Goal: Task Accomplishment & Management: Manage account settings

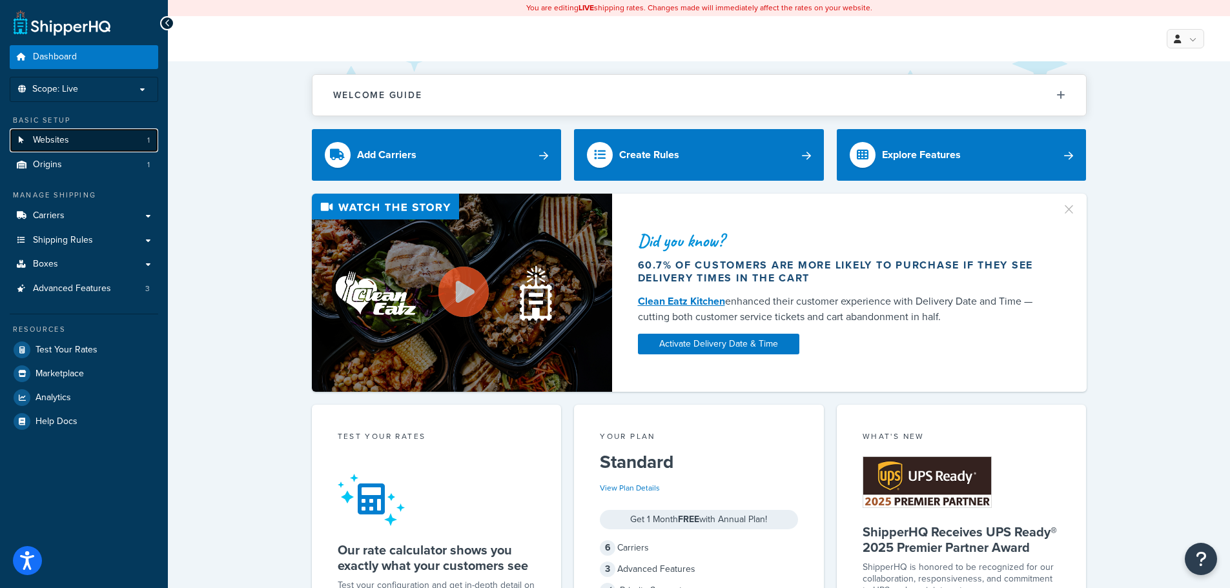
click at [54, 139] on span "Websites" at bounding box center [51, 140] width 36 height 11
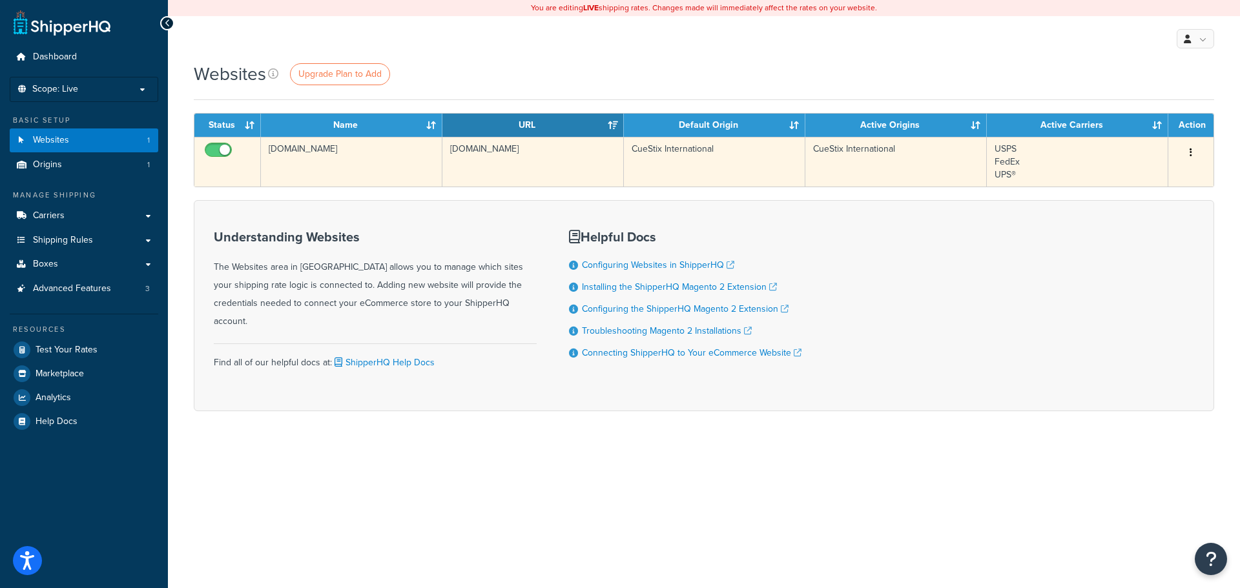
click at [284, 148] on td "cuestix.com" at bounding box center [351, 162] width 181 height 50
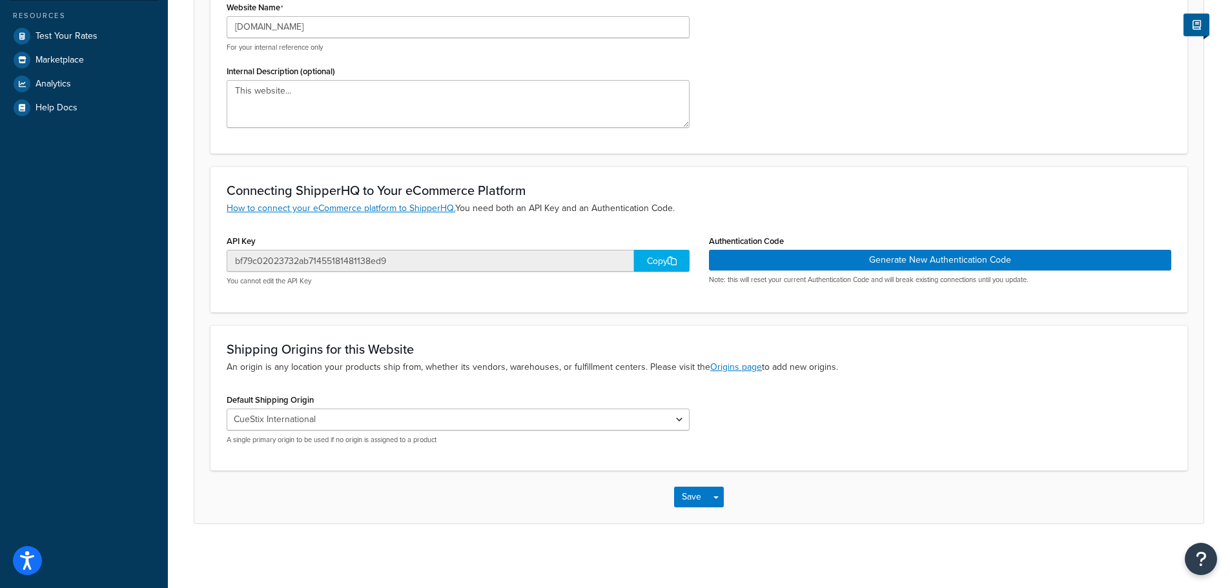
scroll to position [315, 0]
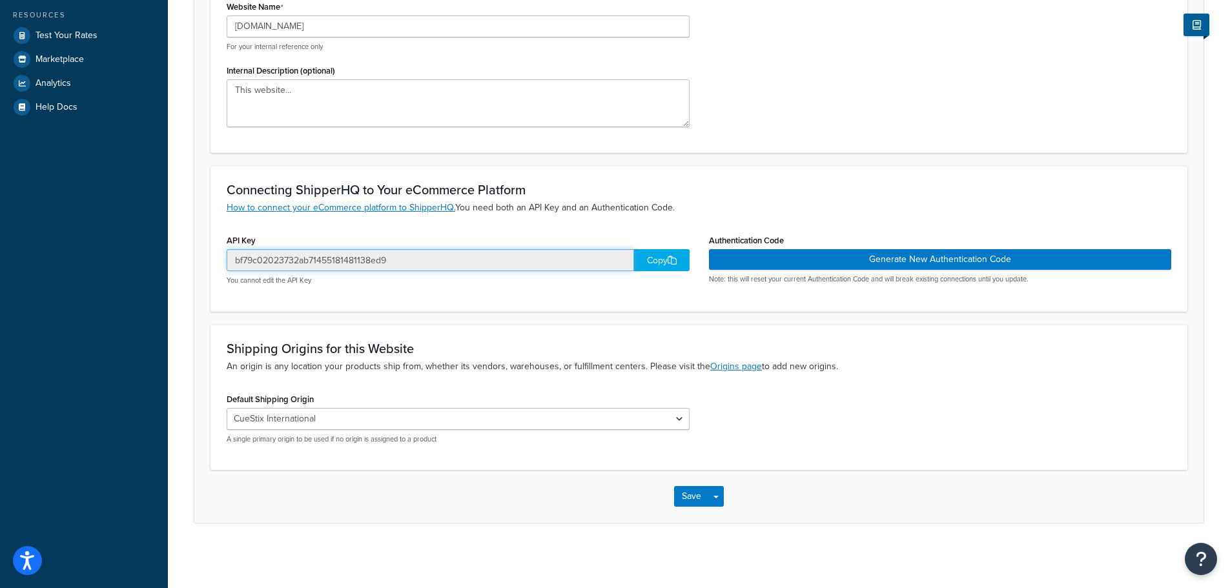
click at [382, 262] on input "bf79c02023732ab71455181481138ed9" at bounding box center [431, 260] width 408 height 22
click at [656, 264] on div "Copy" at bounding box center [662, 260] width 56 height 22
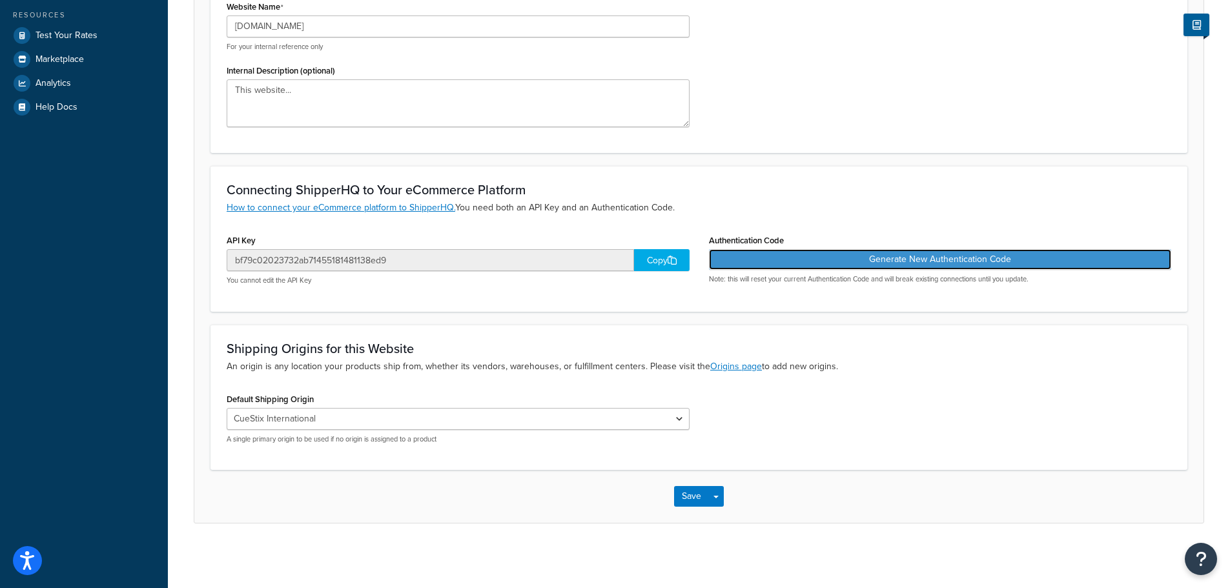
click at [935, 256] on button "Generate New Authentication Code" at bounding box center [940, 259] width 463 height 21
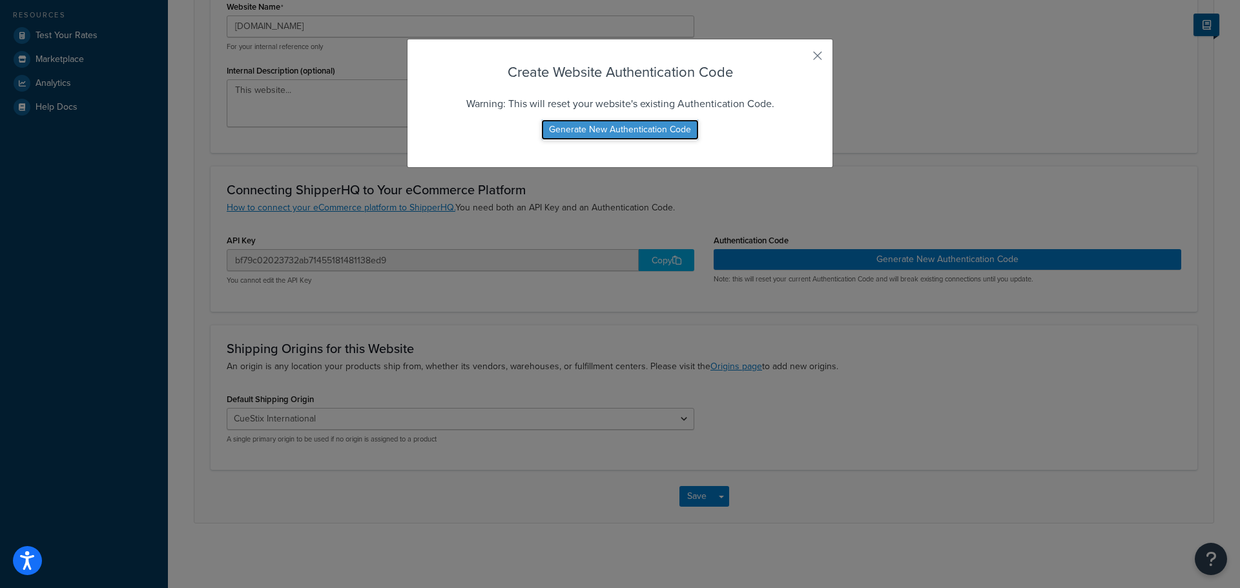
click at [617, 130] on button "Generate New Authentication Code" at bounding box center [620, 129] width 158 height 21
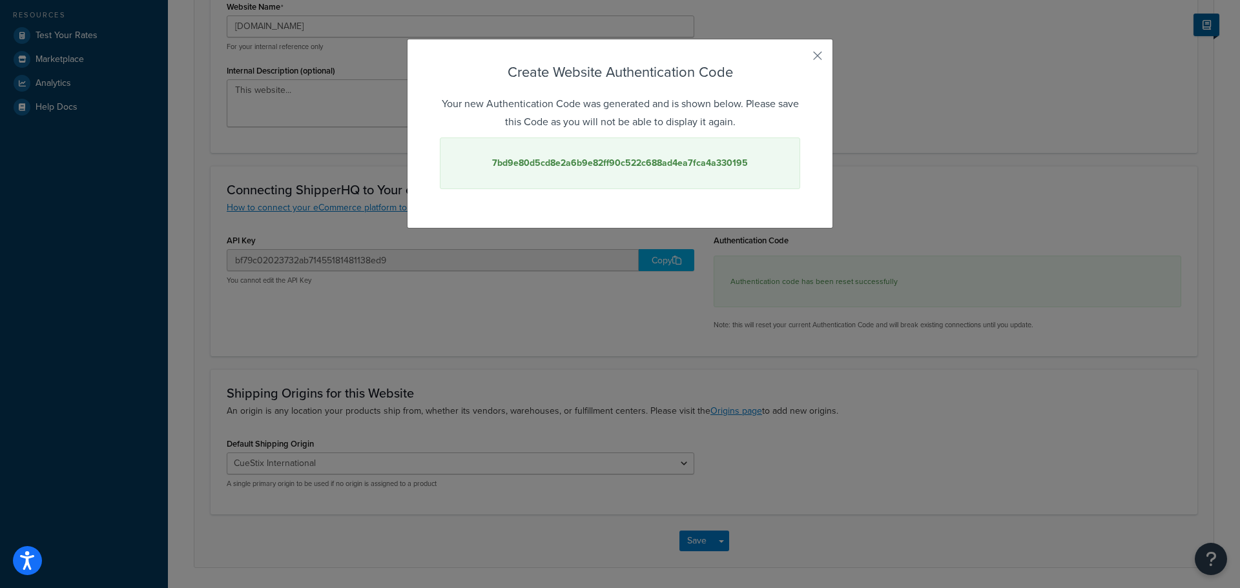
click at [632, 165] on strong "7bd9e80d5cd8e2a6b9e82ff90c522c688ad4ea7fca4a330195" at bounding box center [620, 163] width 256 height 14
copy strong "7bd9e80d5cd8e2a6b9e82ff90c522c688ad4ea7fca4a330195"
click at [800, 59] on button "button" at bounding box center [798, 60] width 3 height 3
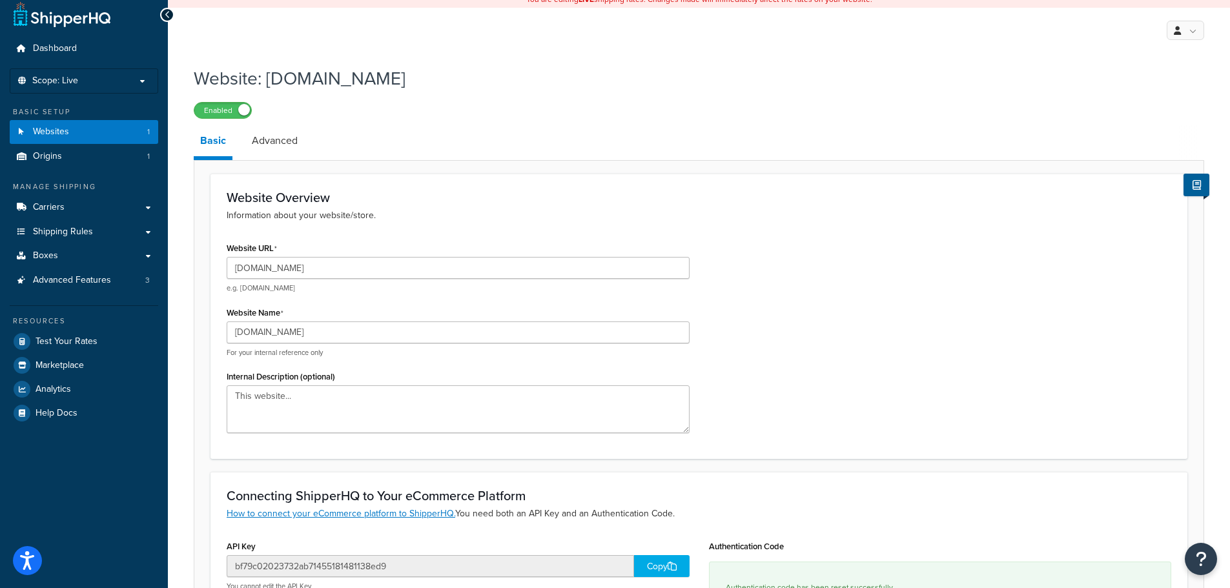
scroll to position [0, 0]
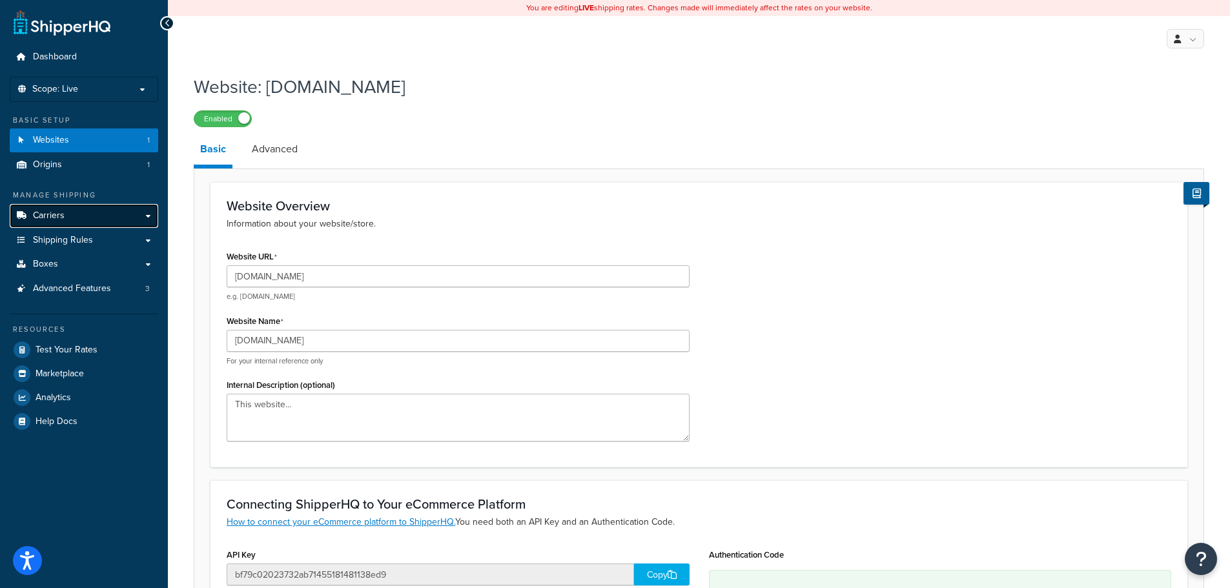
click at [61, 211] on span "Carriers" at bounding box center [49, 216] width 32 height 11
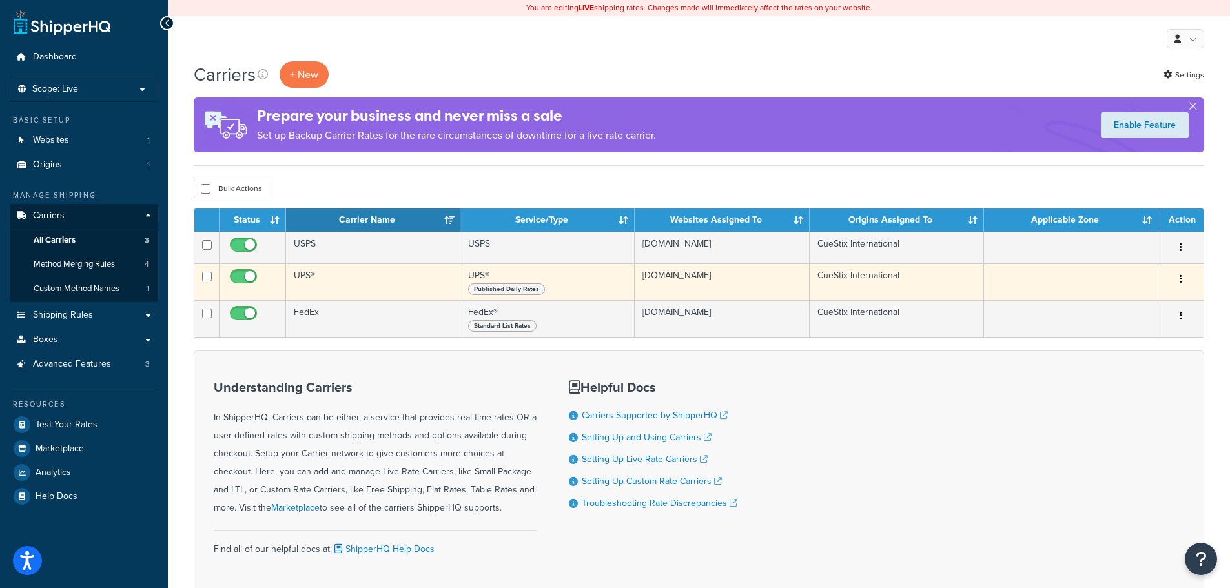
click at [309, 275] on td "UPS®" at bounding box center [373, 282] width 174 height 37
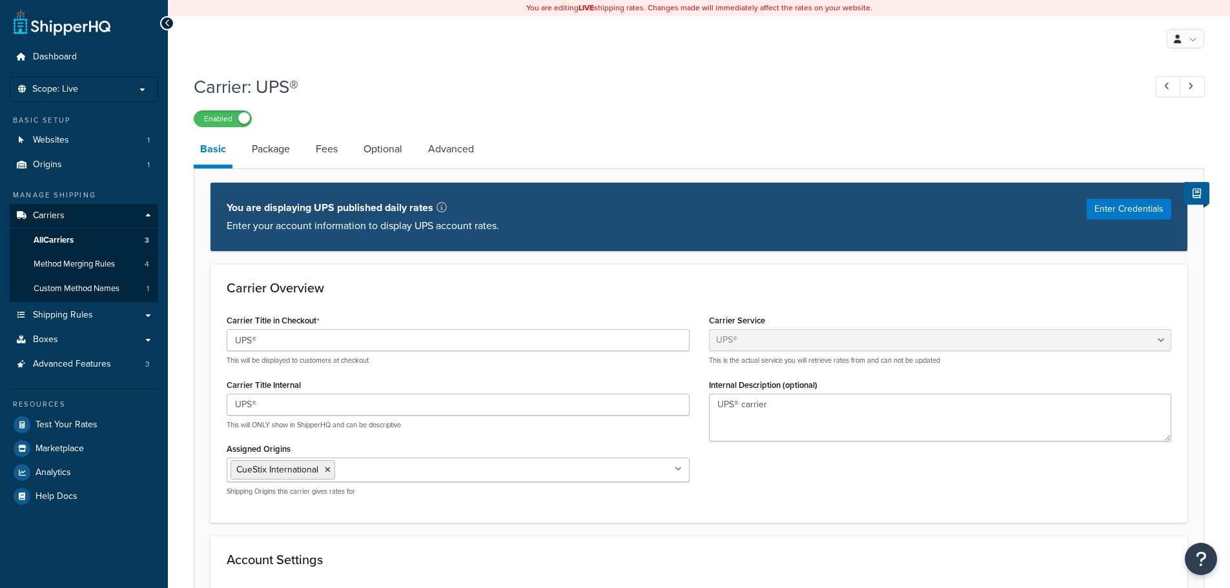
select select "ups"
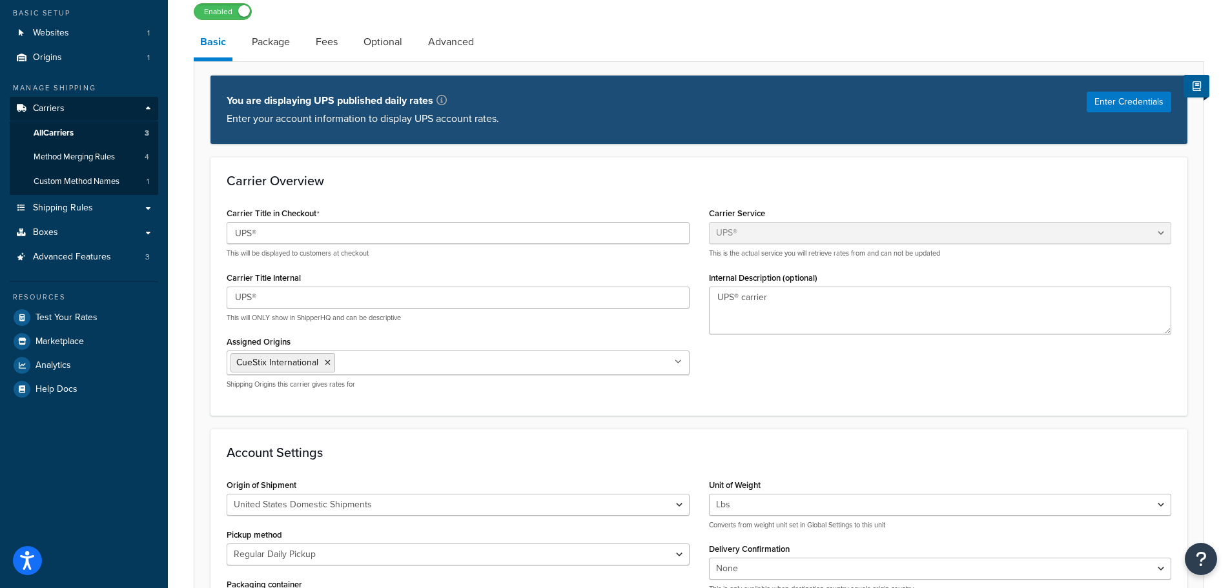
scroll to position [65, 0]
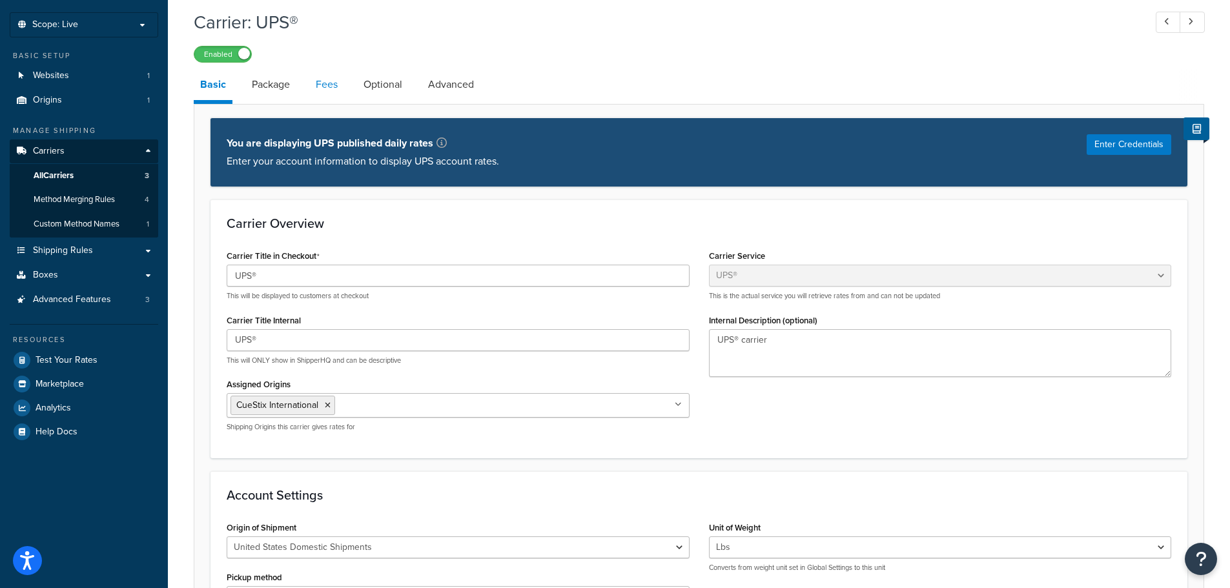
click at [330, 85] on link "Fees" at bounding box center [326, 84] width 35 height 31
select select "AFTER"
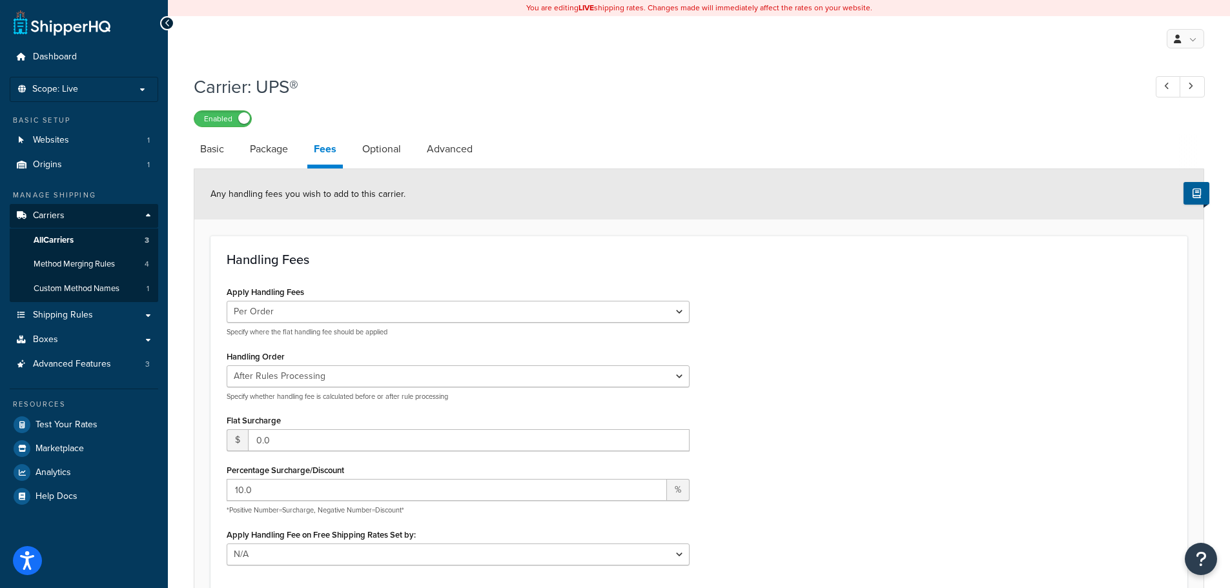
select select "ups"
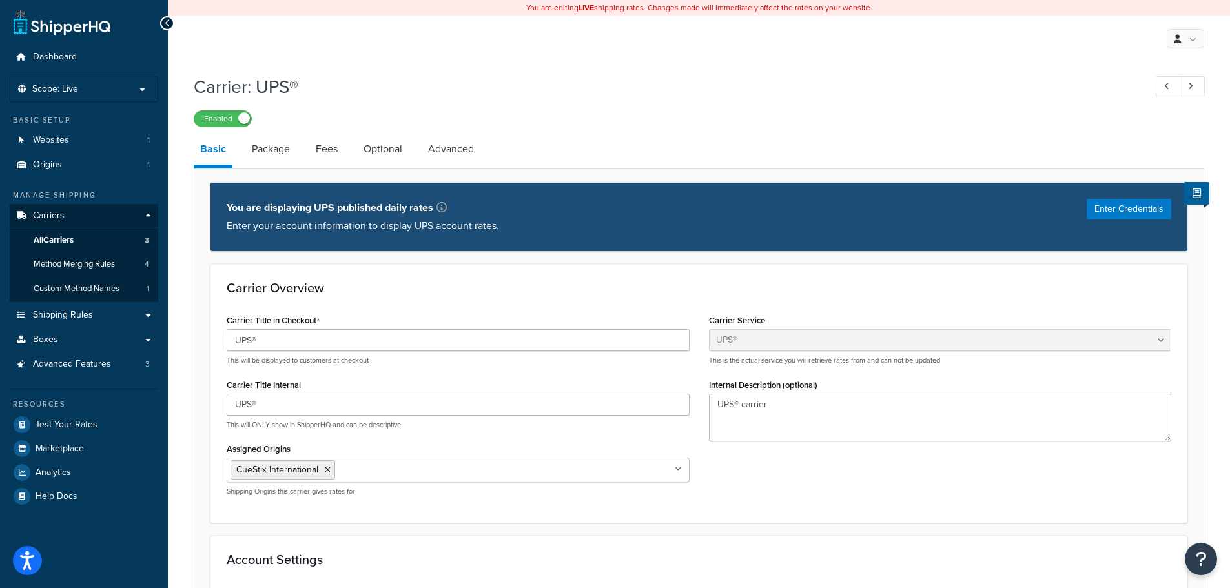
scroll to position [65, 0]
click at [62, 242] on span "All Carriers" at bounding box center [54, 240] width 40 height 11
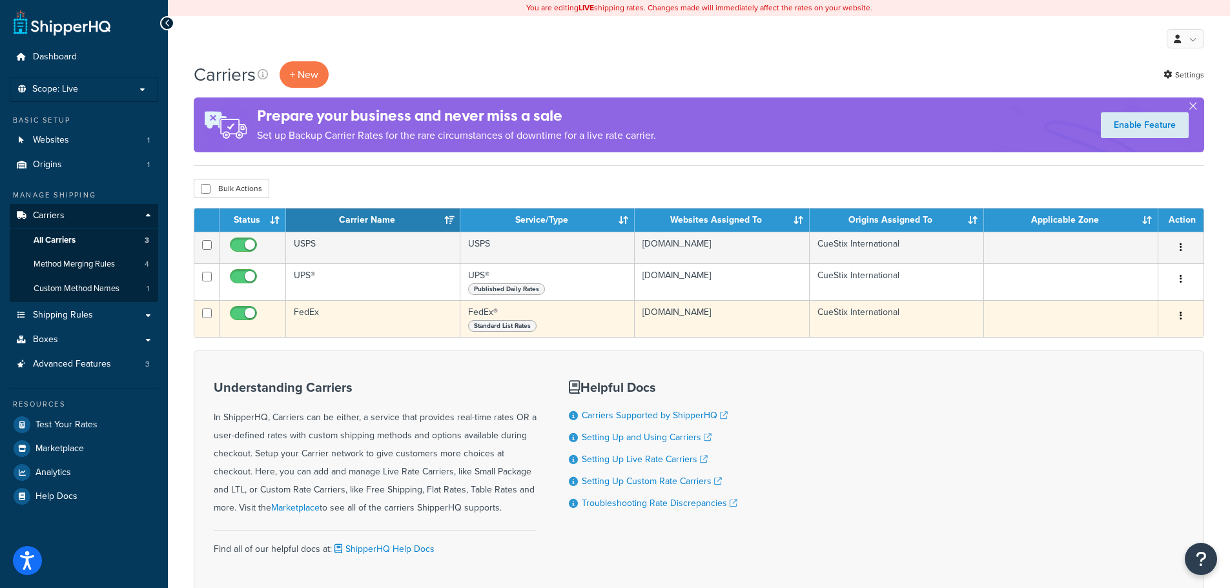
click at [315, 314] on td "FedEx" at bounding box center [373, 318] width 174 height 37
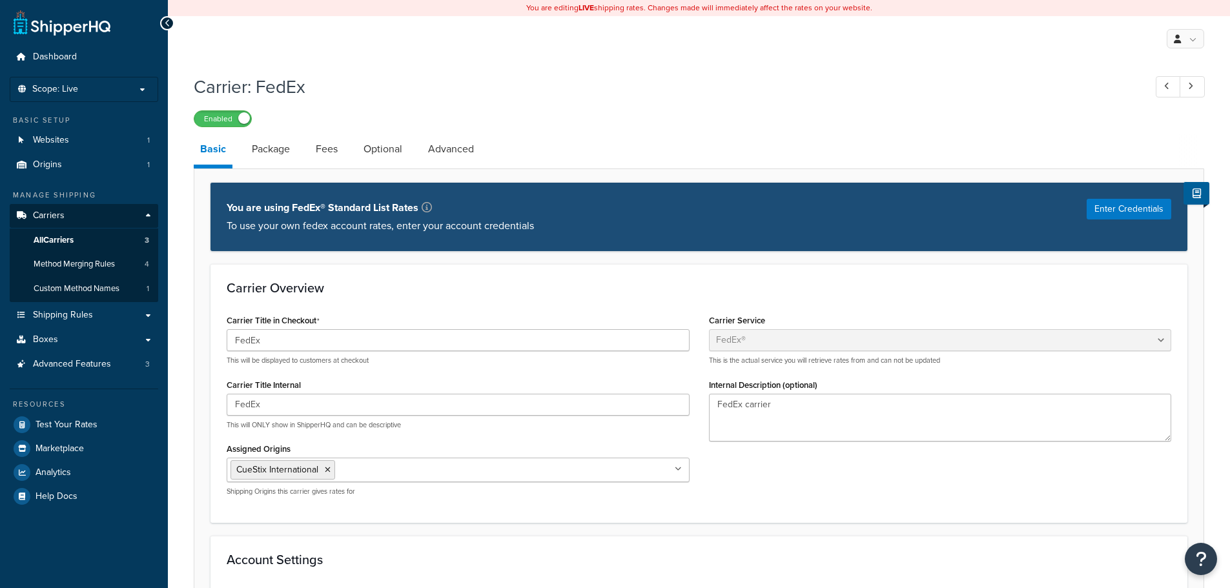
select select "fedEx"
select select "REGULAR_PICKUP"
select select "YOUR_PACKAGING"
click at [331, 140] on link "Fees" at bounding box center [326, 149] width 35 height 31
select select "AFTER"
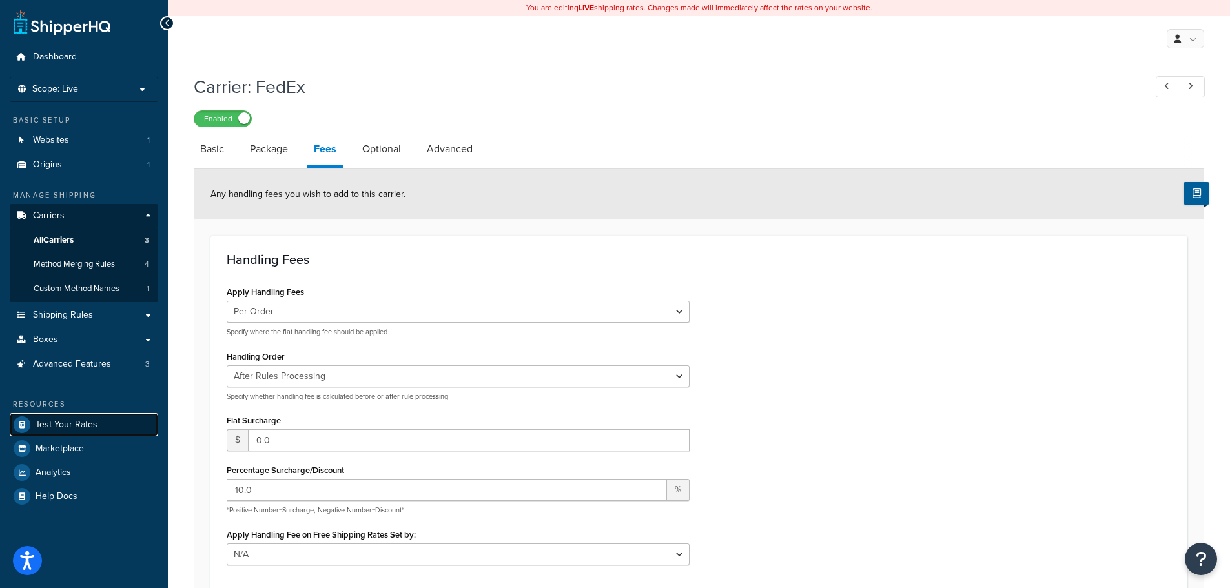
click at [81, 424] on span "Test Your Rates" at bounding box center [67, 425] width 62 height 11
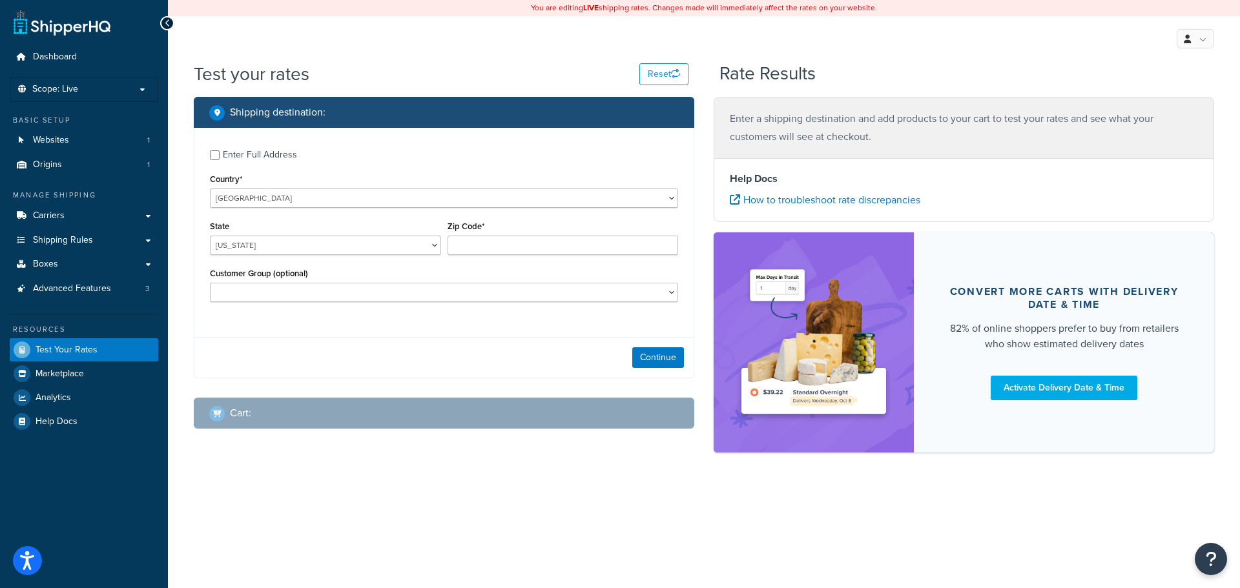
click at [245, 154] on div "Enter Full Address" at bounding box center [260, 155] width 74 height 18
click at [220, 154] on input "Enter Full Address" at bounding box center [215, 155] width 10 height 10
checkbox input "true"
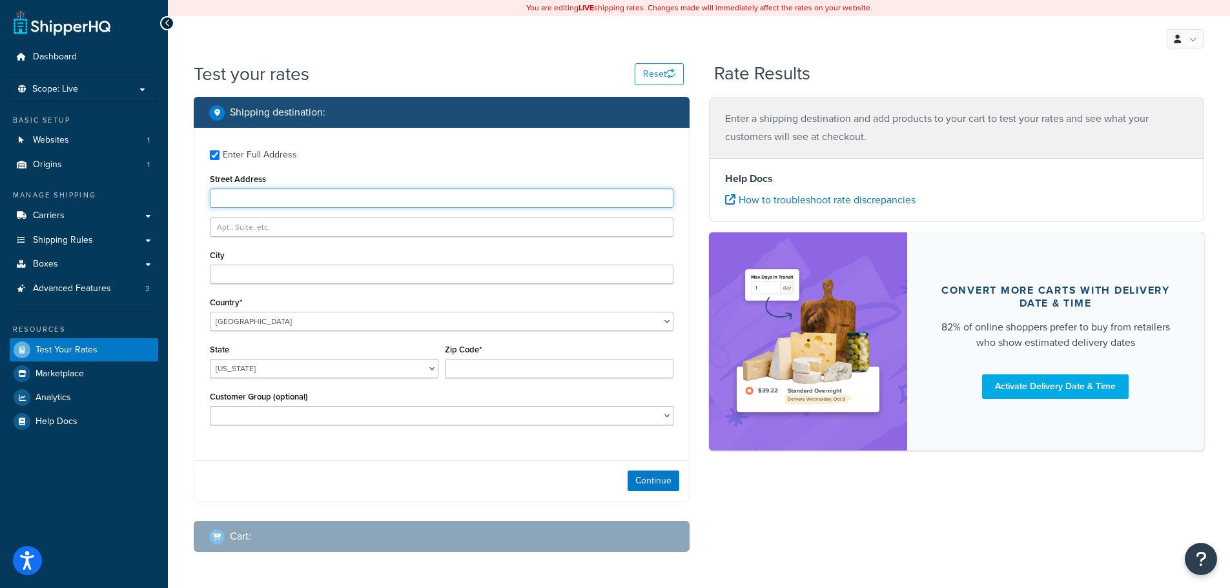
click at [245, 203] on input "Street Address" at bounding box center [442, 198] width 464 height 19
type input "1849 Parkdale Circle North"
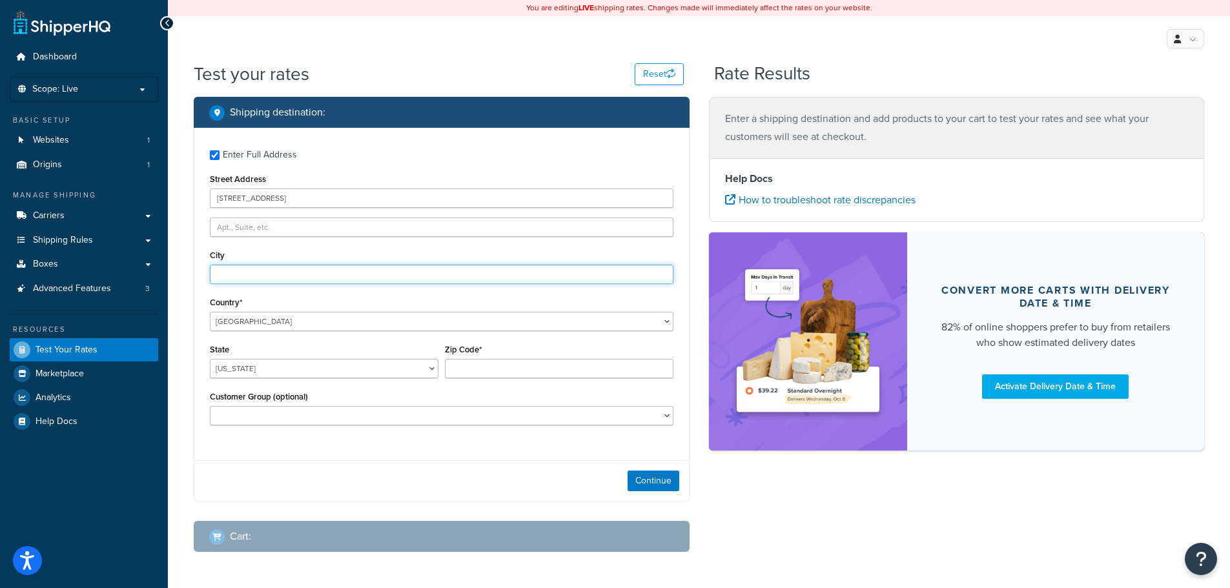
type input "Erie"
select select "CO"
type input "80516"
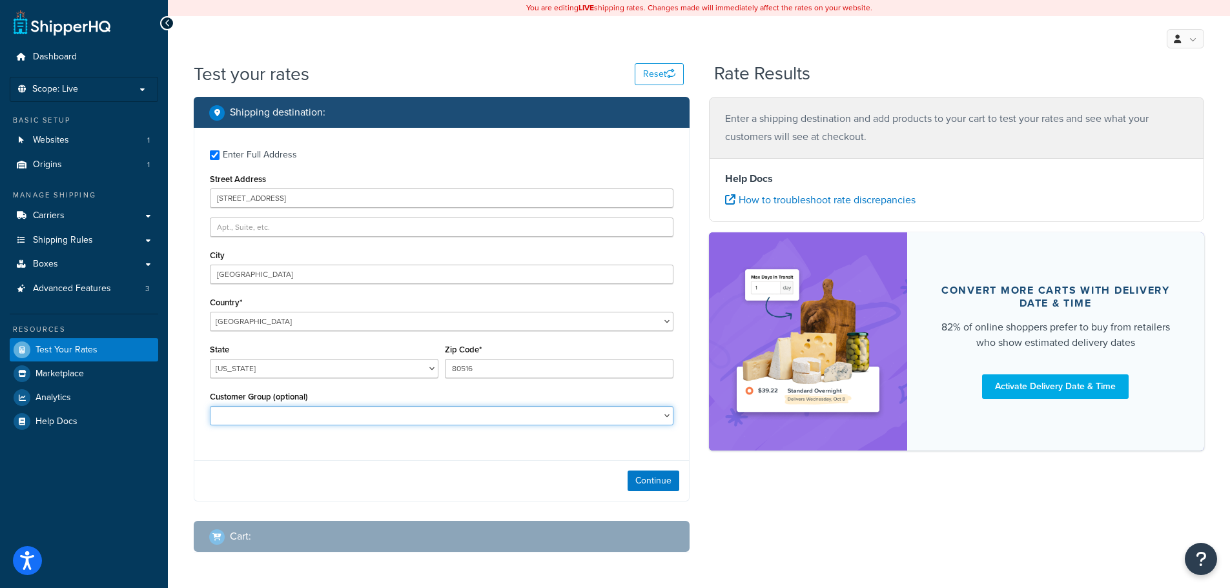
click at [273, 422] on select "Logged In Not Logged in Retail Wholesale" at bounding box center [442, 415] width 464 height 19
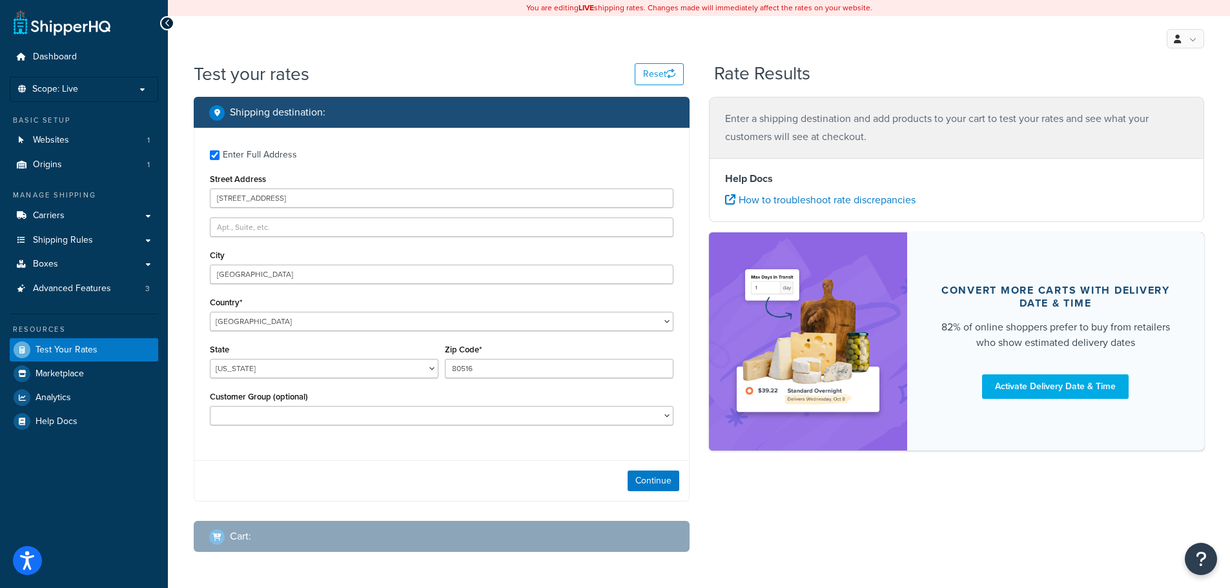
click at [331, 332] on div "Enter Full Address Street Address 1849 Parkdale Circle North City Erie Country*…" at bounding box center [441, 289] width 495 height 323
click at [661, 479] on button "Continue" at bounding box center [654, 481] width 52 height 21
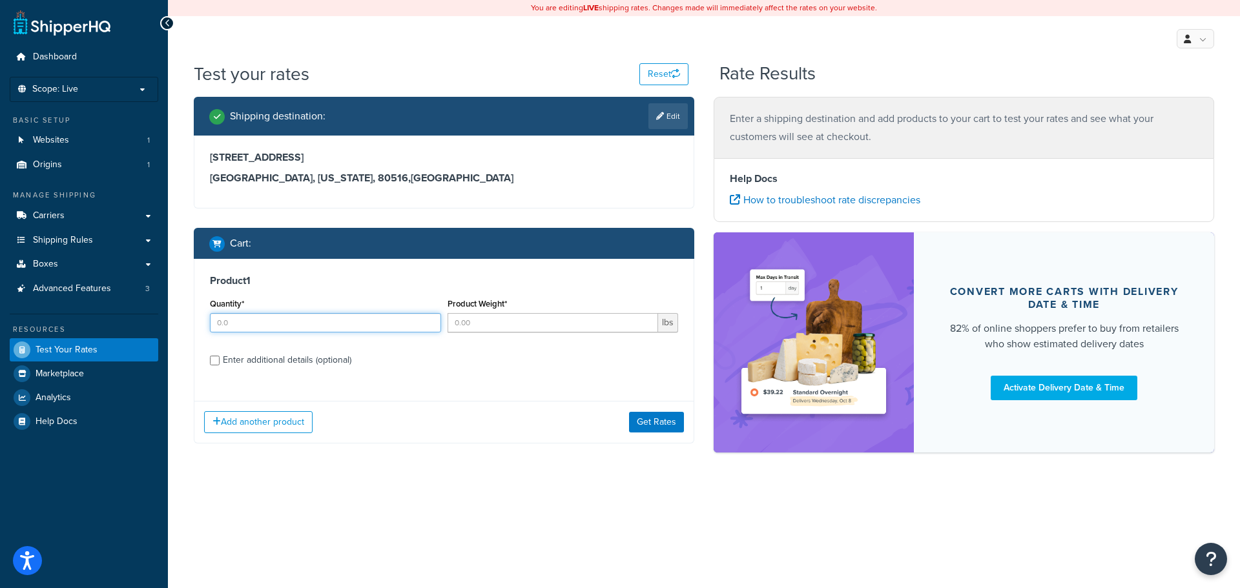
click at [243, 320] on input "Quantity*" at bounding box center [325, 322] width 231 height 19
type input "1.0"
click at [487, 331] on input "Product Weight*" at bounding box center [553, 322] width 211 height 19
type input "0.05"
click at [254, 360] on div "Enter additional details (optional)" at bounding box center [287, 360] width 129 height 18
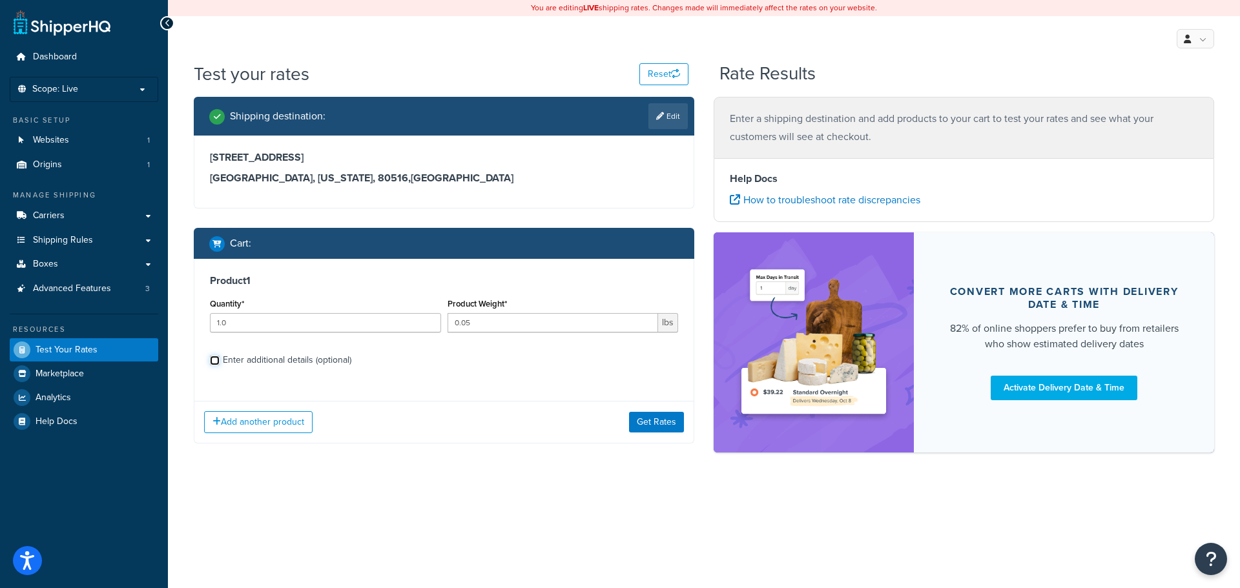
click at [220, 360] on input "Enter additional details (optional)" at bounding box center [215, 361] width 10 height 10
checkbox input "true"
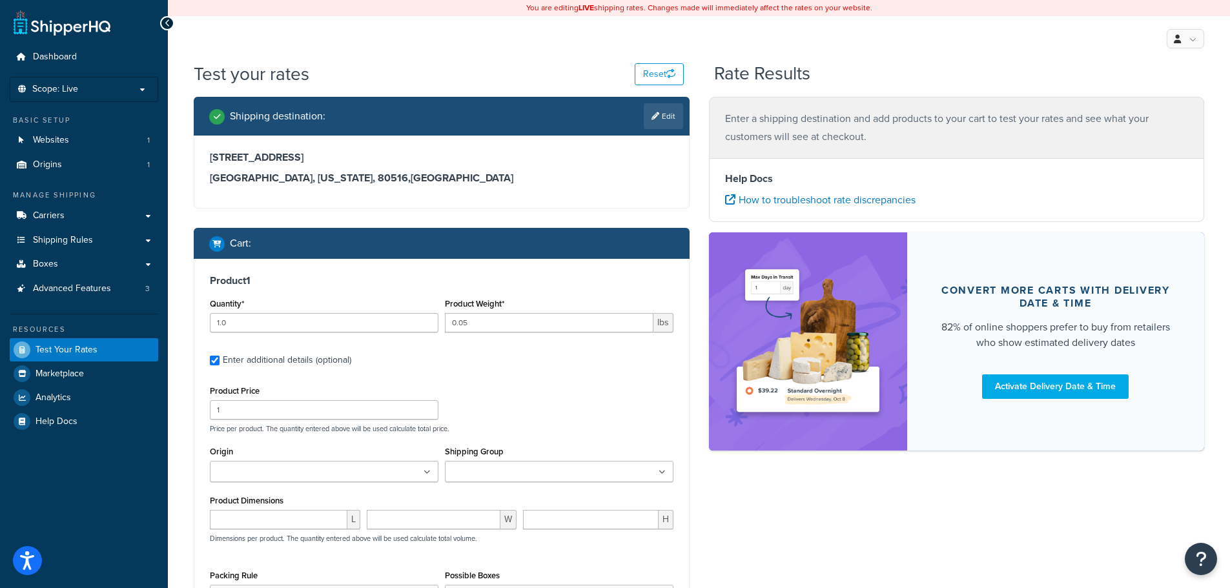
click at [245, 469] on input "Origin" at bounding box center [271, 473] width 114 height 14
click at [269, 446] on div "Origin CueStix International" at bounding box center [324, 462] width 229 height 39
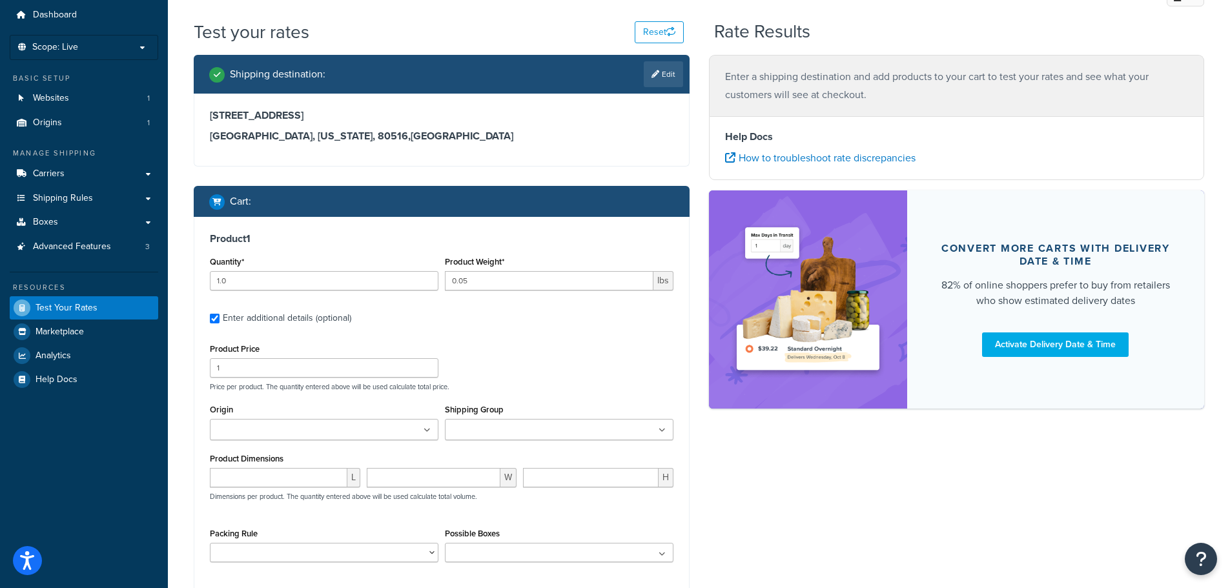
scroll to position [65, 0]
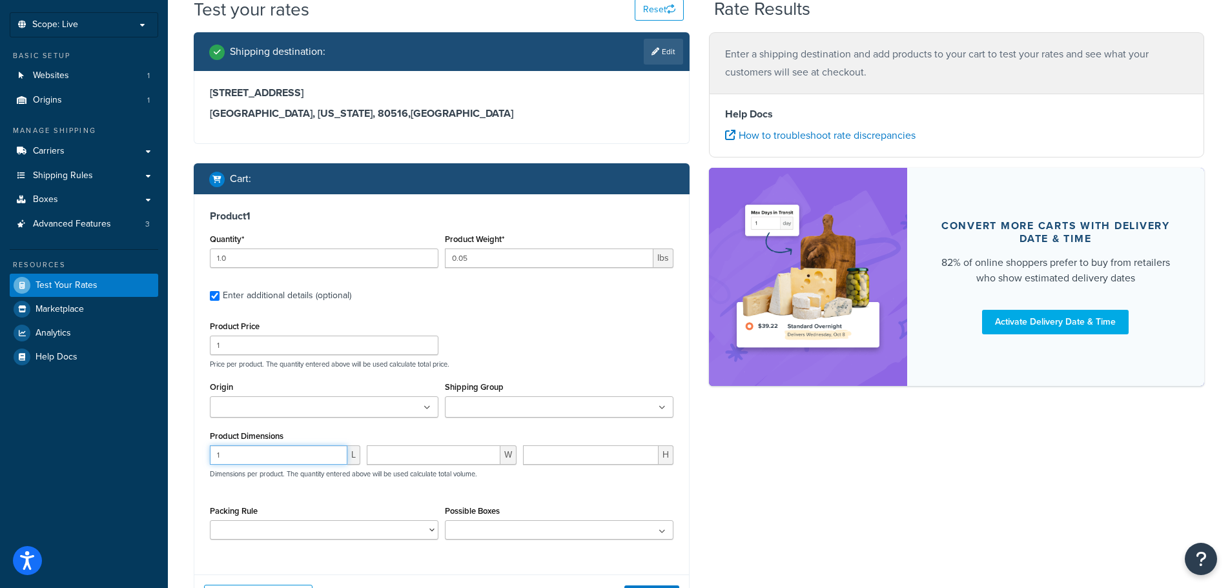
click at [334, 451] on input "1" at bounding box center [279, 455] width 138 height 19
click at [334, 451] on input "2" at bounding box center [279, 455] width 138 height 19
click at [334, 451] on input "3" at bounding box center [279, 455] width 138 height 19
click at [334, 451] on input "4" at bounding box center [279, 455] width 138 height 19
click at [335, 451] on input "5" at bounding box center [279, 455] width 138 height 19
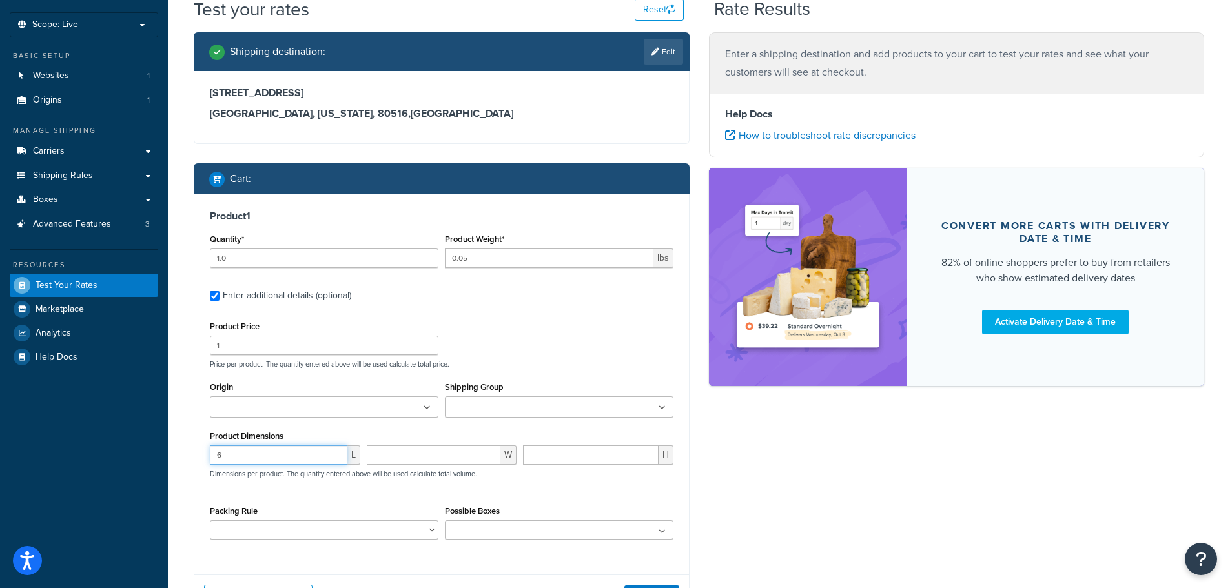
type input "6"
click at [335, 451] on input "6" at bounding box center [279, 455] width 138 height 19
type input "1"
click at [489, 454] on input "1" at bounding box center [434, 455] width 134 height 19
type input "1"
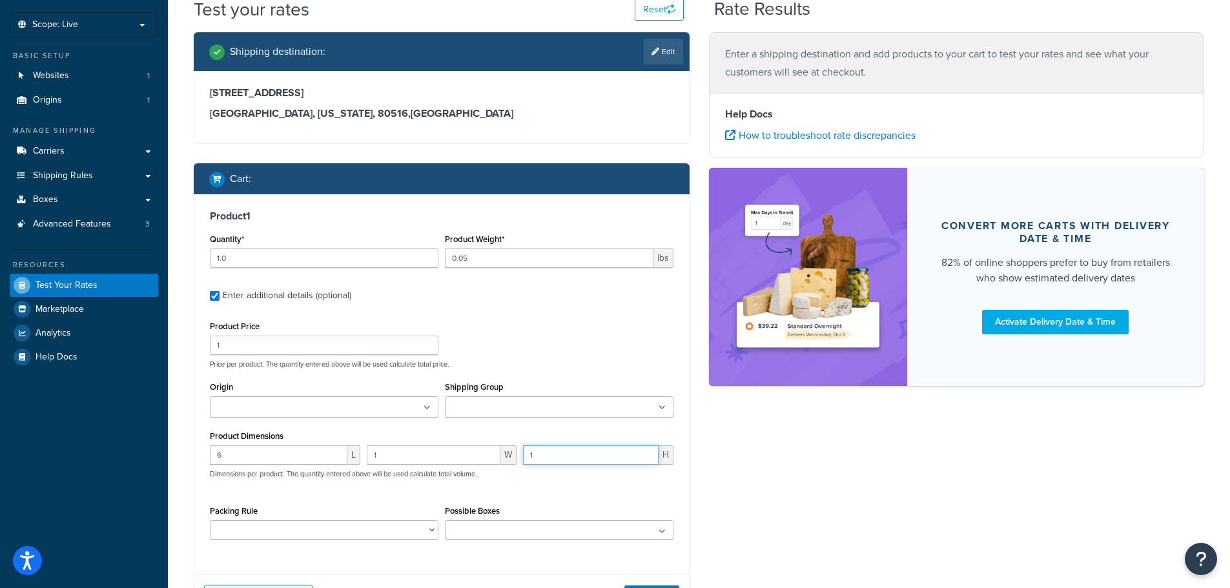
click at [645, 453] on input "1" at bounding box center [591, 455] width 136 height 19
click at [527, 486] on div "6 L 1 W 1 H Dimensions per product. The quantity entered above will be used cal…" at bounding box center [442, 469] width 470 height 47
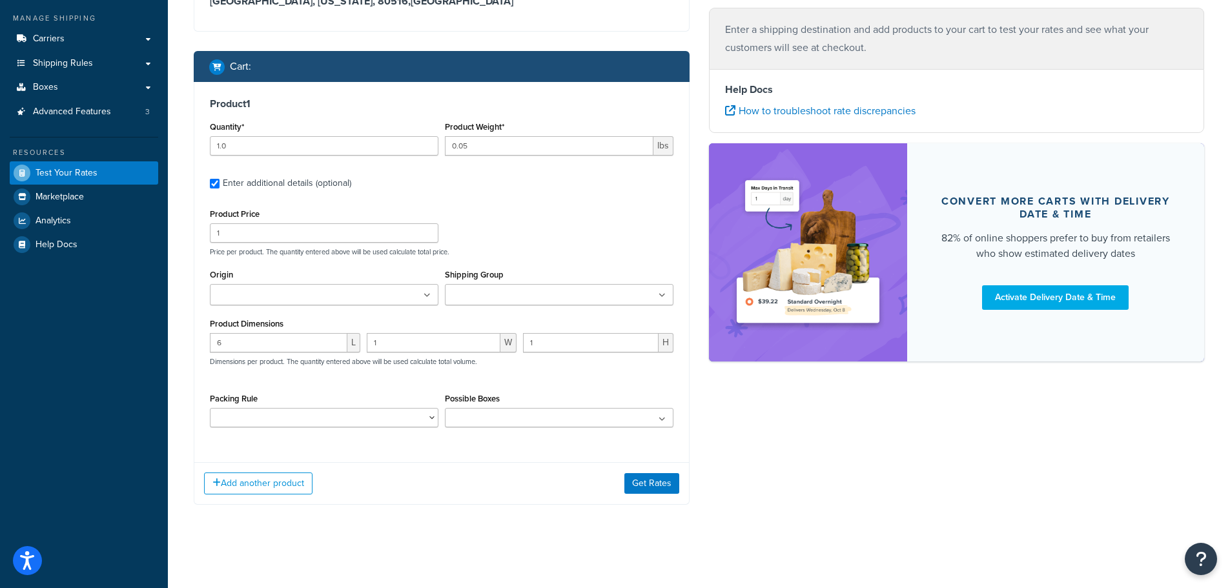
scroll to position [178, 0]
click at [502, 429] on div "Possible Boxes No results found" at bounding box center [559, 412] width 235 height 47
click at [641, 485] on button "Get Rates" at bounding box center [652, 483] width 55 height 21
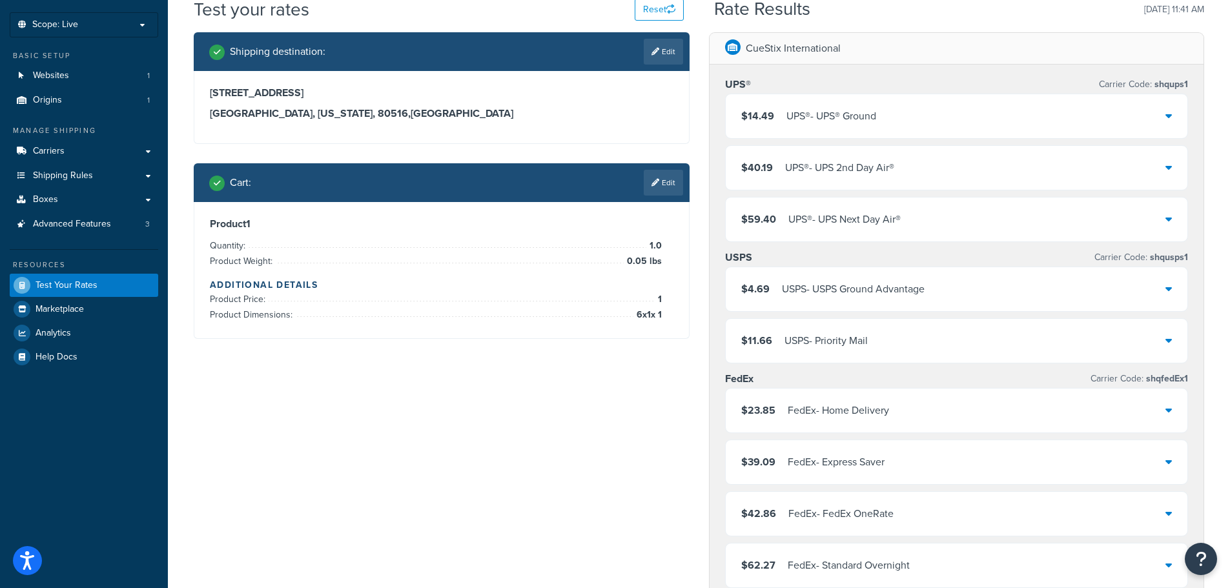
scroll to position [129, 0]
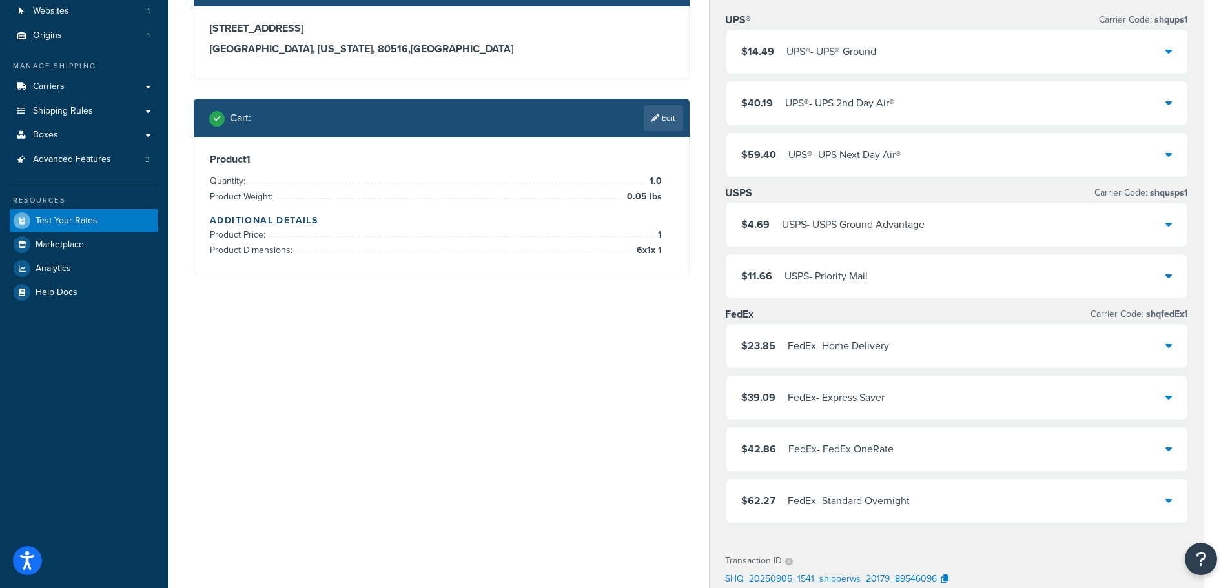
click at [1168, 452] on icon at bounding box center [1169, 449] width 6 height 10
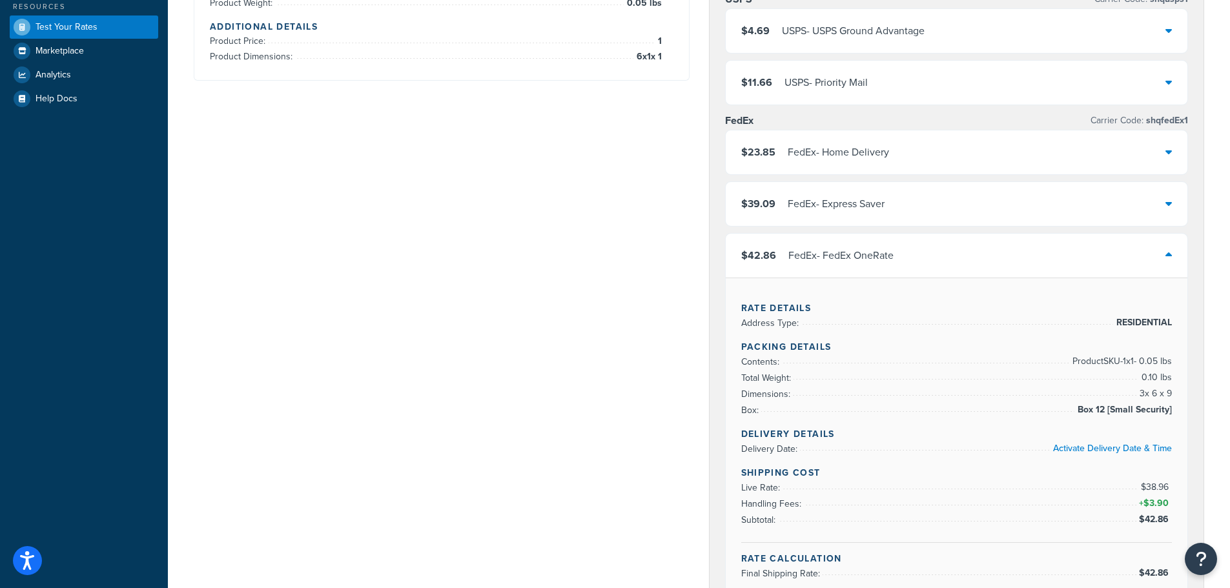
scroll to position [388, 0]
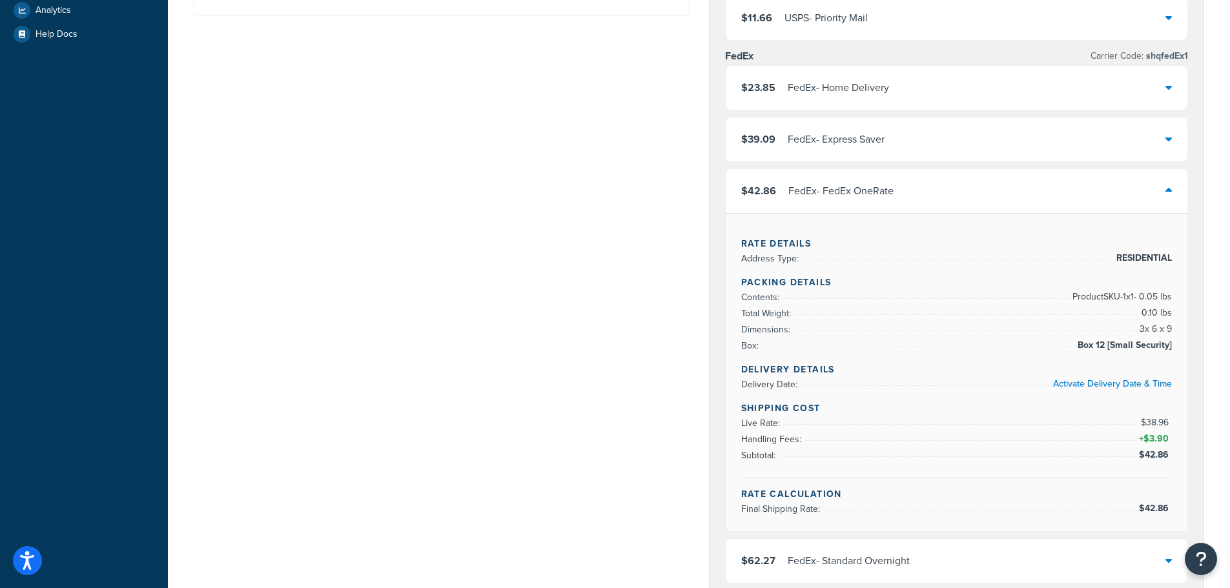
drag, startPoint x: 1138, startPoint y: 329, endPoint x: 1172, endPoint y: 328, distance: 34.3
click at [1172, 328] on div "Rate Details Address Type: RESIDENTIAL Packing Details Contents: Product SKU-1 …" at bounding box center [957, 372] width 462 height 318
click at [1166, 190] on icon at bounding box center [1169, 190] width 6 height 10
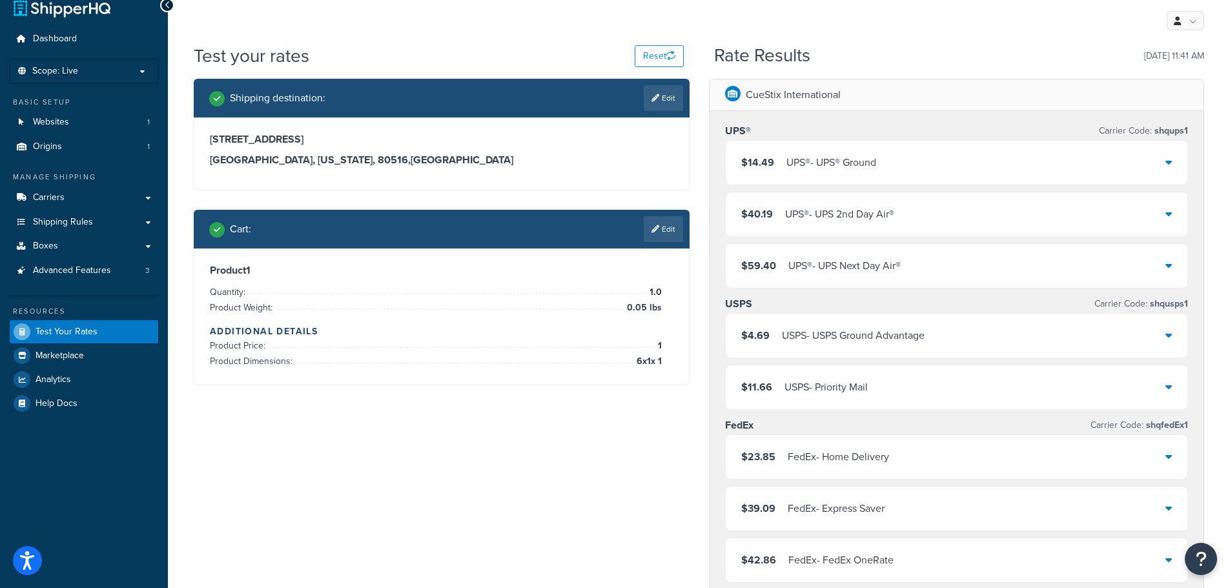
scroll to position [0, 0]
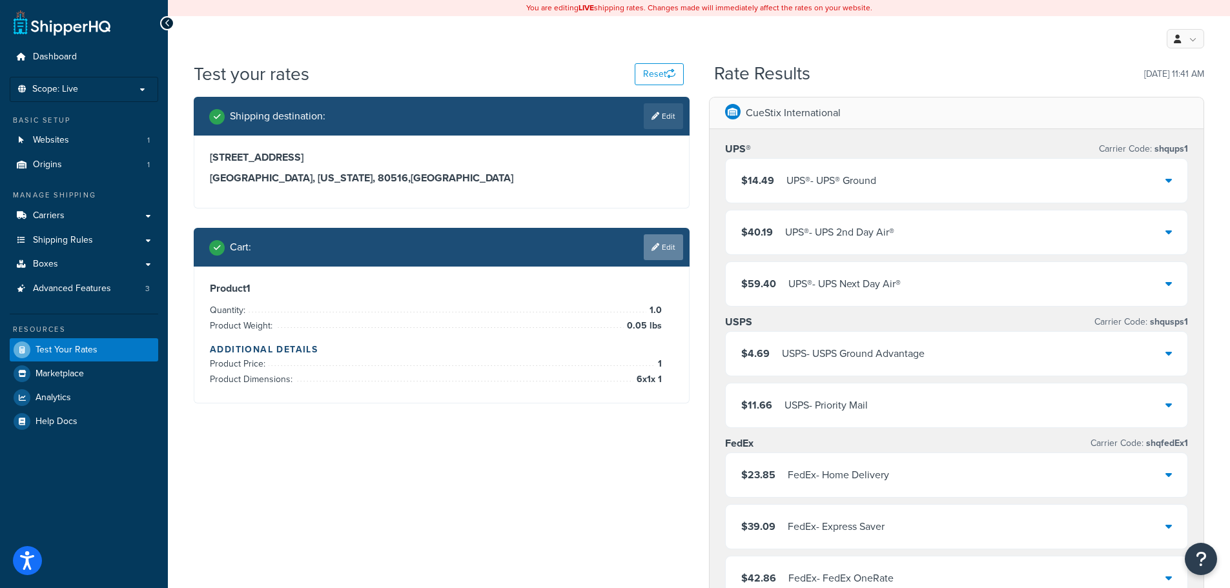
click at [665, 253] on link "Edit" at bounding box center [663, 247] width 39 height 26
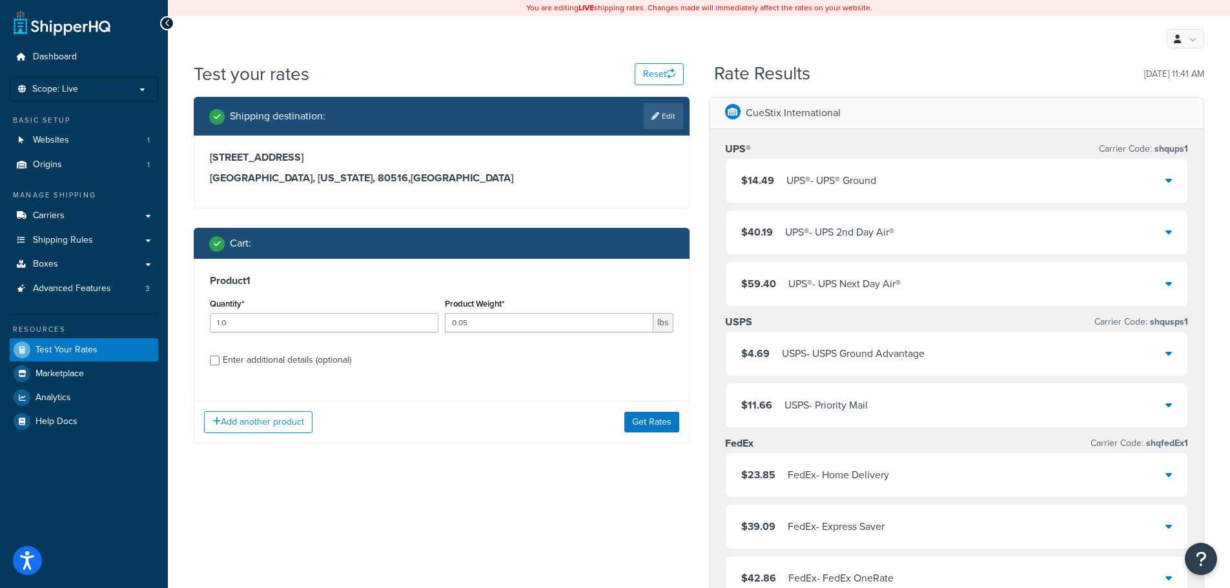
click at [241, 359] on div "Enter additional details (optional)" at bounding box center [287, 360] width 129 height 18
click at [220, 359] on input "Enter additional details (optional)" at bounding box center [215, 361] width 10 height 10
checkbox input "true"
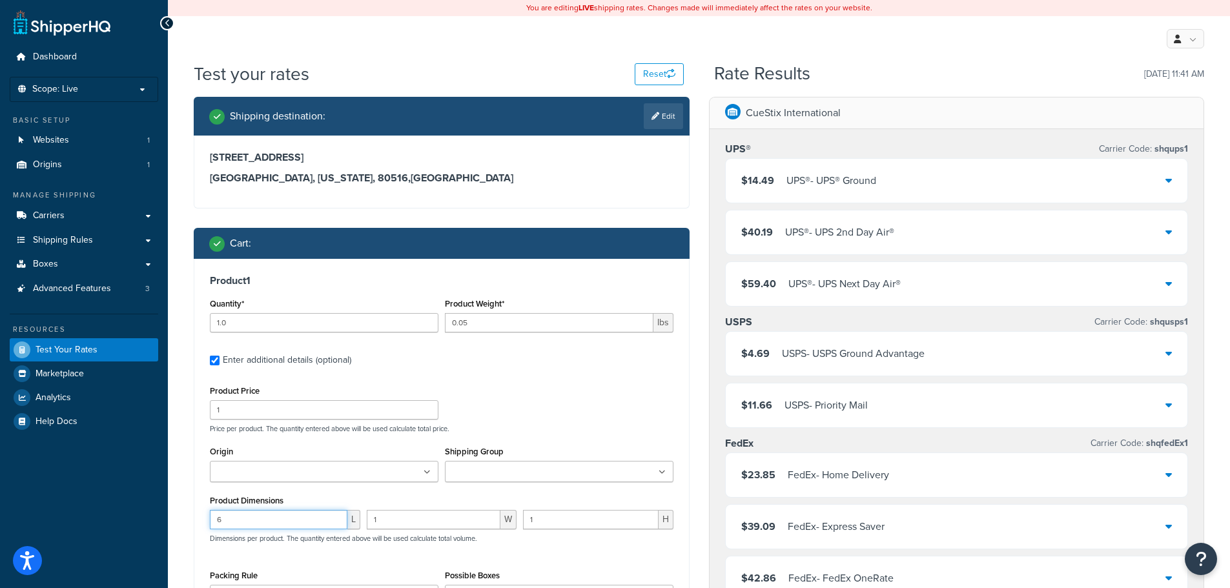
click at [335, 526] on input "6" at bounding box center [279, 519] width 138 height 19
click at [331, 523] on input "5" at bounding box center [279, 519] width 138 height 19
click at [331, 523] on input "4" at bounding box center [279, 519] width 138 height 19
click at [331, 523] on input "3" at bounding box center [279, 519] width 138 height 19
click at [331, 523] on input "2" at bounding box center [279, 519] width 138 height 19
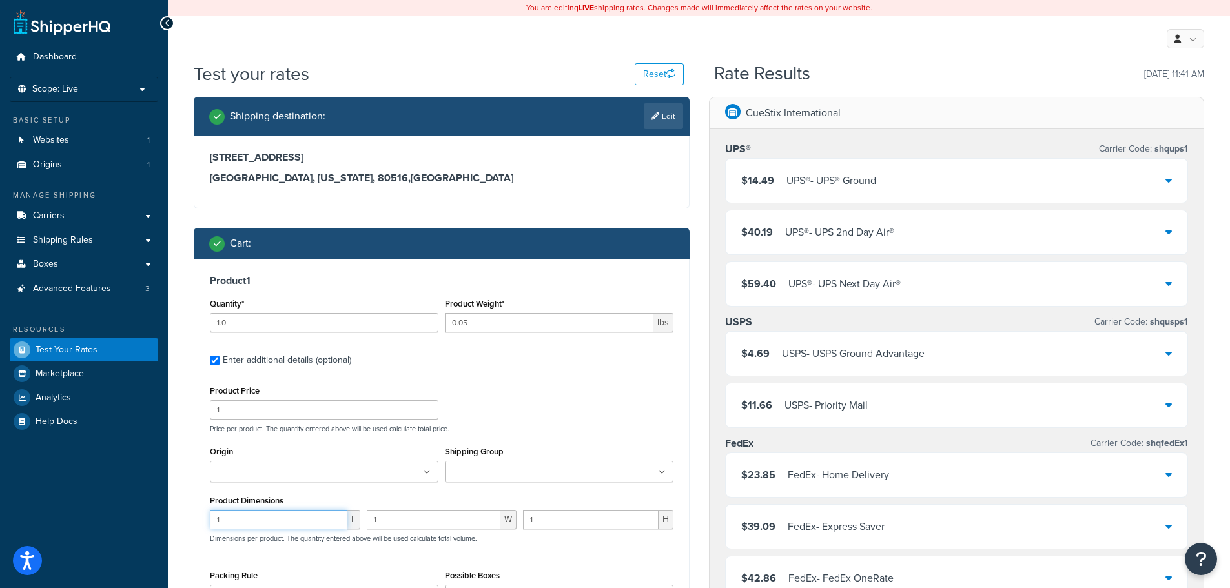
click at [333, 523] on input "1" at bounding box center [279, 519] width 138 height 19
click at [335, 516] on input "2" at bounding box center [279, 519] width 138 height 19
type input "3"
click at [335, 516] on input "3" at bounding box center [279, 519] width 138 height 19
drag, startPoint x: 383, startPoint y: 517, endPoint x: 287, endPoint y: 489, distance: 100.3
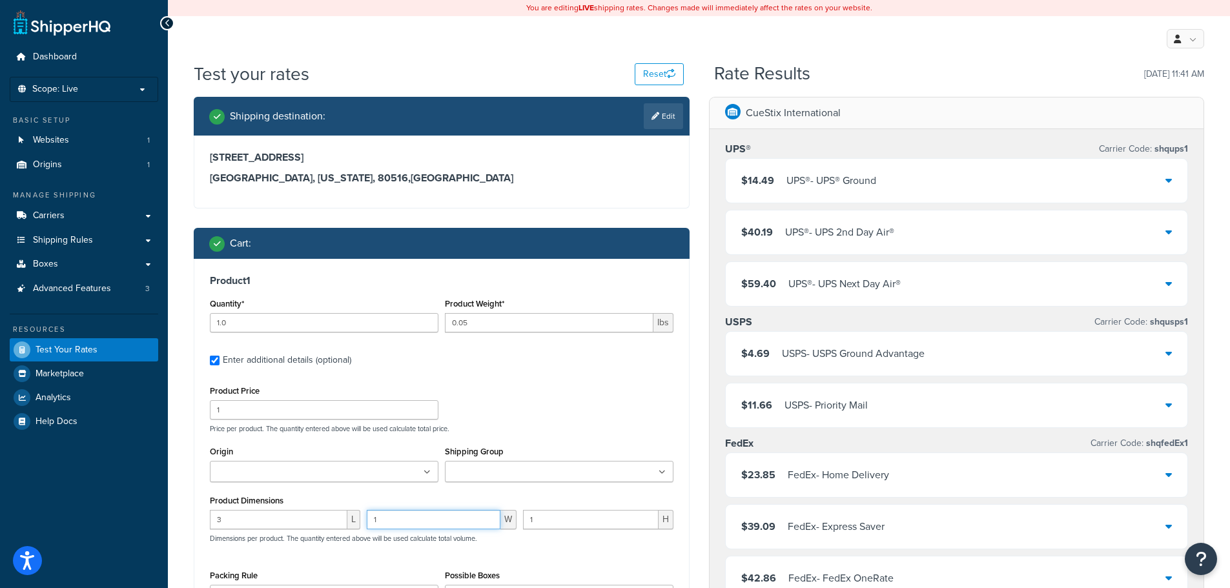
click at [326, 503] on div "Product Dimensions 3 L 1 W 1 H Dimensions per product. The quantity entered abo…" at bounding box center [442, 524] width 464 height 65
type input "0.5"
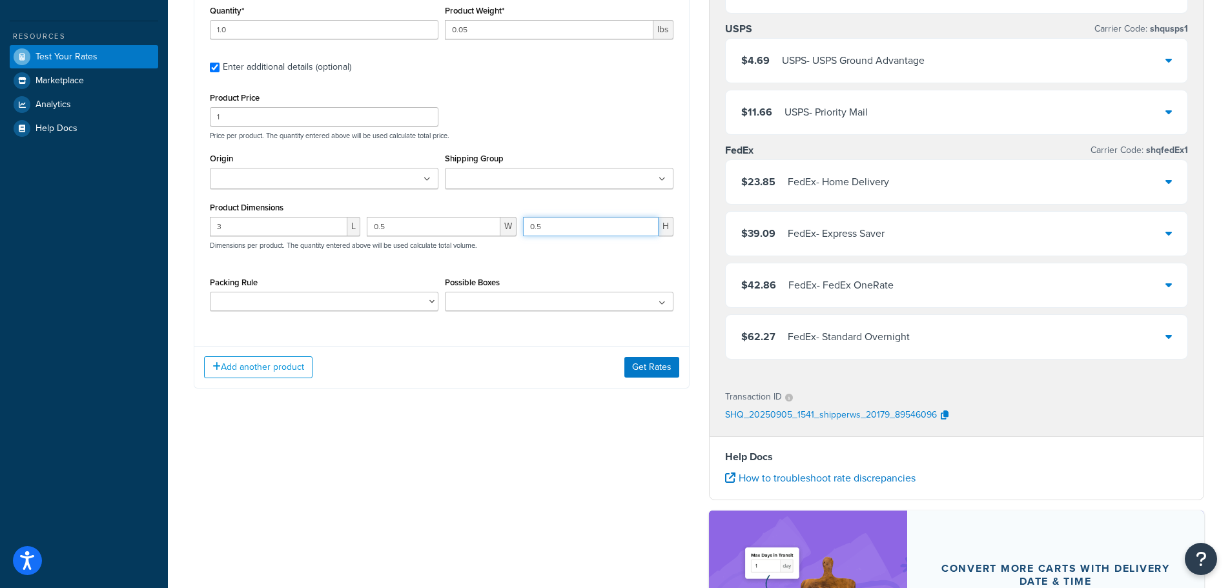
scroll to position [323, 0]
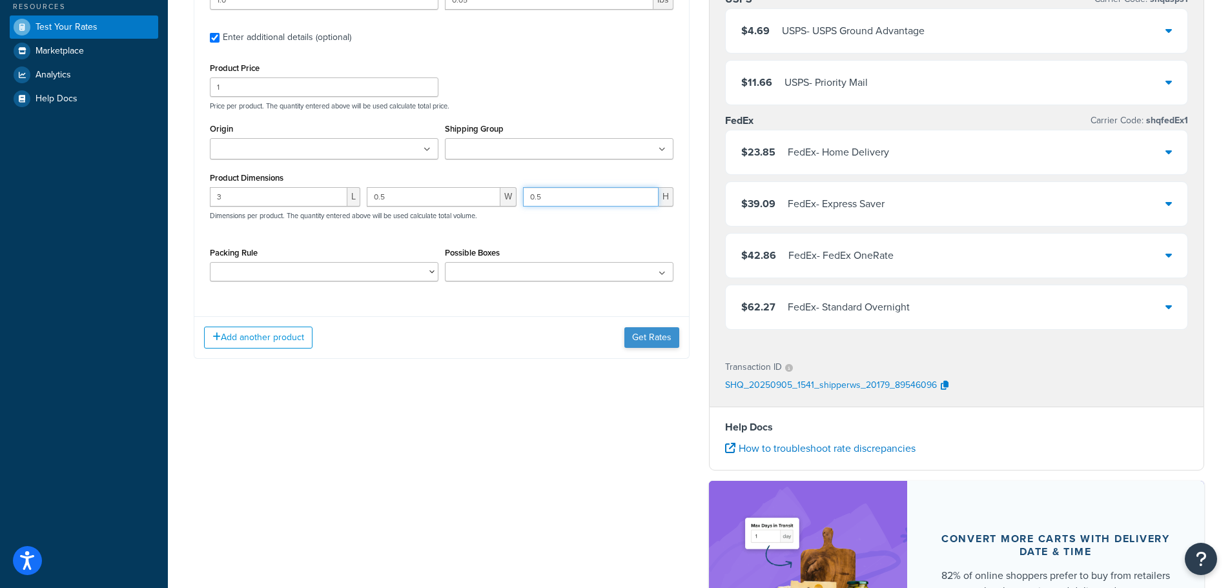
type input "0.5"
click at [662, 340] on button "Get Rates" at bounding box center [652, 337] width 55 height 21
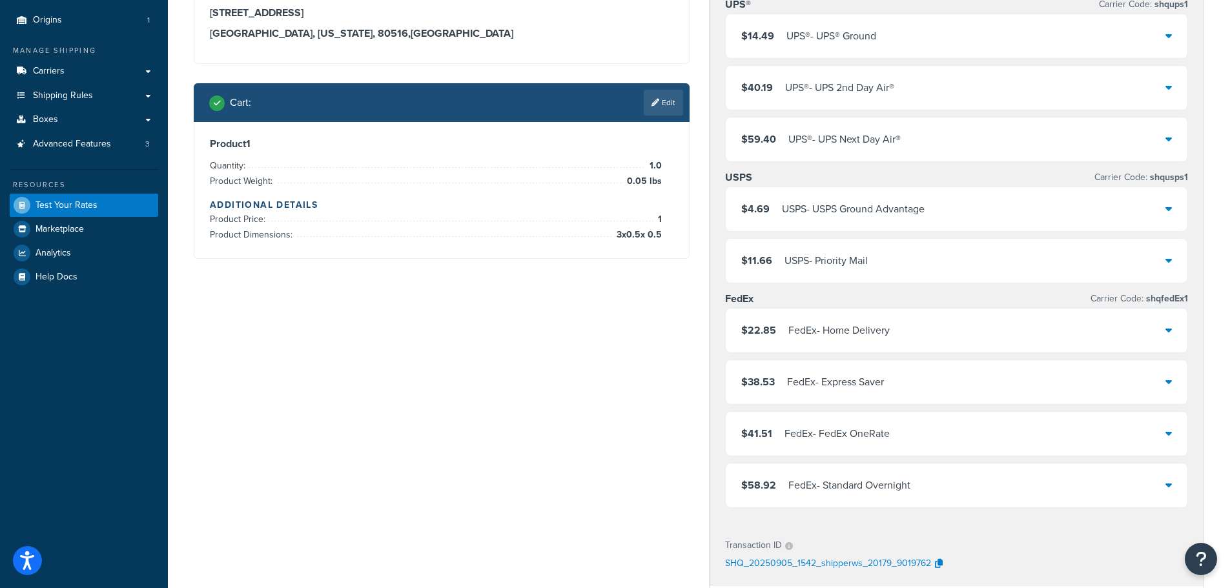
scroll to position [194, 0]
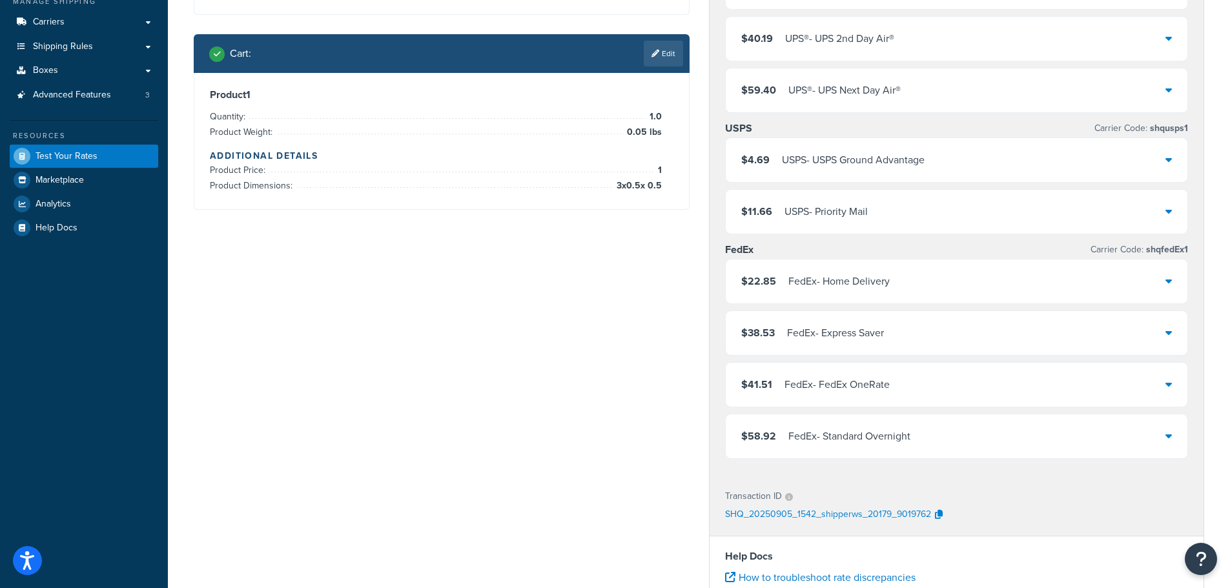
click at [1165, 383] on div "$41.51 FedEx - FedEx OneRate" at bounding box center [957, 385] width 462 height 44
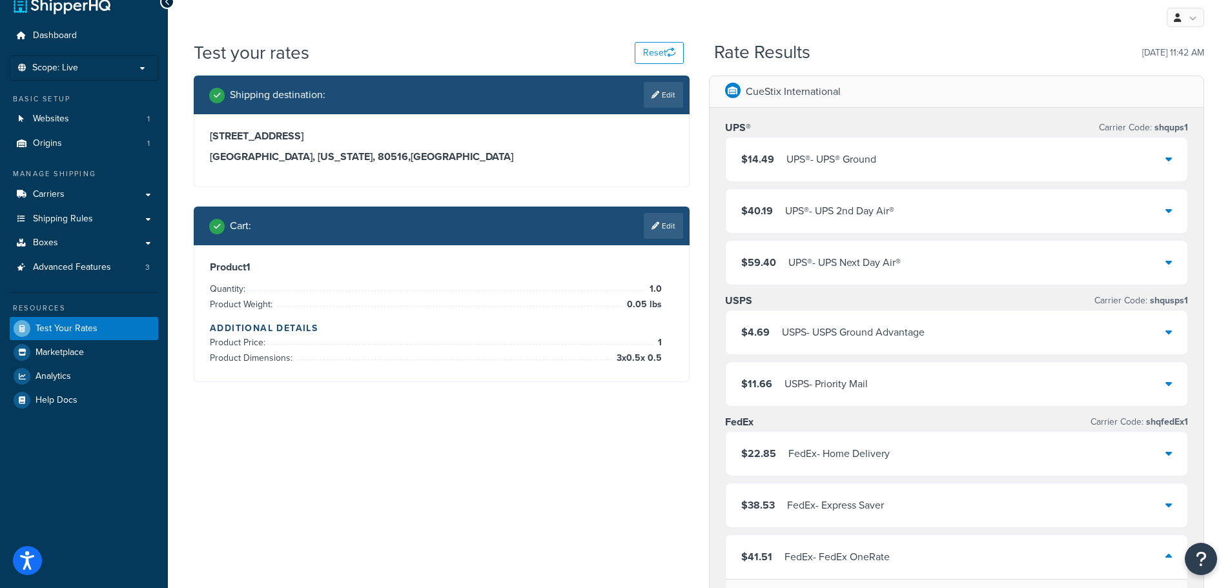
scroll to position [0, 0]
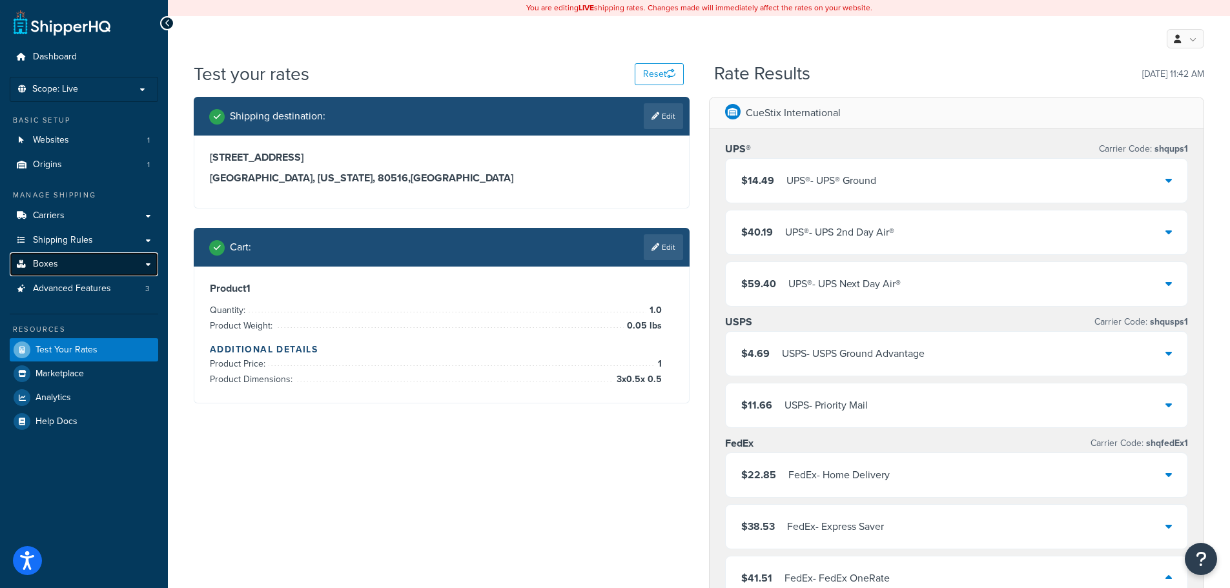
click at [53, 263] on span "Boxes" at bounding box center [45, 264] width 25 height 11
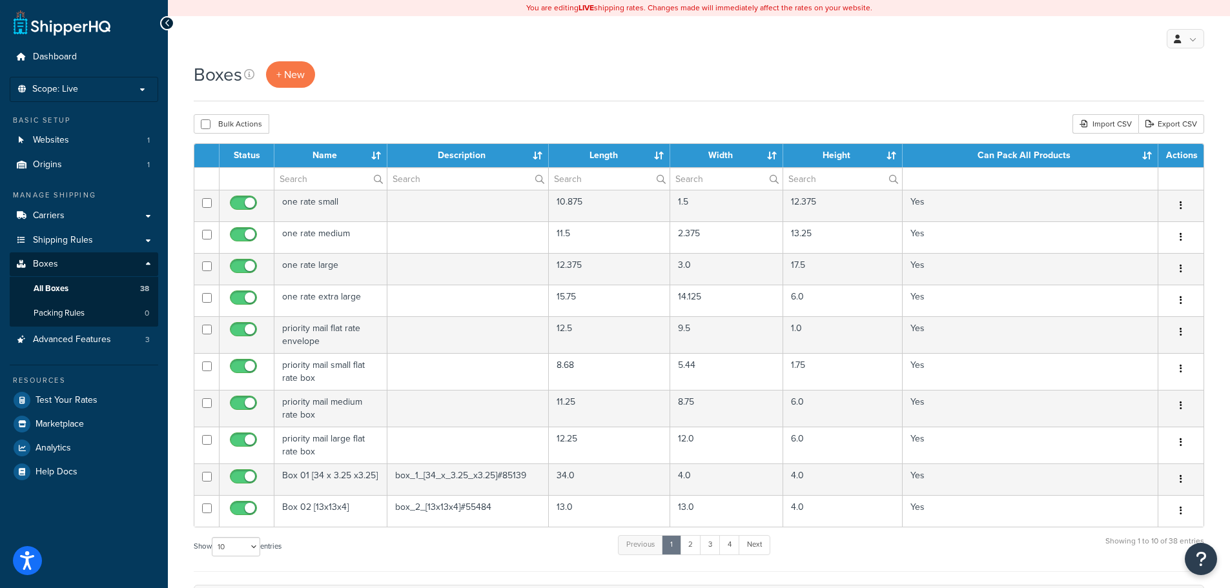
click at [362, 59] on div "My Profile Billing Global Settings Contact Us Logout" at bounding box center [699, 38] width 1062 height 45
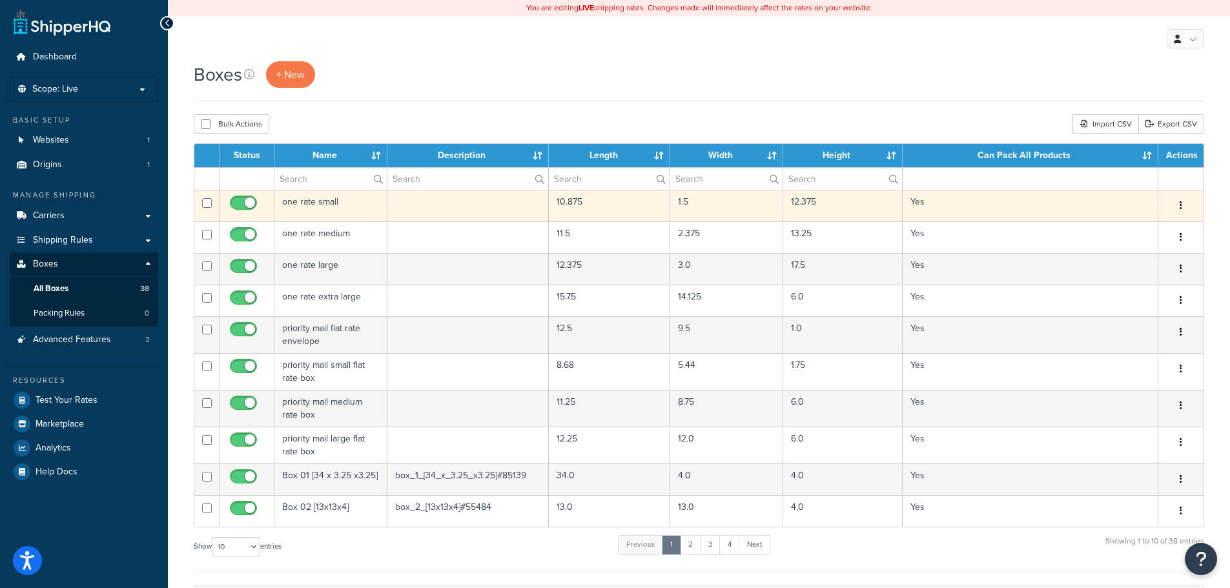
click at [1182, 210] on icon "button" at bounding box center [1181, 205] width 3 height 9
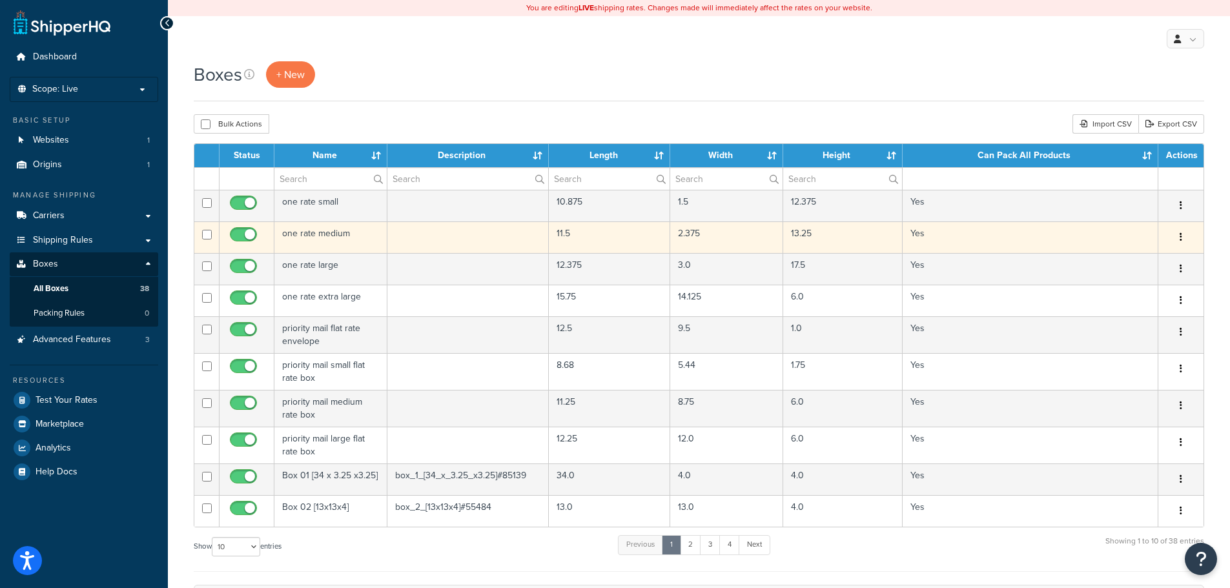
click at [1184, 236] on button "button" at bounding box center [1181, 237] width 18 height 21
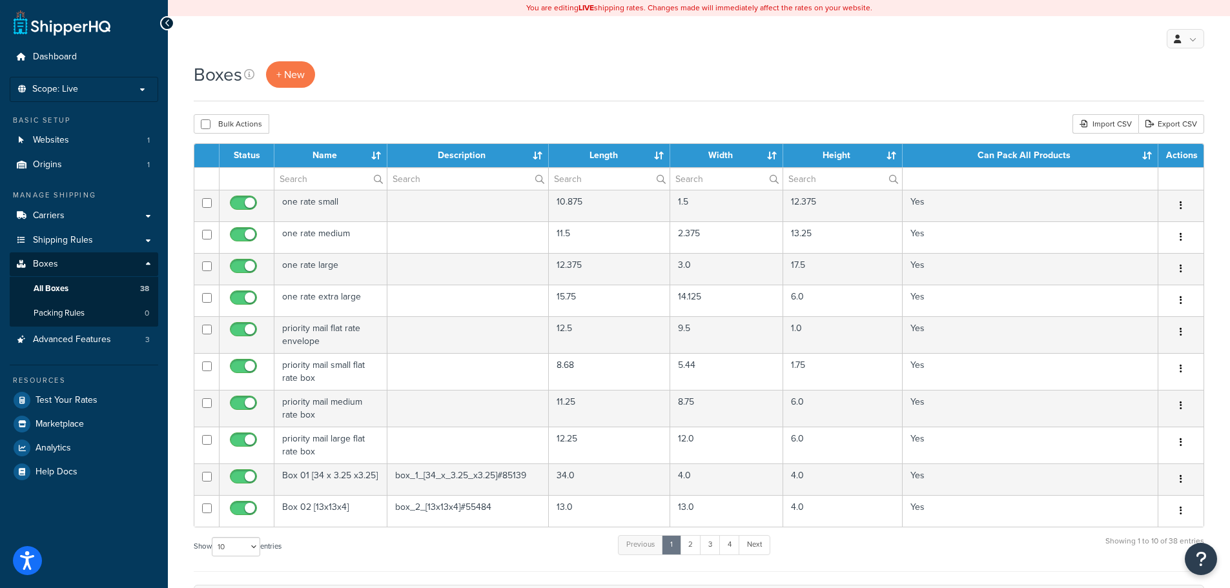
click at [544, 75] on div "Boxes + New" at bounding box center [699, 74] width 1011 height 26
click at [609, 163] on th "Length" at bounding box center [609, 155] width 121 height 23
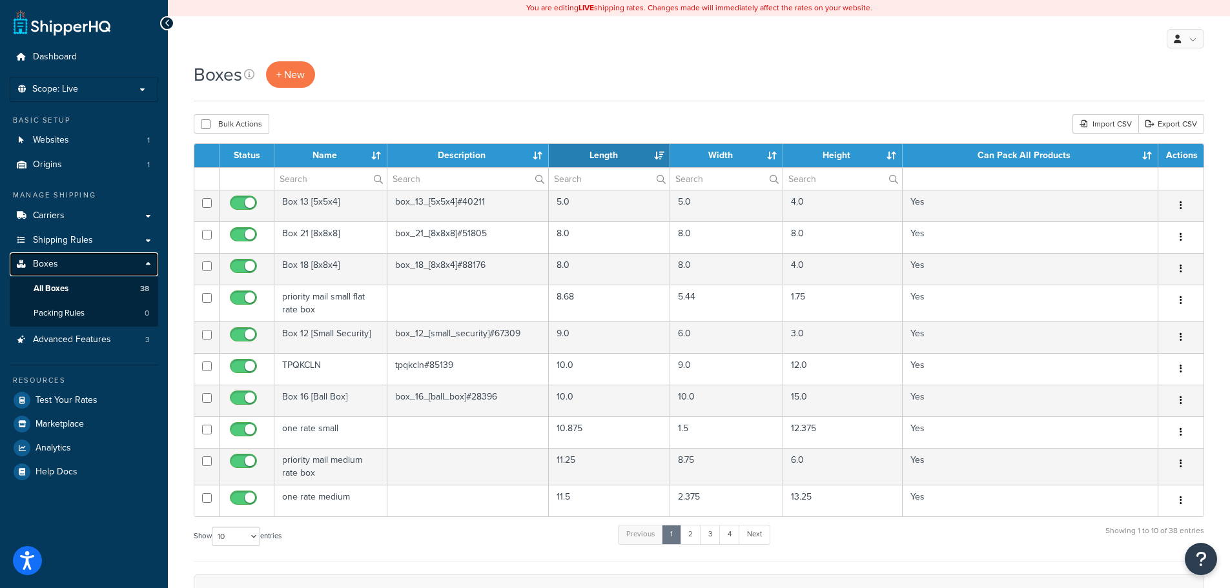
click at [41, 262] on span "Boxes" at bounding box center [45, 264] width 25 height 11
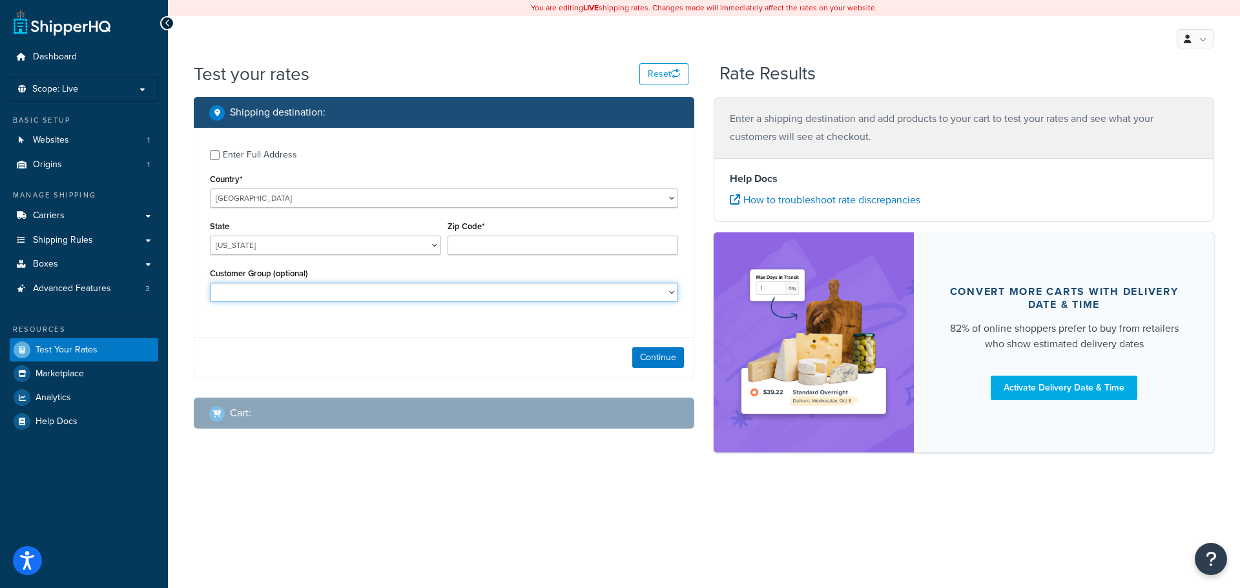
click at [286, 287] on select "Logged In Not Logged in Retail Wholesale" at bounding box center [444, 292] width 468 height 19
click at [236, 148] on div "Enter Full Address" at bounding box center [260, 155] width 74 height 18
click at [220, 150] on input "Enter Full Address" at bounding box center [215, 155] width 10 height 10
checkbox input "true"
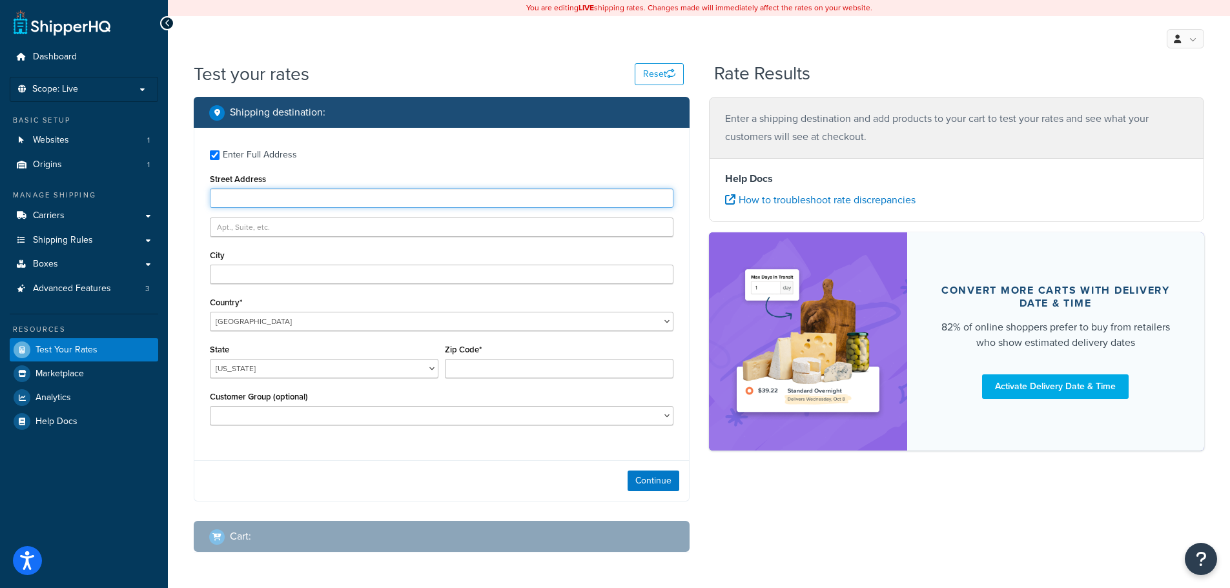
click at [266, 197] on input "Street Address" at bounding box center [442, 198] width 464 height 19
type input "[STREET_ADDRESS]"
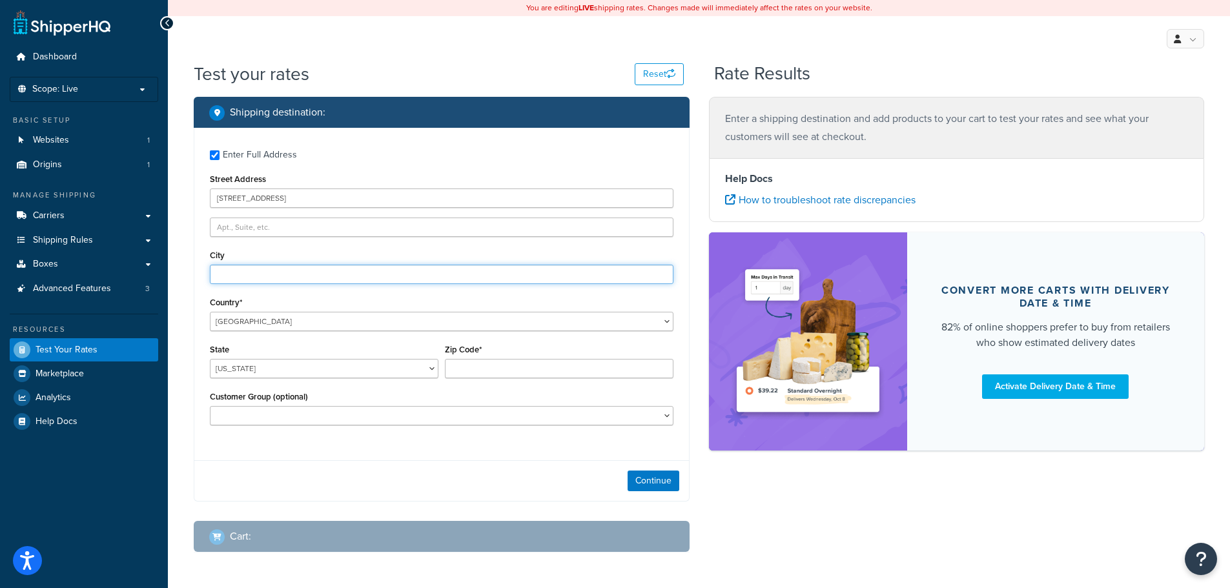
type input "[GEOGRAPHIC_DATA]"
select select "CO"
type input "80516"
click at [654, 482] on button "Continue" at bounding box center [654, 481] width 52 height 21
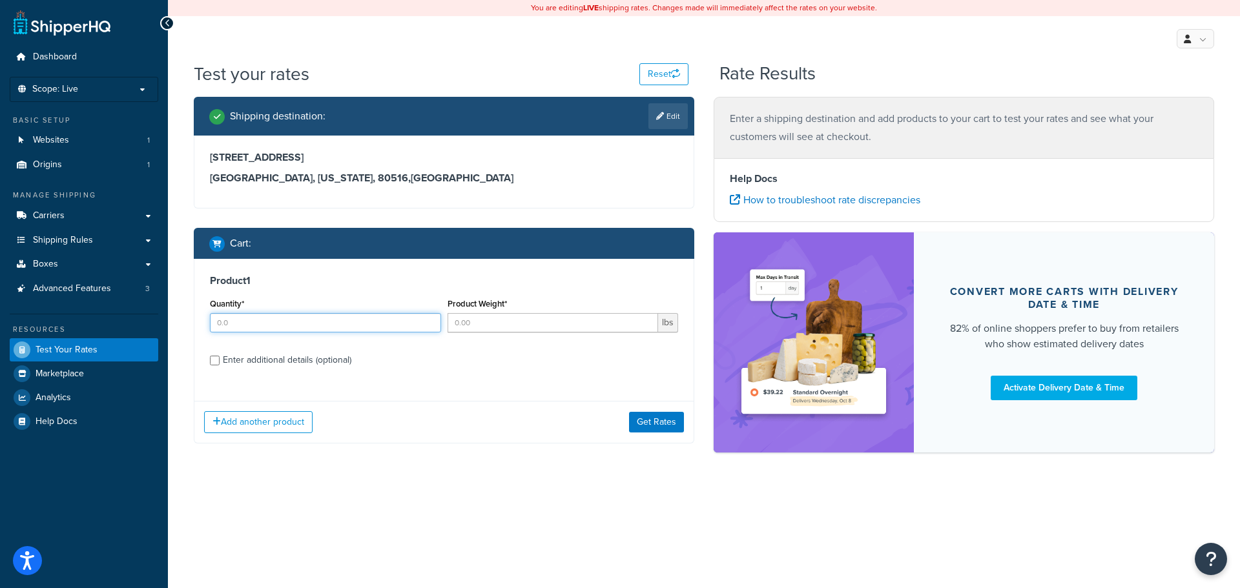
click at [253, 324] on input "Quantity*" at bounding box center [325, 322] width 231 height 19
type input "1"
click at [492, 326] on input "Product Weight*" at bounding box center [553, 322] width 211 height 19
type input "0.05"
click at [278, 360] on div "Enter additional details (optional)" at bounding box center [287, 360] width 129 height 18
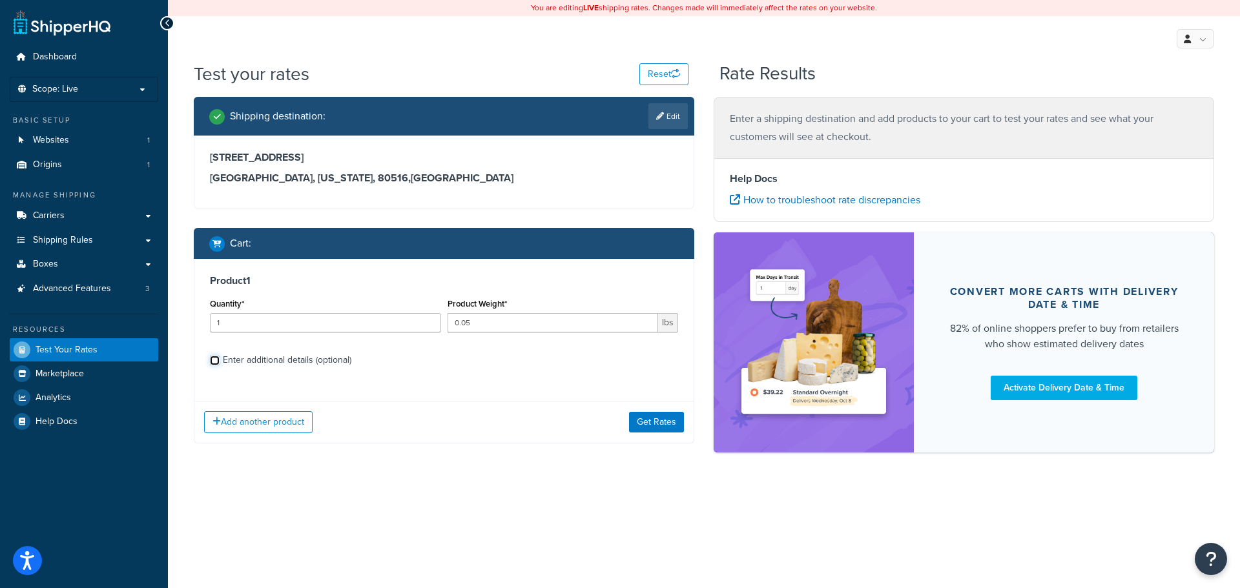
click at [220, 360] on input "Enter additional details (optional)" at bounding box center [215, 361] width 10 height 10
checkbox input "true"
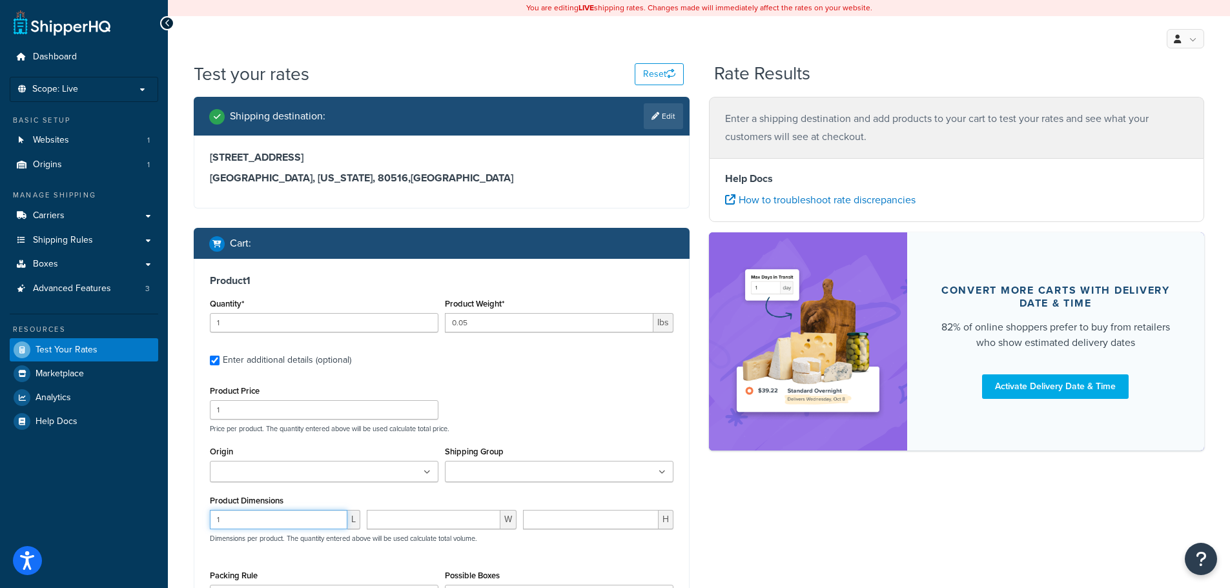
click at [335, 515] on input "1" at bounding box center [279, 519] width 138 height 19
click at [335, 515] on input "2" at bounding box center [279, 519] width 138 height 19
type input "3"
click at [335, 515] on input "3" at bounding box center [279, 519] width 138 height 19
click at [442, 520] on input "number" at bounding box center [434, 519] width 134 height 19
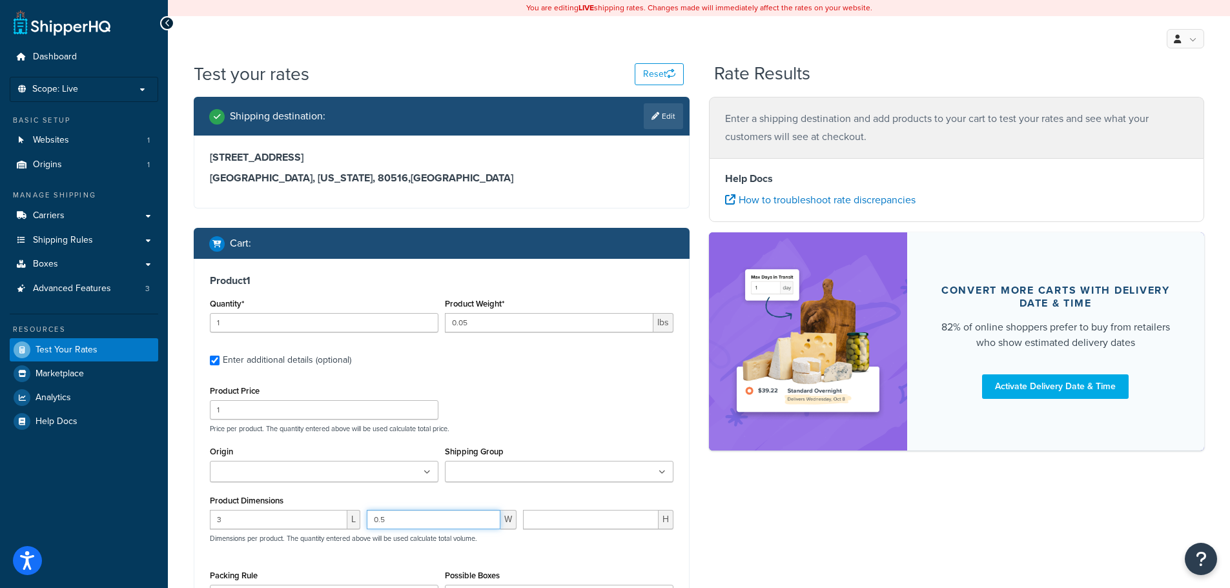
type input "0.5"
click at [534, 561] on div "Product Price 1 Price per product. The quantity entered above will be used calc…" at bounding box center [442, 498] width 464 height 232
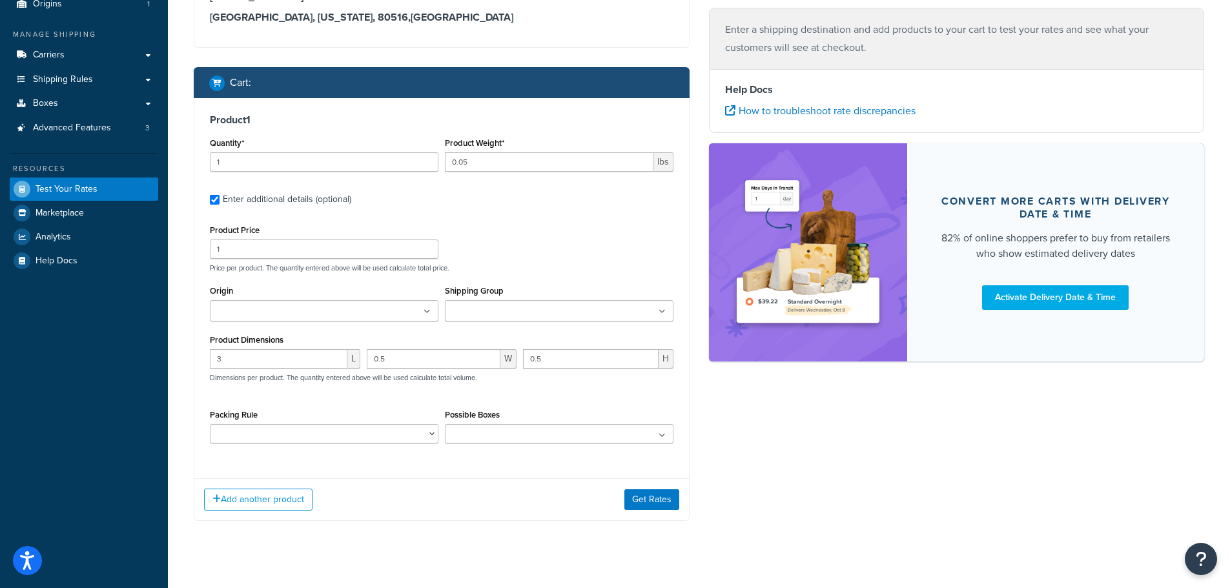
scroll to position [178, 0]
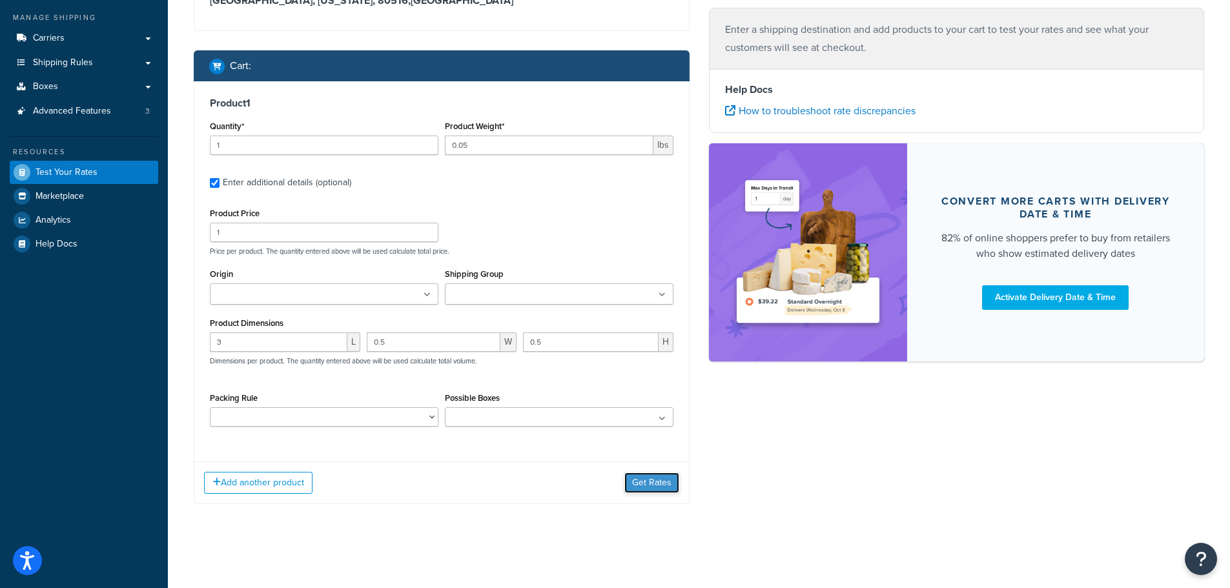
click at [656, 485] on button "Get Rates" at bounding box center [652, 483] width 55 height 21
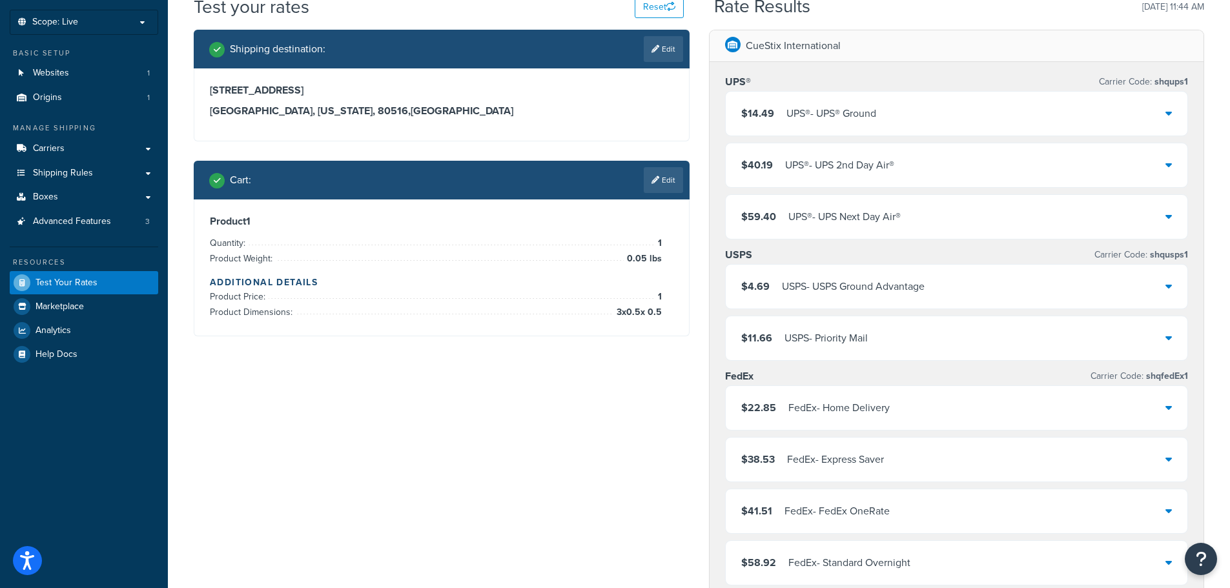
scroll to position [129, 0]
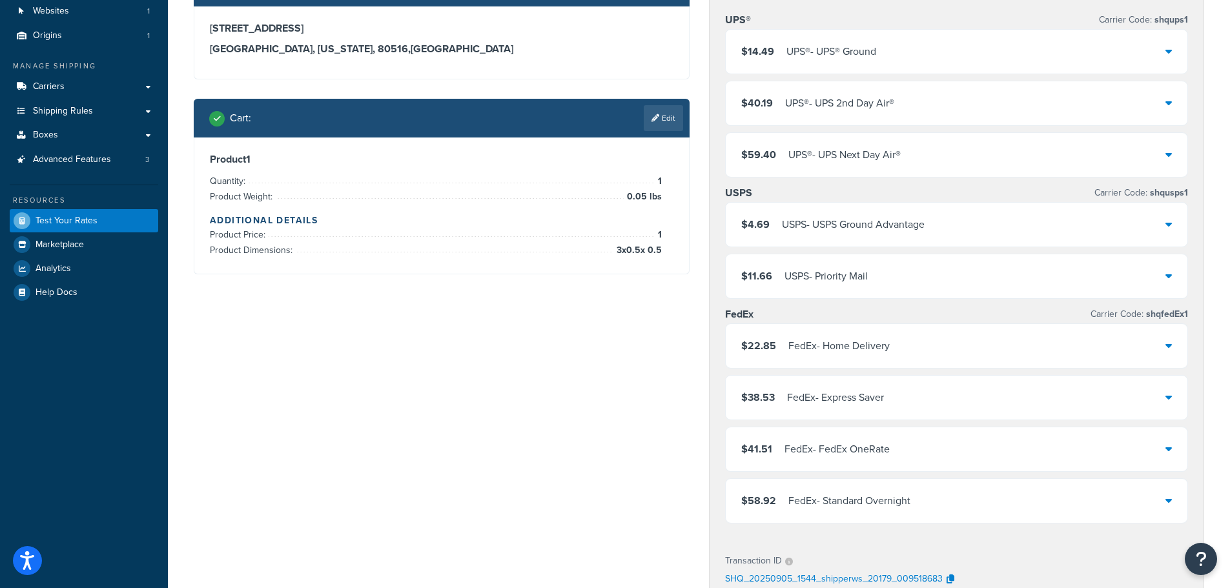
click at [1167, 446] on icon at bounding box center [1169, 449] width 6 height 10
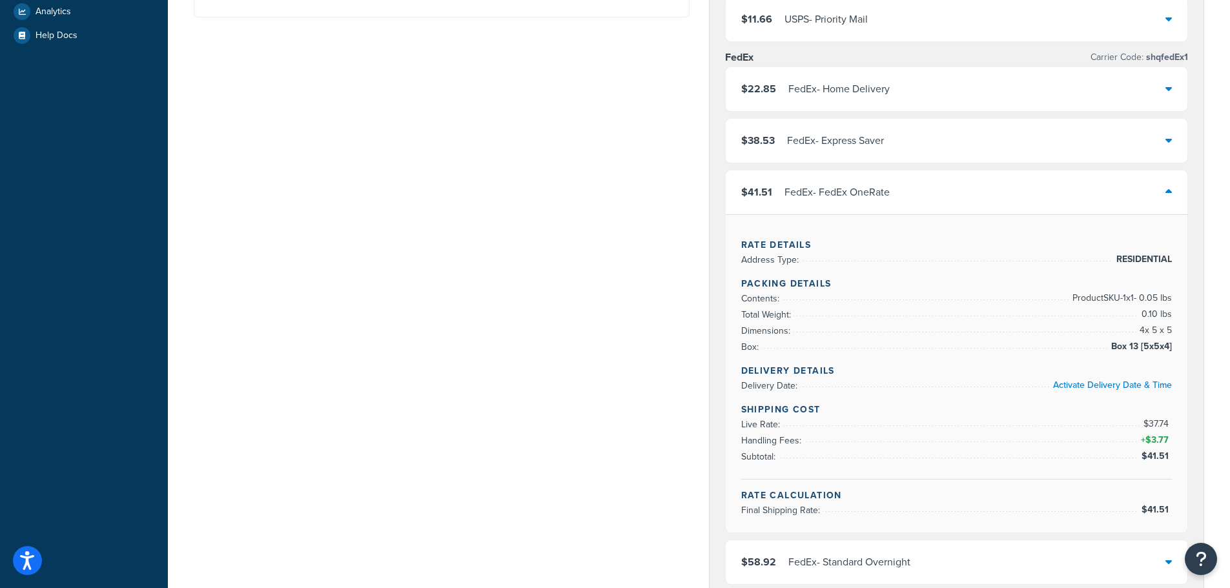
scroll to position [388, 0]
drag, startPoint x: 1140, startPoint y: 326, endPoint x: 1180, endPoint y: 329, distance: 40.2
click at [1180, 329] on div "Rate Details Address Type: RESIDENTIAL Packing Details Contents: Product SKU-1 …" at bounding box center [957, 372] width 462 height 318
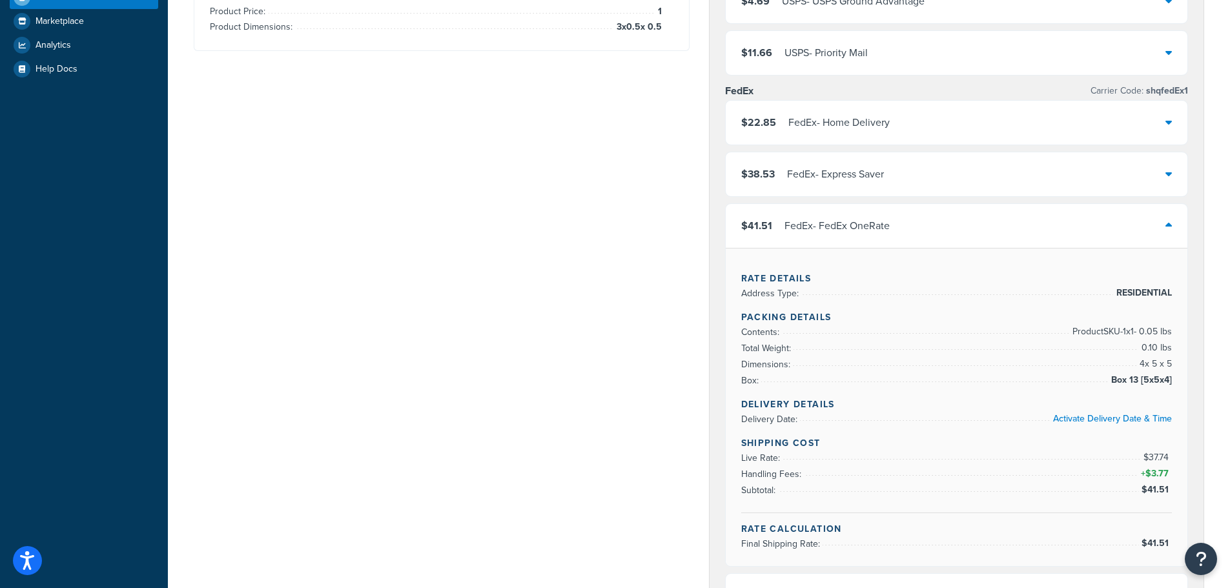
scroll to position [65, 0]
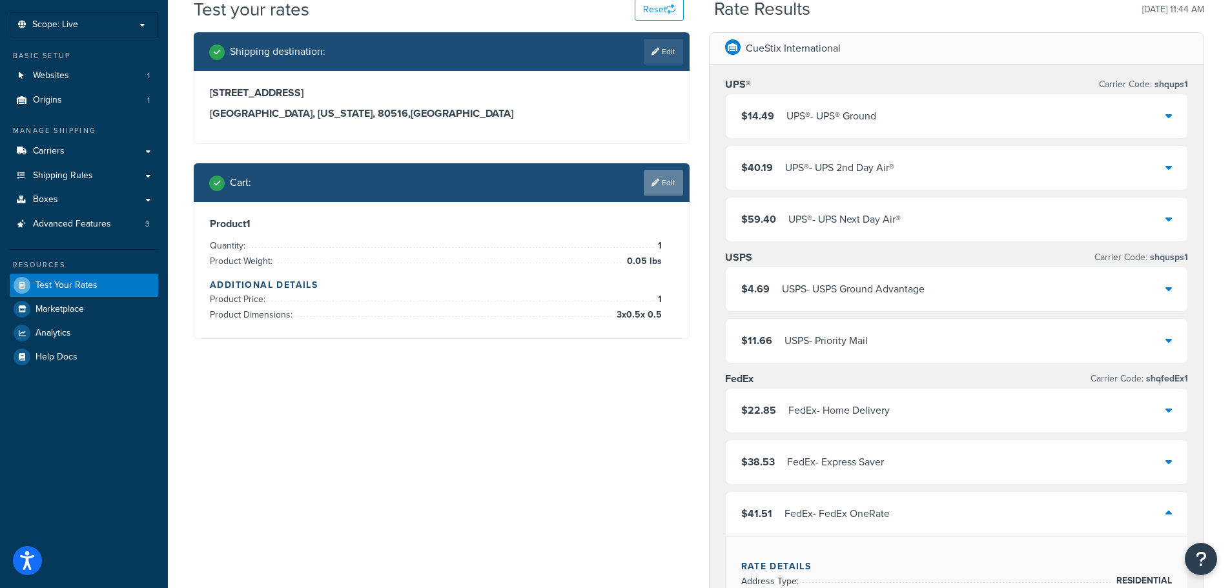
click at [672, 187] on link "Edit" at bounding box center [663, 183] width 39 height 26
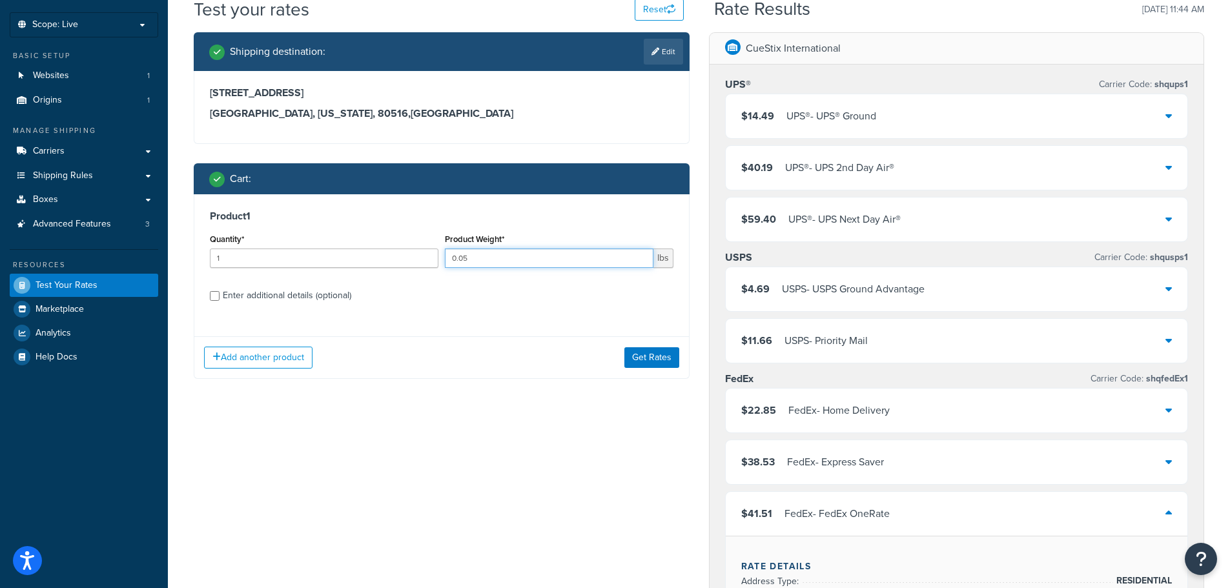
click at [501, 256] on input "0.05" at bounding box center [549, 258] width 209 height 19
type input "0.01"
click at [656, 359] on button "Get Rates" at bounding box center [652, 357] width 55 height 21
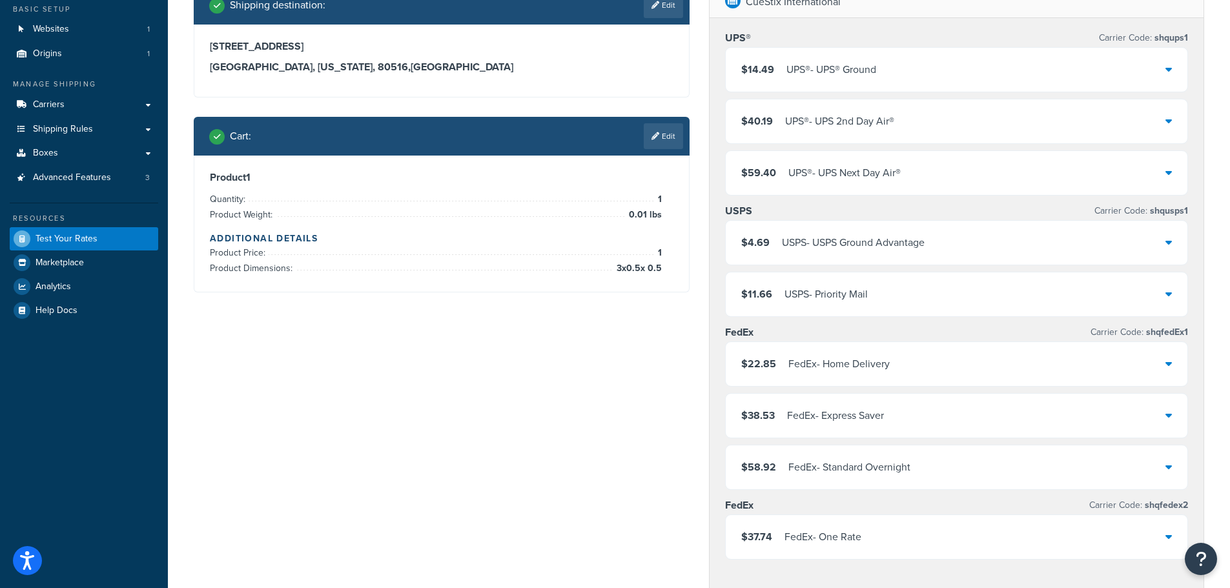
scroll to position [129, 0]
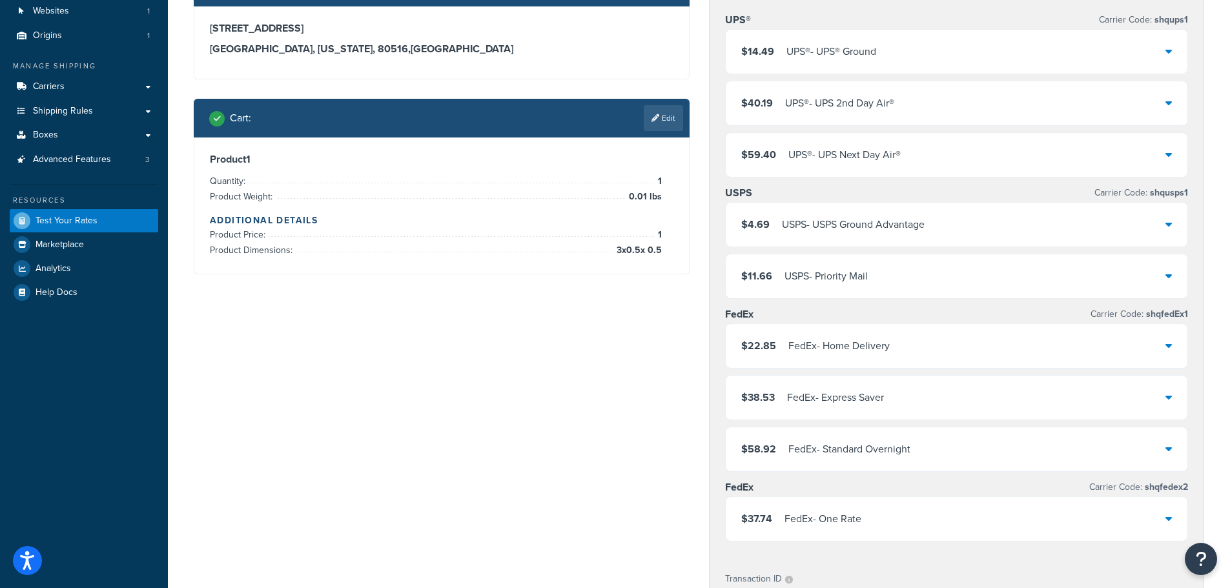
click at [1170, 517] on icon at bounding box center [1169, 518] width 6 height 10
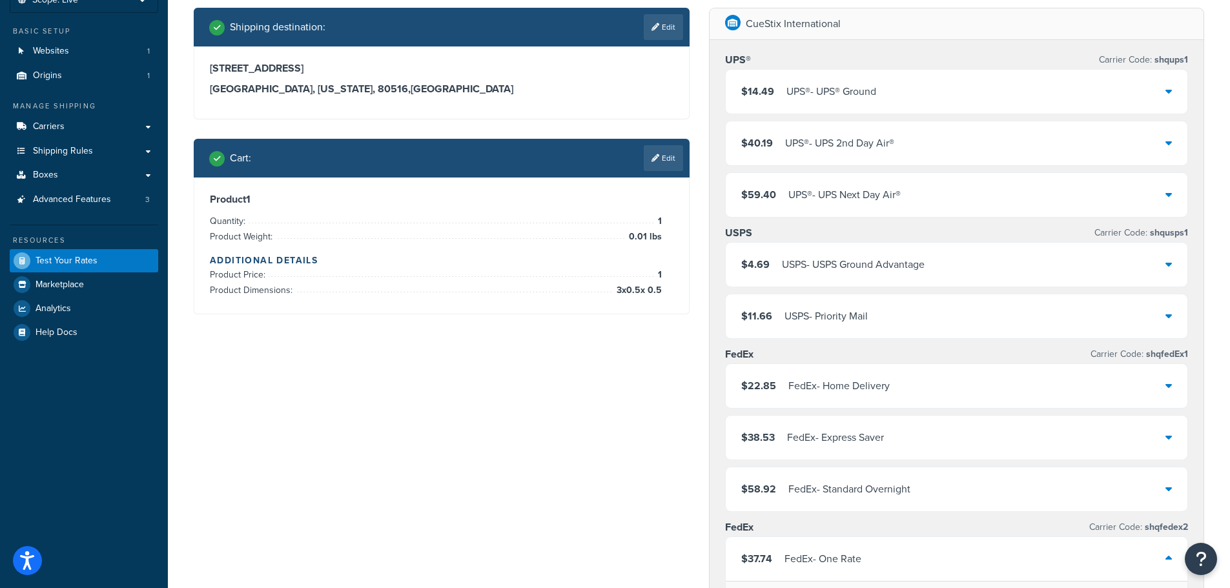
scroll to position [65, 0]
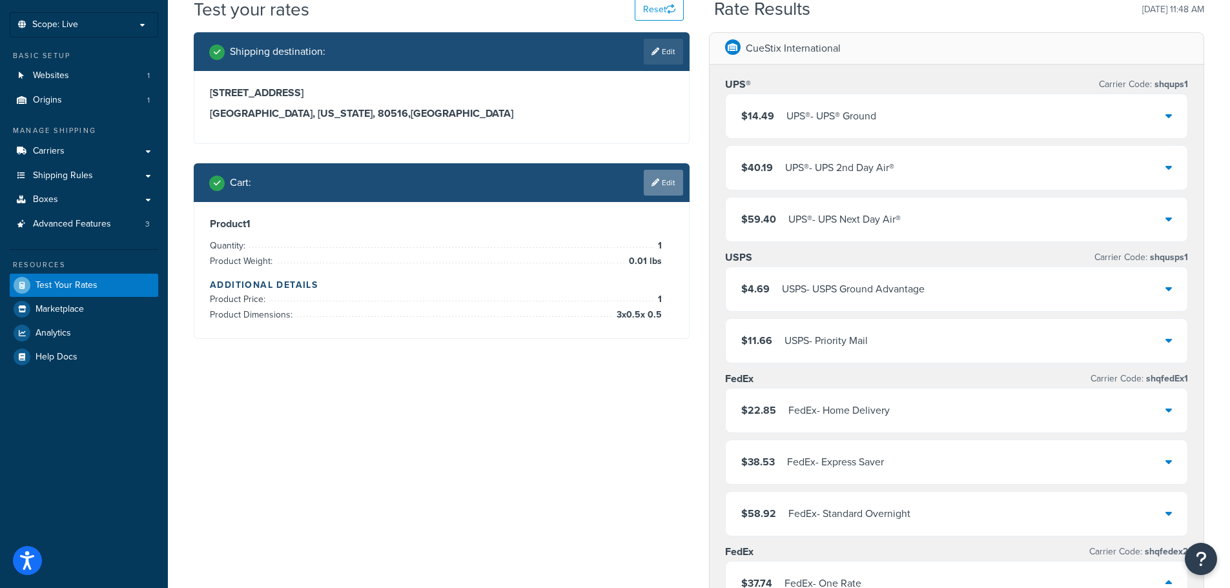
click at [668, 187] on link "Edit" at bounding box center [663, 183] width 39 height 26
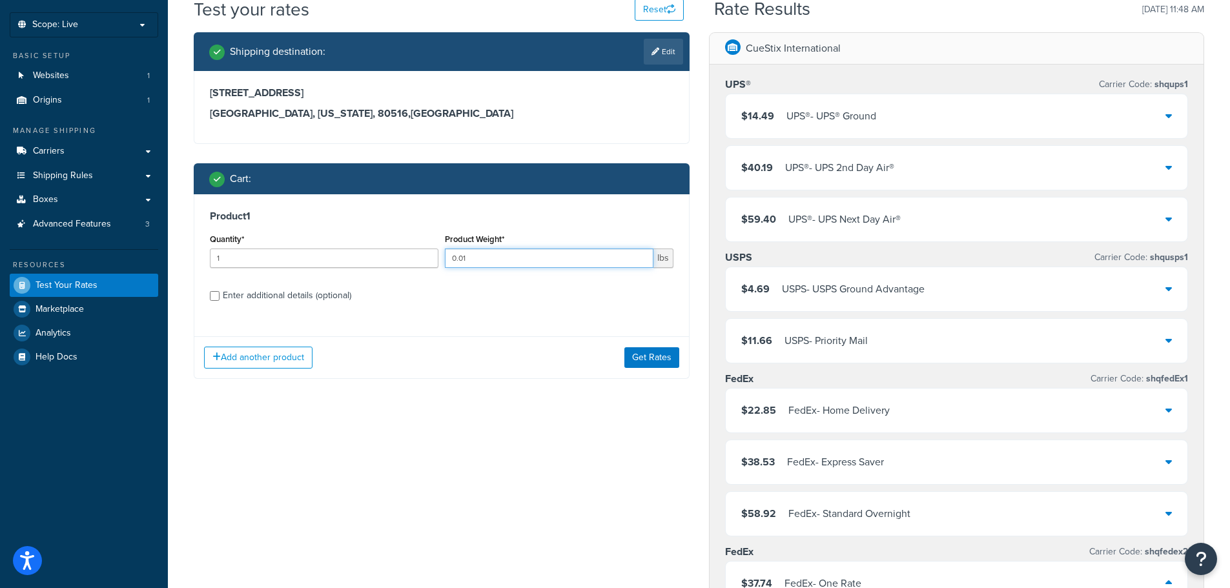
click at [474, 253] on input "0.01" at bounding box center [549, 258] width 209 height 19
type input "0.03"
click at [665, 357] on button "Get Rates" at bounding box center [652, 357] width 55 height 21
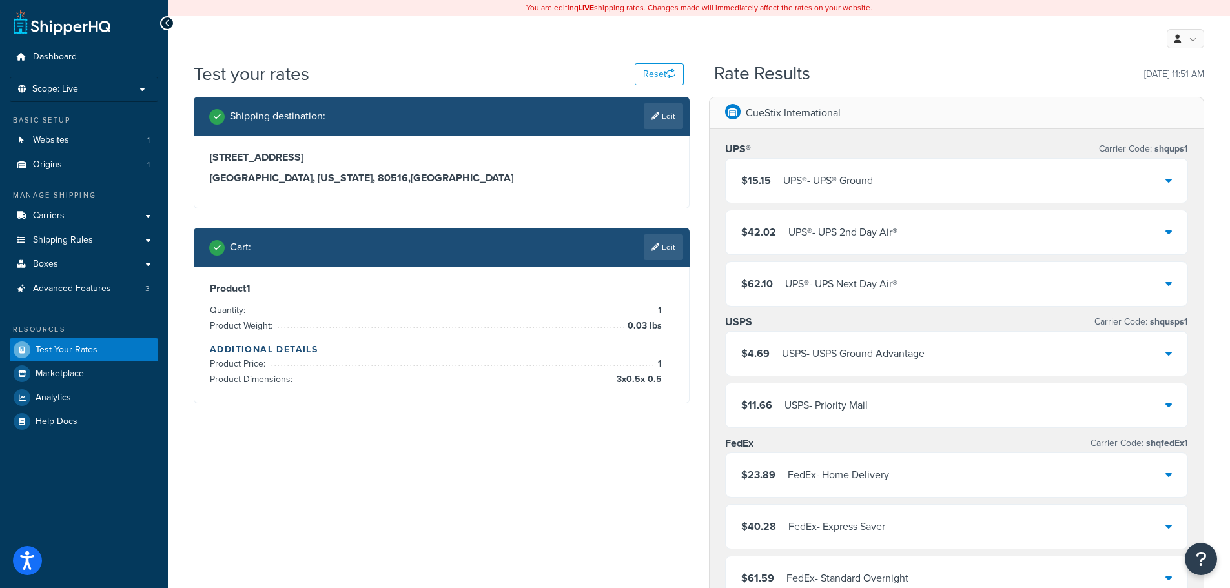
scroll to position [452, 0]
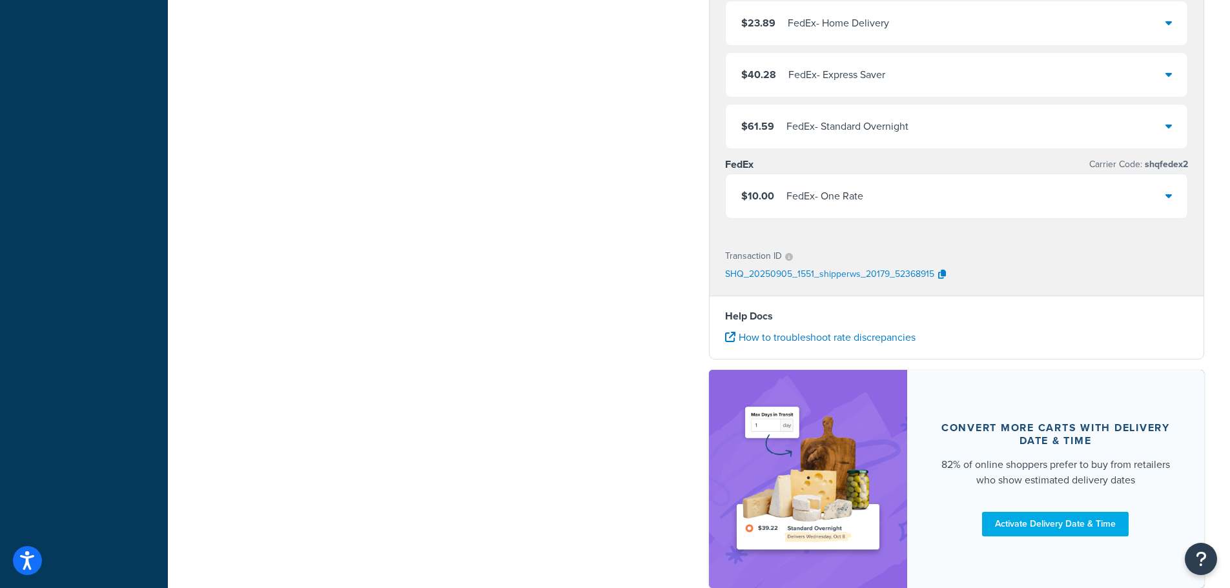
click at [1170, 195] on icon at bounding box center [1169, 196] width 6 height 10
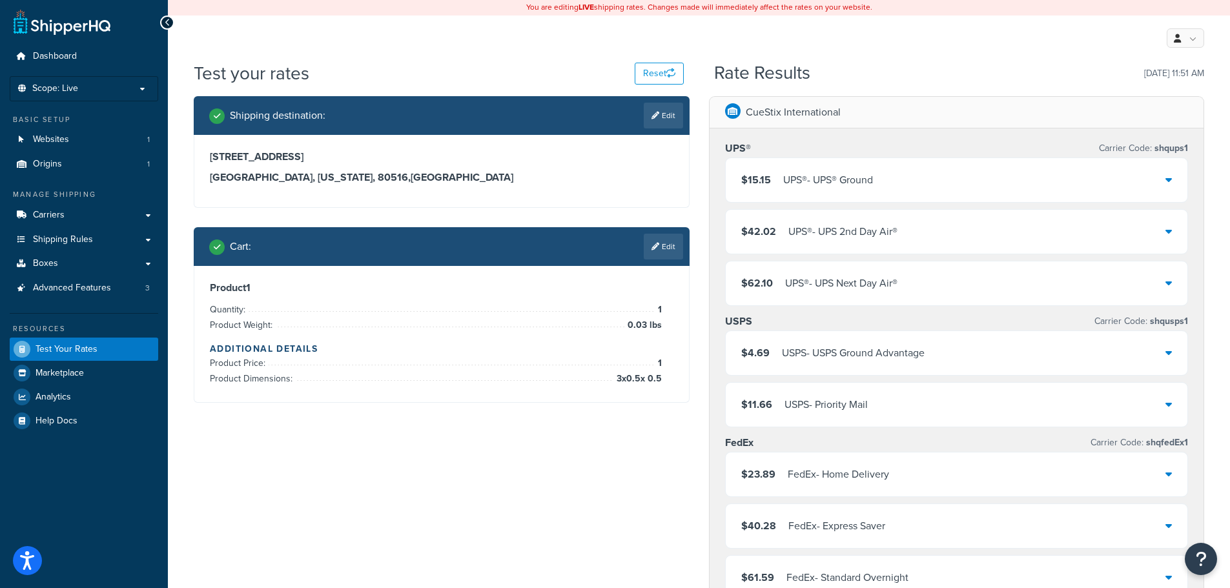
scroll to position [0, 0]
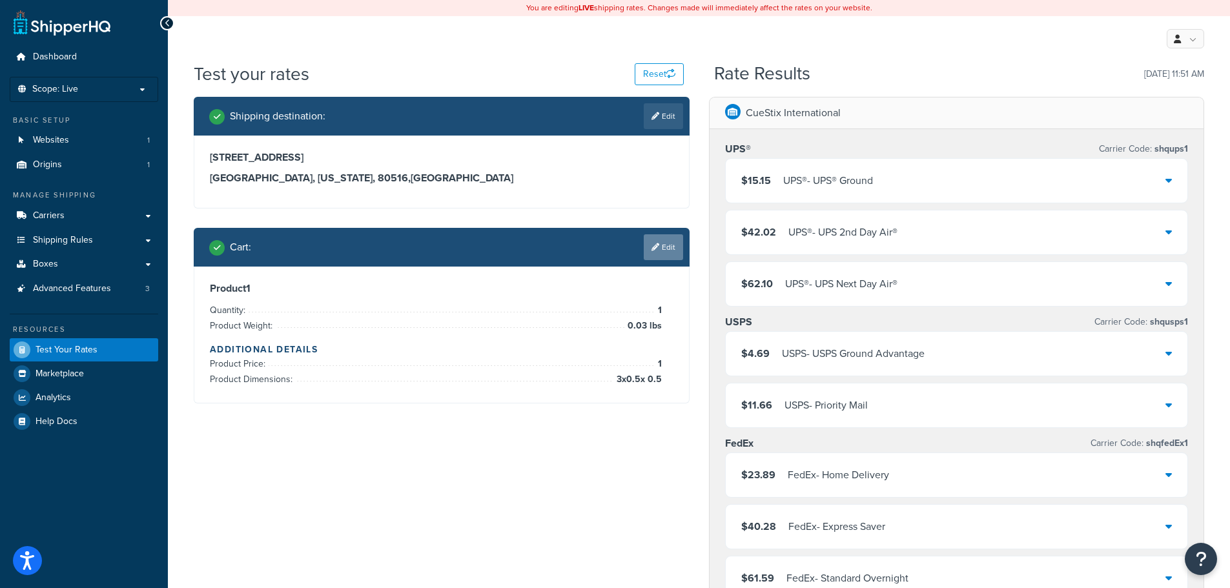
click at [667, 245] on link "Edit" at bounding box center [663, 247] width 39 height 26
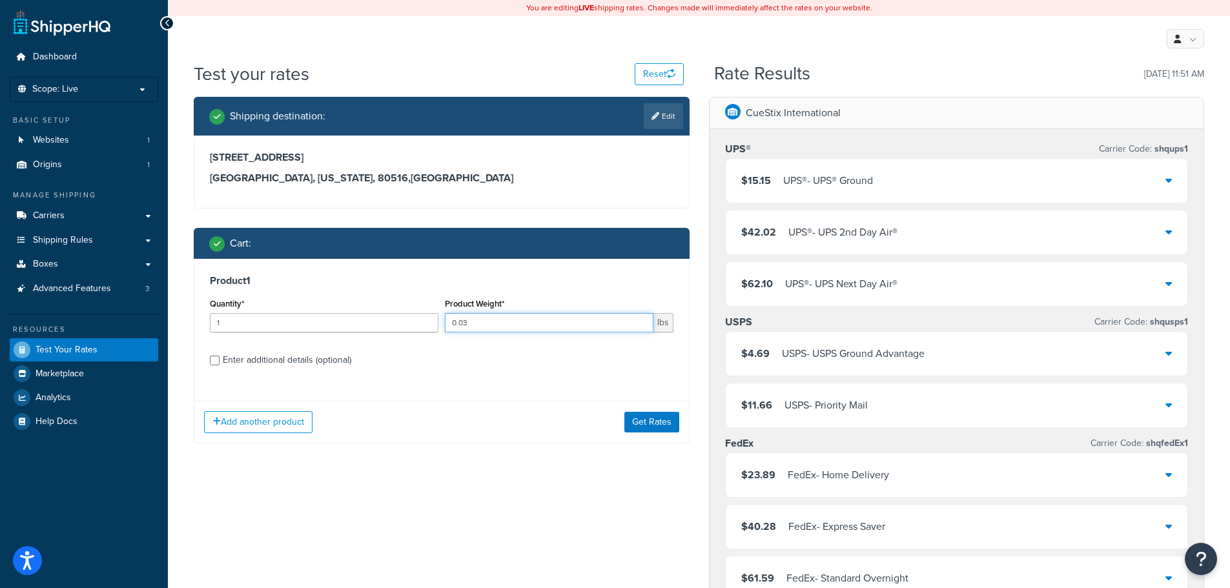
click at [503, 324] on input "0.03" at bounding box center [549, 322] width 209 height 19
type input "0.04"
click at [646, 420] on button "Get Rates" at bounding box center [652, 422] width 55 height 21
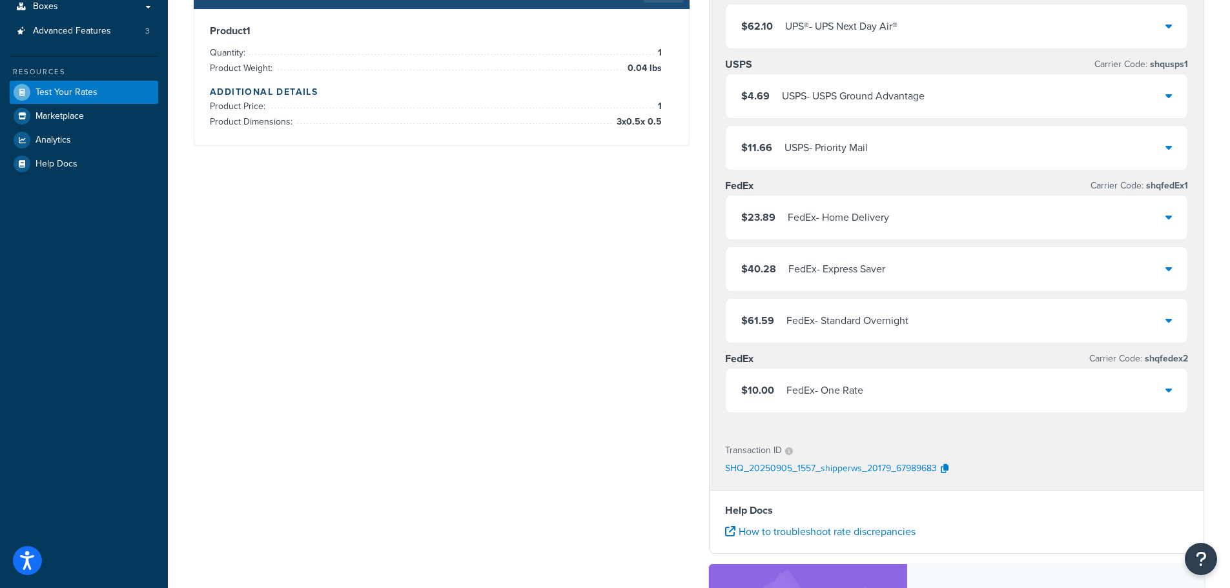
scroll to position [258, 0]
click at [1172, 387] on icon at bounding box center [1169, 389] width 6 height 10
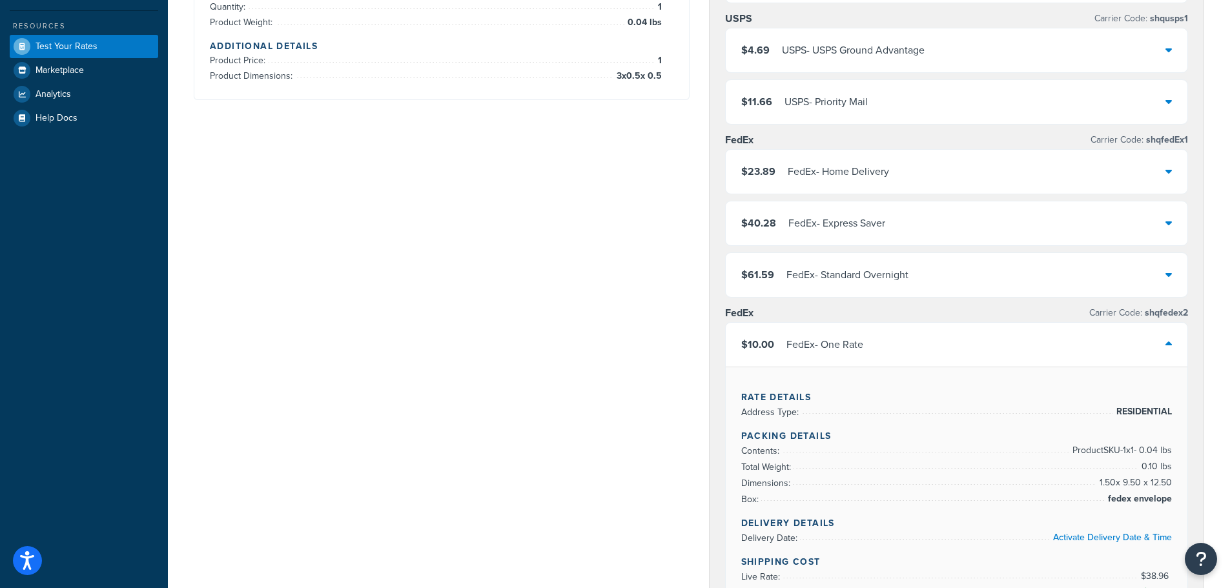
scroll to position [452, 0]
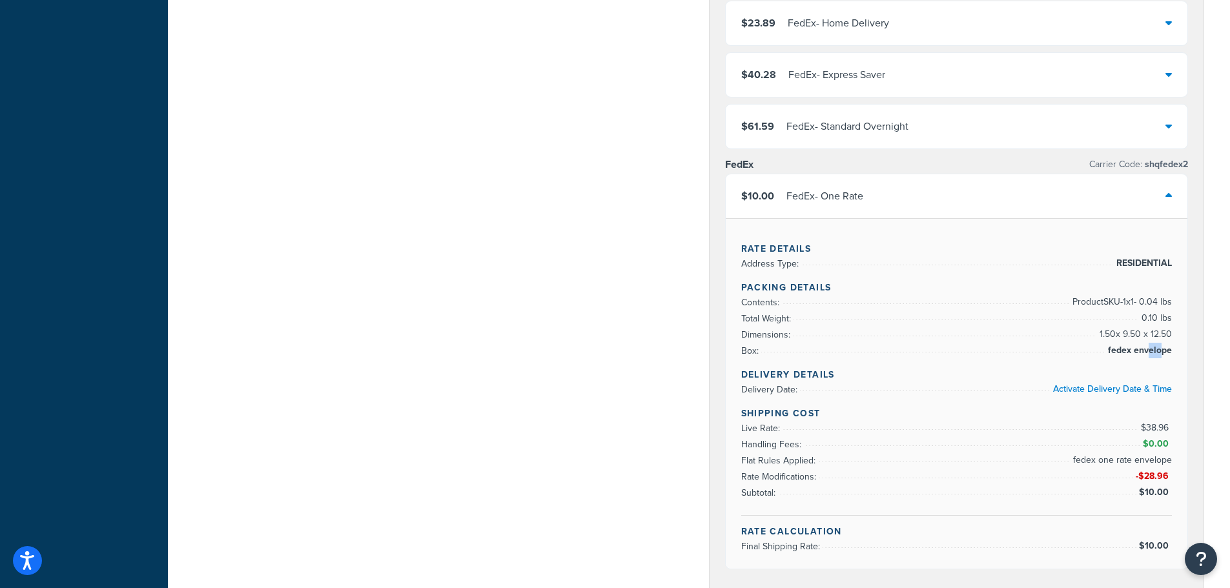
drag, startPoint x: 1159, startPoint y: 353, endPoint x: 1166, endPoint y: 353, distance: 7.8
click at [1165, 353] on span "fedex envelope" at bounding box center [1138, 351] width 67 height 16
click at [497, 336] on div "Shipping destination : Edit 1849 Parkdale Circle North Erie, Colorado, 80516 , …" at bounding box center [699, 298] width 1030 height 1307
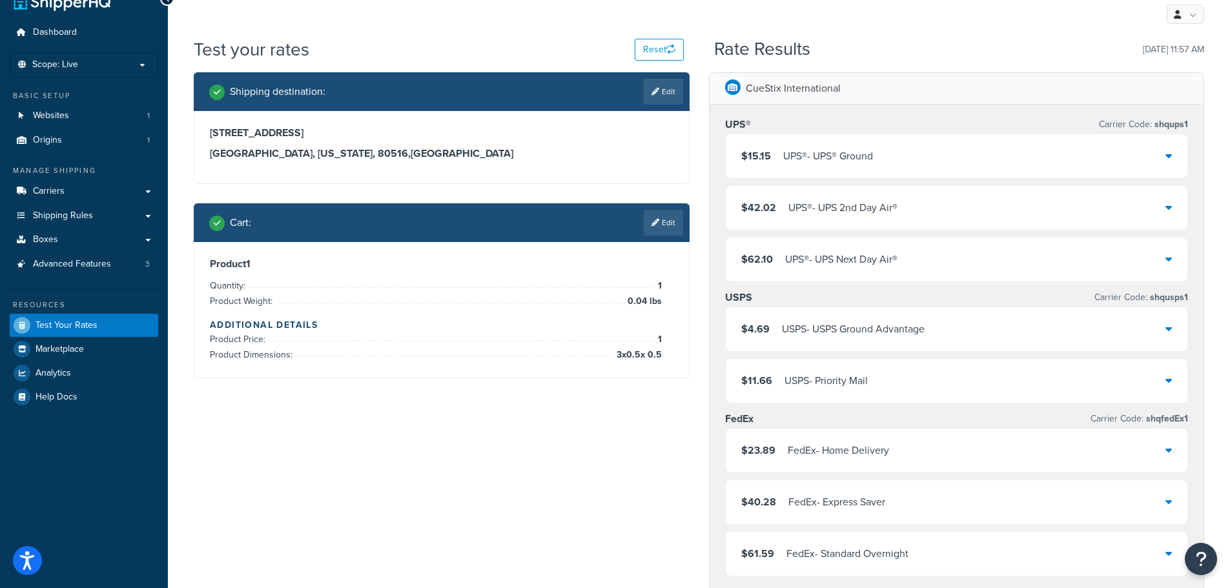
scroll to position [0, 0]
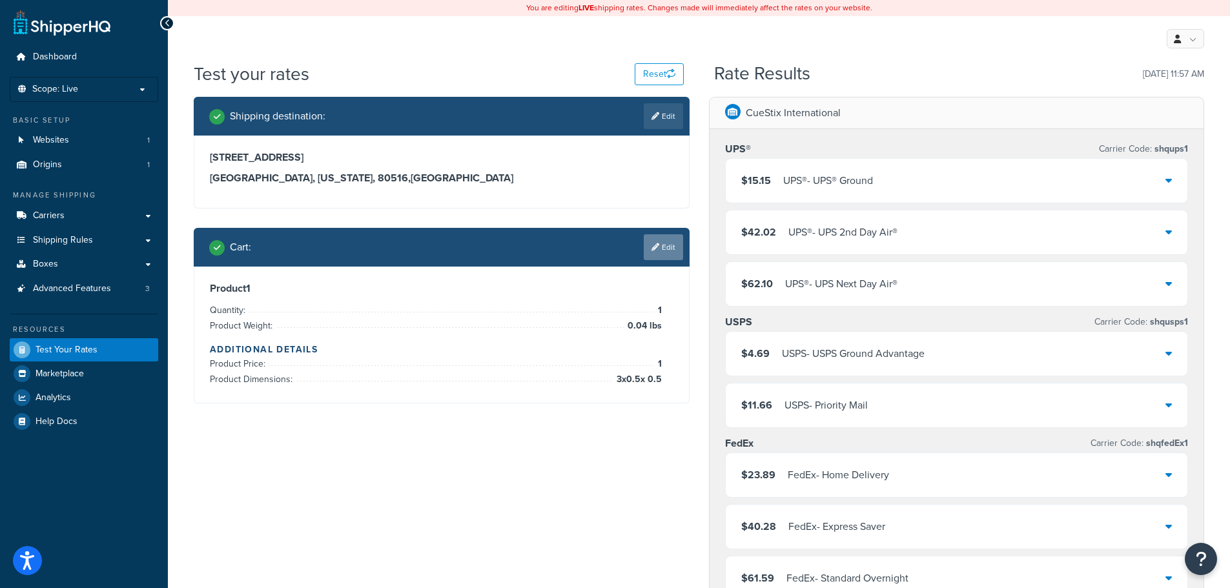
click at [656, 255] on link "Edit" at bounding box center [663, 247] width 39 height 26
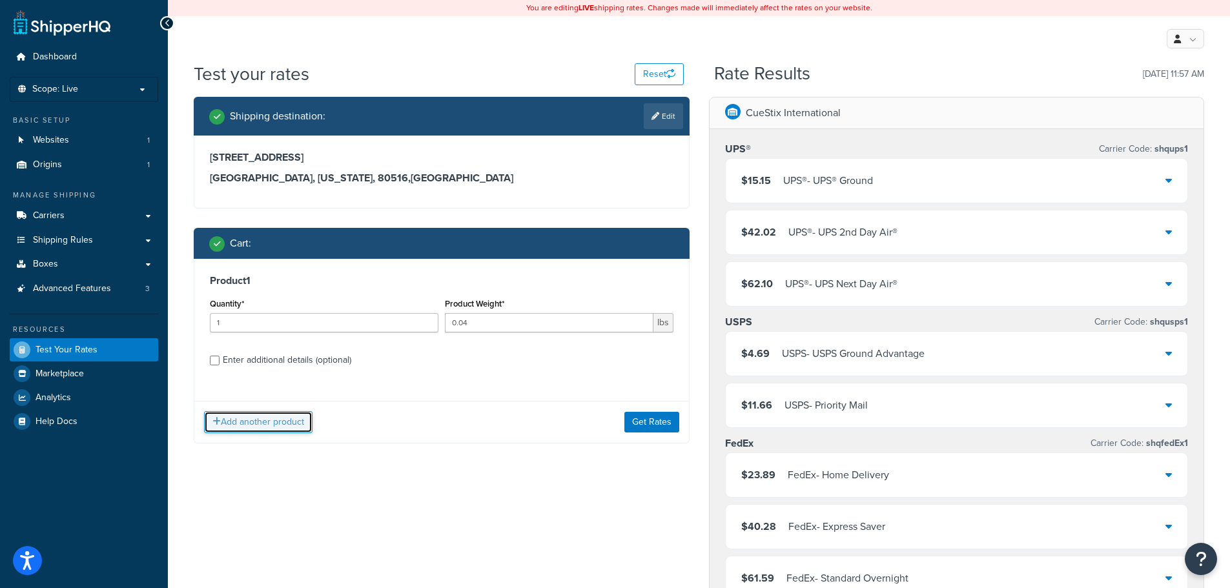
click at [253, 421] on button "Add another product" at bounding box center [258, 422] width 109 height 22
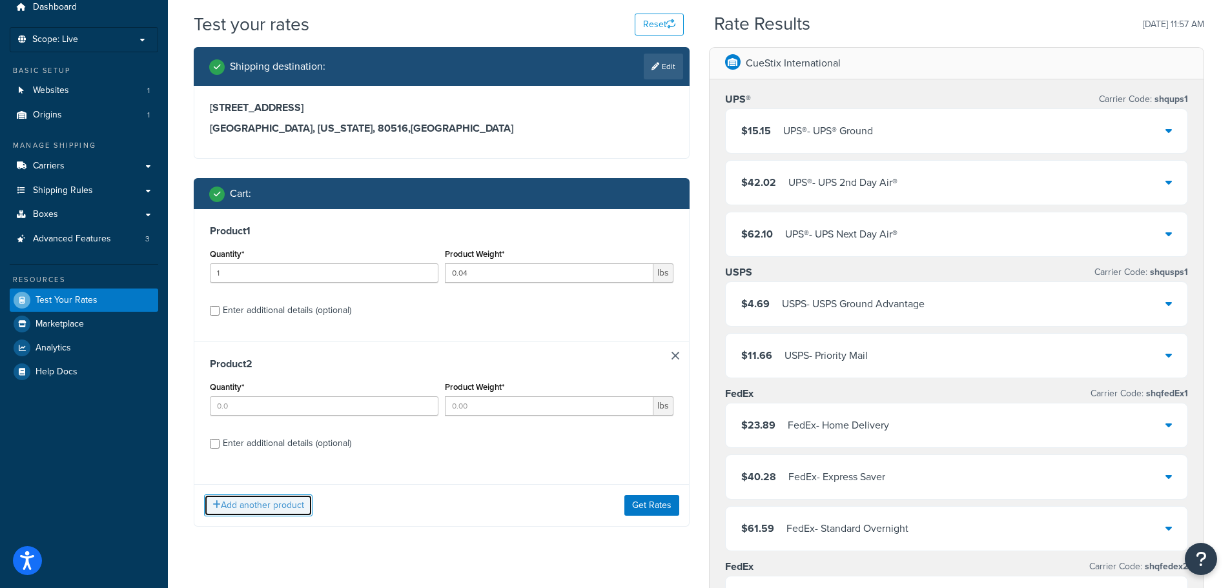
scroll to position [129, 0]
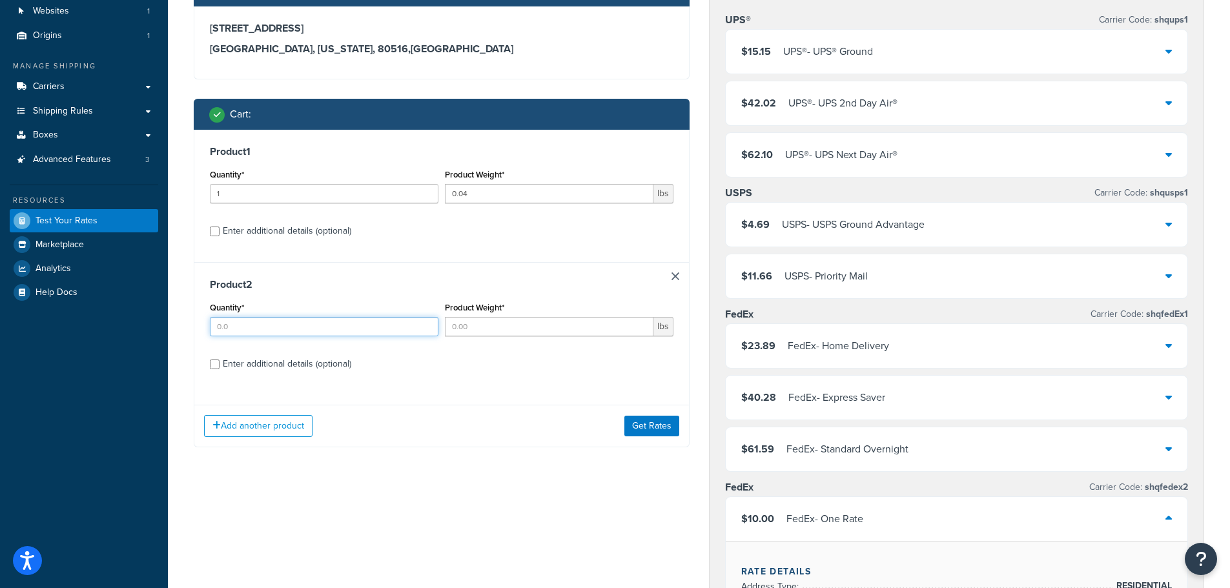
click at [234, 322] on input "Quantity*" at bounding box center [324, 326] width 229 height 19
type input "1"
click at [495, 327] on input "Product Weight*" at bounding box center [549, 326] width 209 height 19
type input "0.05"
click at [675, 273] on link at bounding box center [676, 277] width 8 height 8
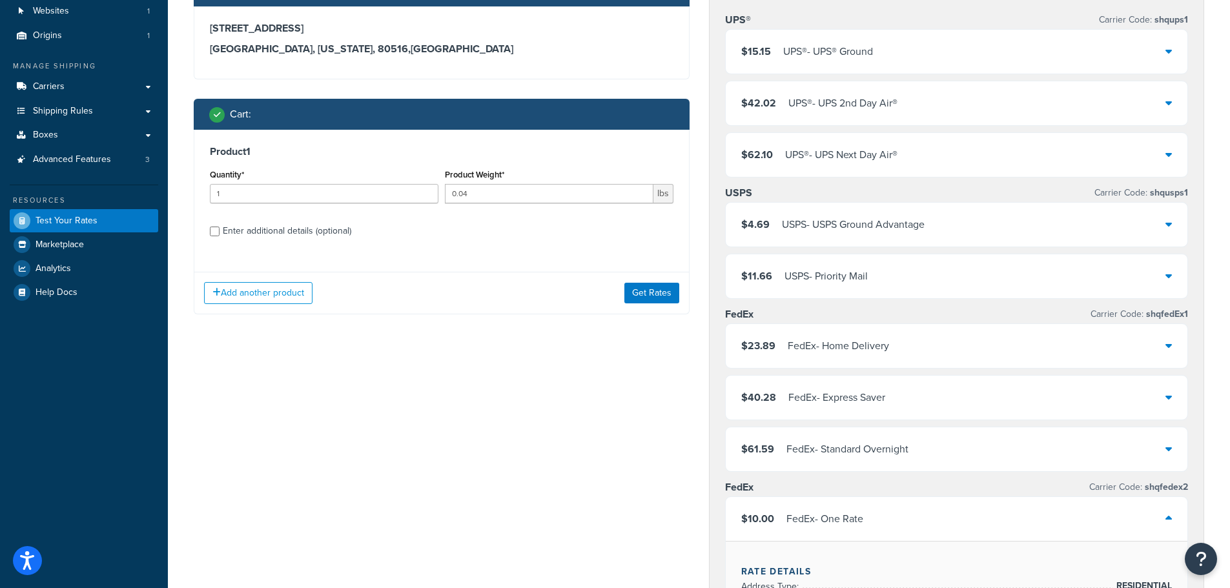
click at [258, 231] on div "Enter additional details (optional)" at bounding box center [287, 231] width 129 height 18
click at [220, 231] on input "Enter additional details (optional)" at bounding box center [215, 232] width 10 height 10
checkbox input "true"
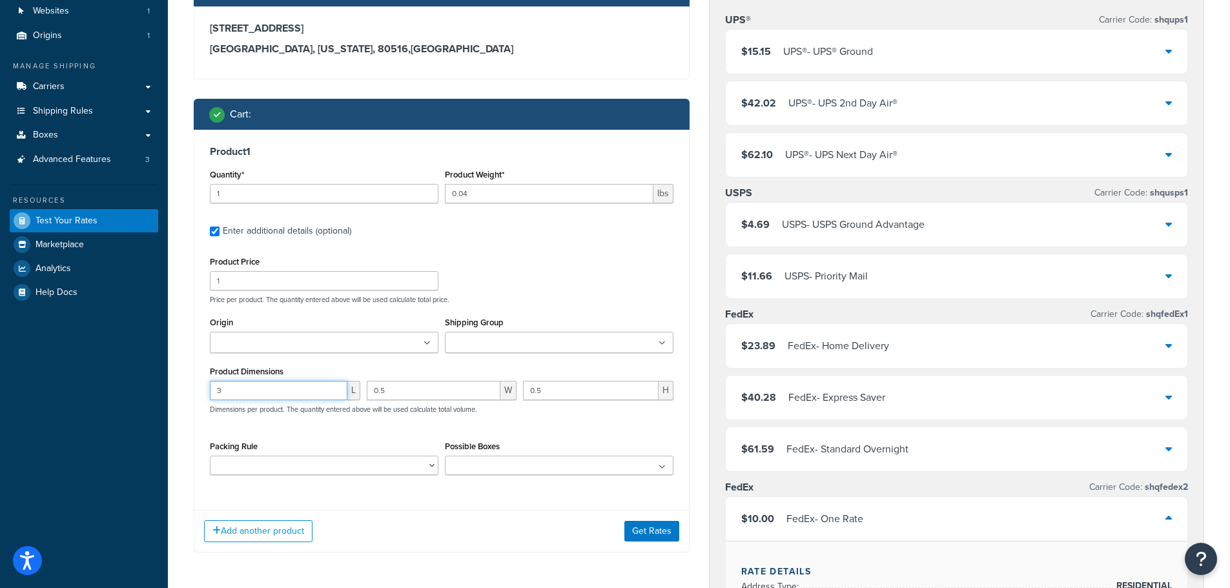
drag, startPoint x: 247, startPoint y: 395, endPoint x: 120, endPoint y: 368, distance: 129.6
type input "10"
drag, startPoint x: 386, startPoint y: 390, endPoint x: 339, endPoint y: 378, distance: 48.1
click at [342, 378] on div "Product Dimensions 10 L 0.5 W 0.5 H Dimensions per product. The quantity entere…" at bounding box center [442, 395] width 464 height 65
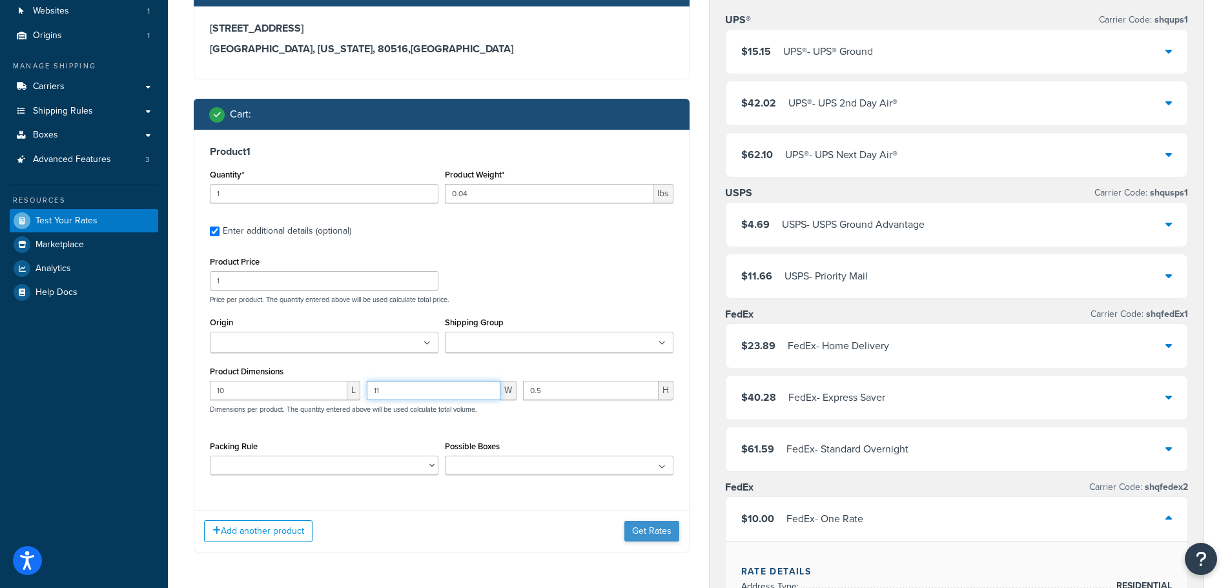
type input "11"
click at [652, 537] on button "Get Rates" at bounding box center [652, 531] width 55 height 21
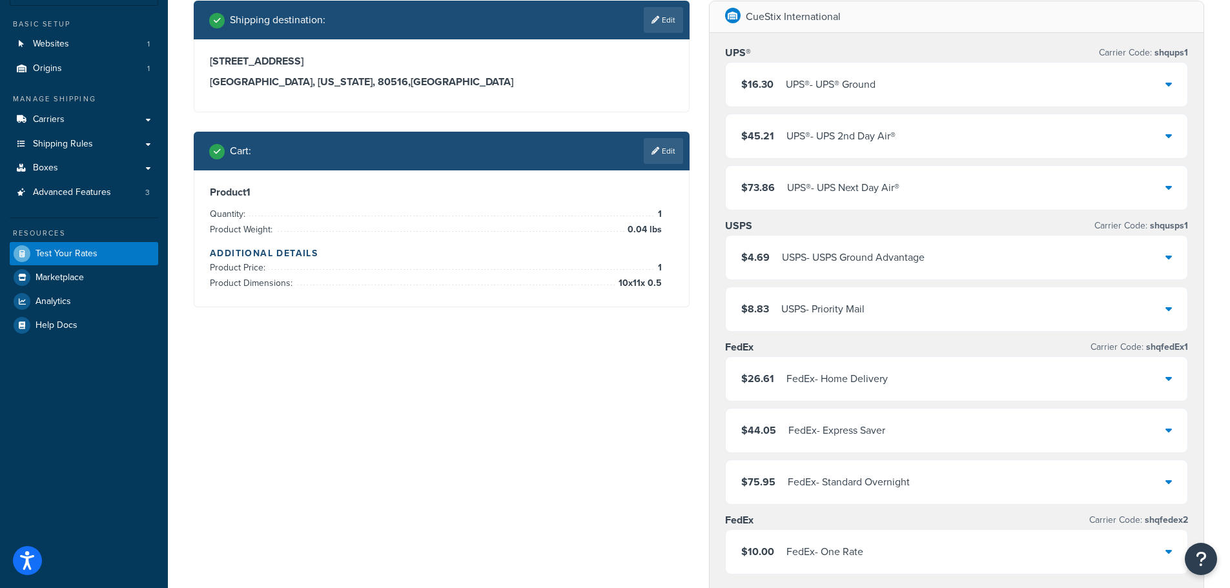
scroll to position [258, 0]
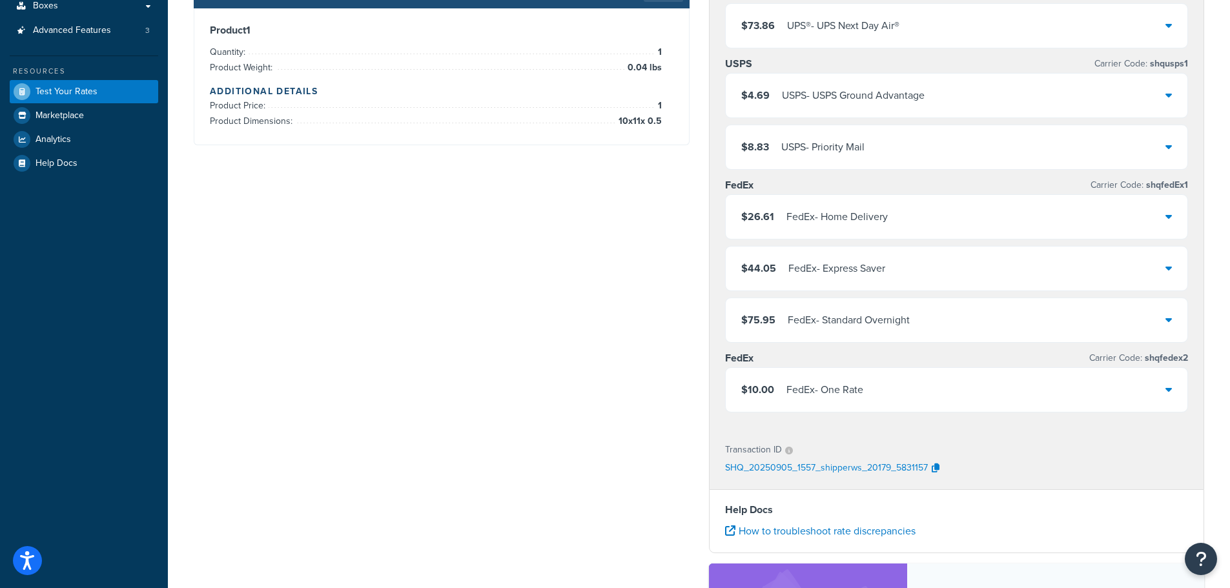
click at [1171, 387] on icon at bounding box center [1169, 389] width 6 height 10
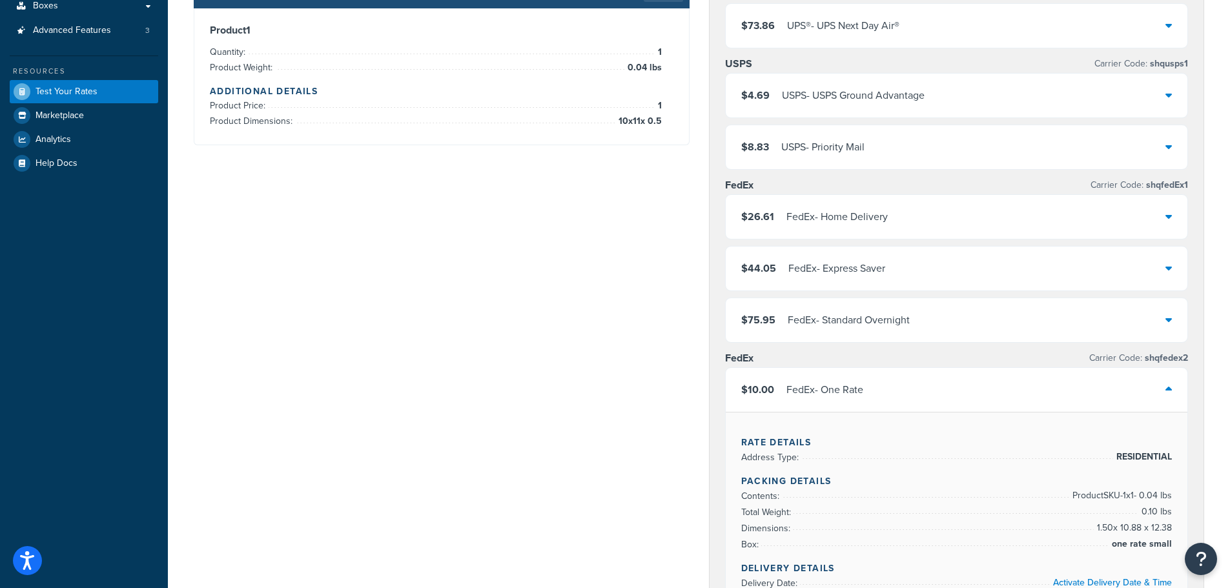
click at [282, 240] on div "Shipping destination : Edit 1849 Parkdale Circle North Erie, Colorado, 80516 , …" at bounding box center [699, 492] width 1030 height 1307
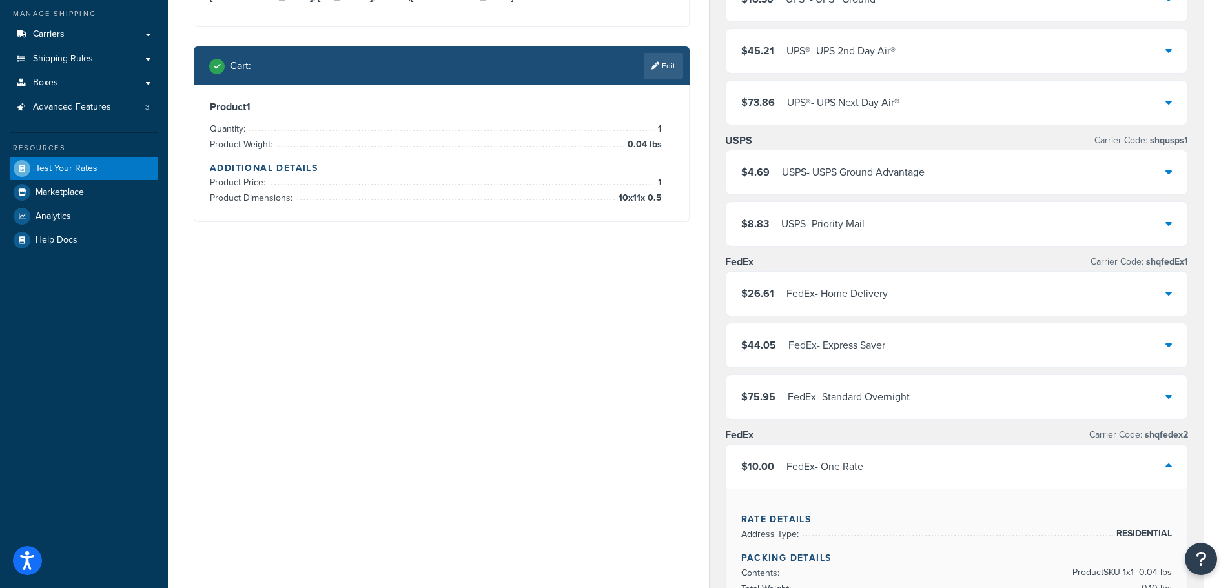
scroll to position [0, 0]
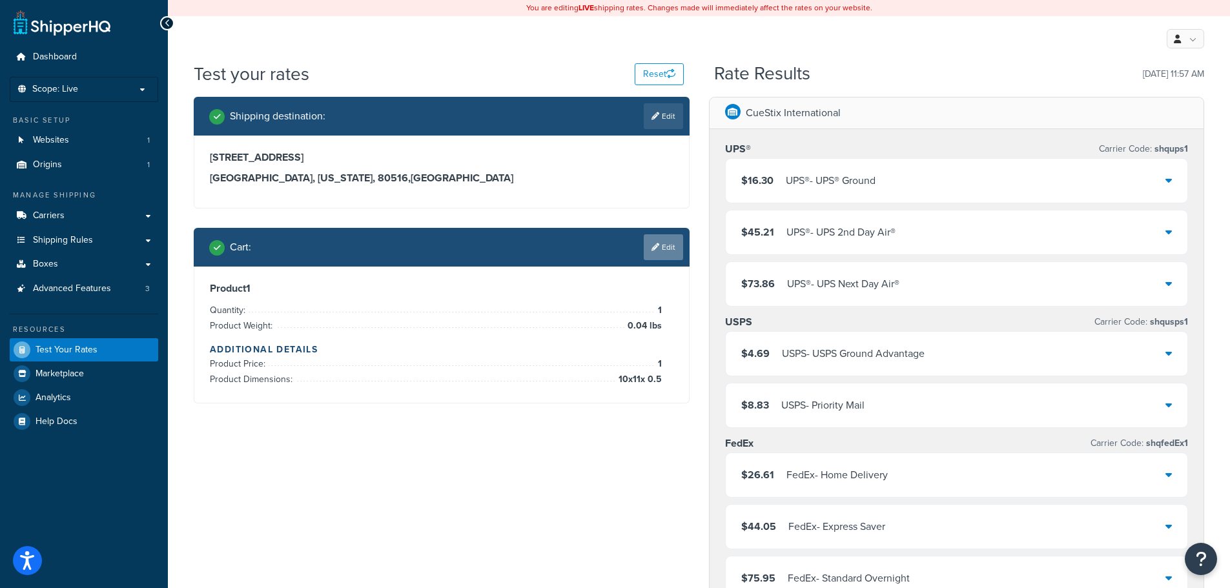
click at [658, 253] on link "Edit" at bounding box center [663, 247] width 39 height 26
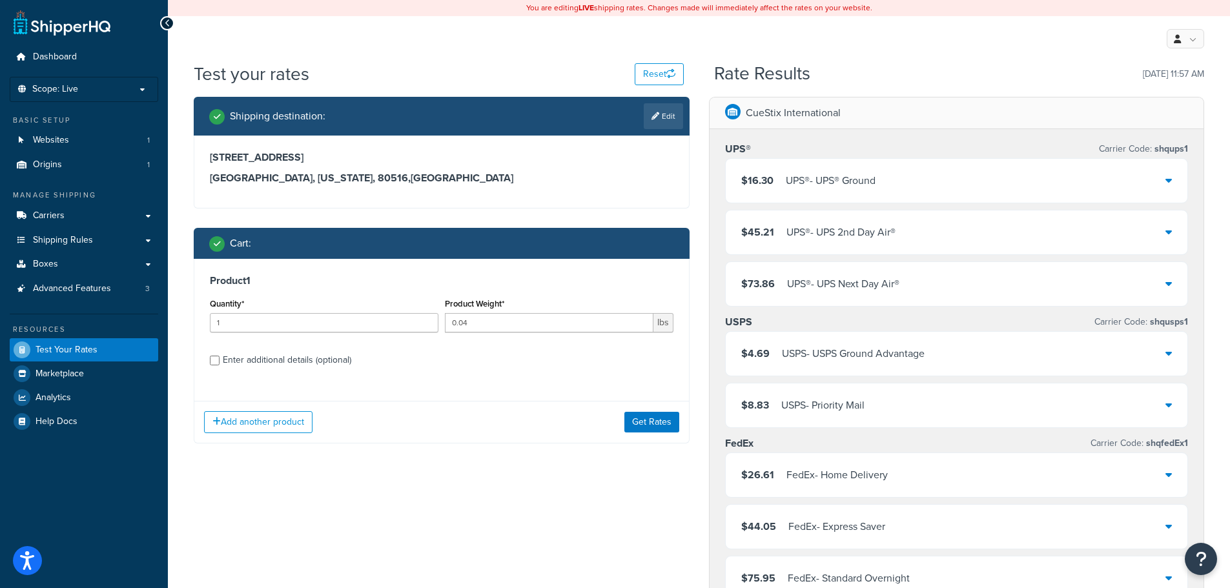
click at [243, 362] on div "Enter additional details (optional)" at bounding box center [287, 360] width 129 height 18
click at [220, 362] on input "Enter additional details (optional)" at bounding box center [215, 361] width 10 height 10
checkbox input "true"
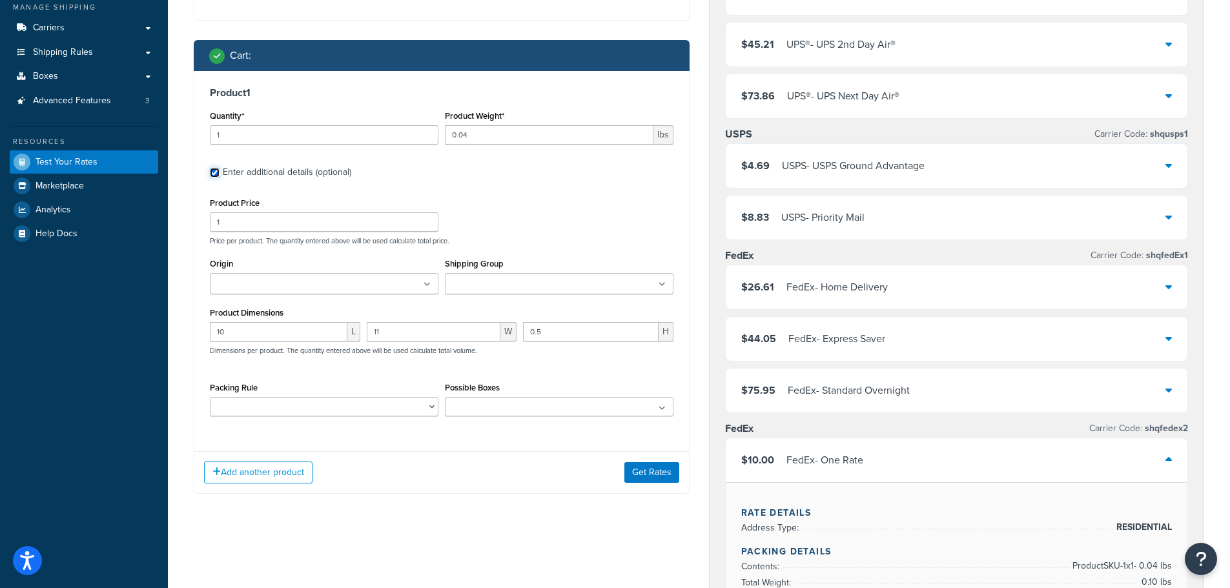
scroll to position [194, 0]
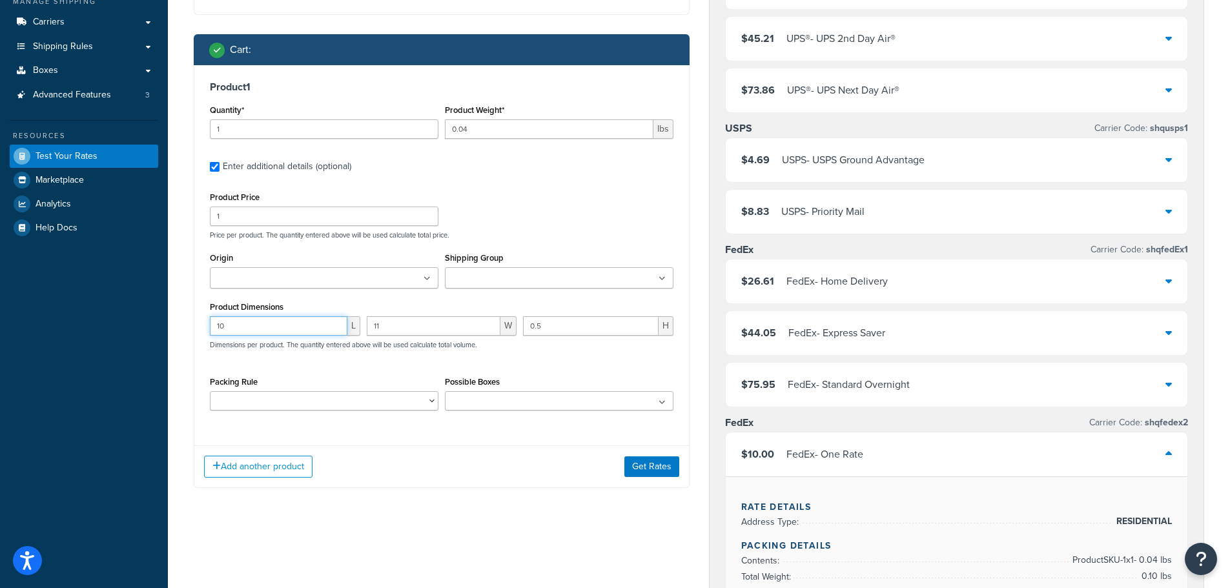
click at [230, 327] on input "10" at bounding box center [279, 325] width 138 height 19
type input "12"
click at [645, 465] on button "Get Rates" at bounding box center [652, 467] width 55 height 21
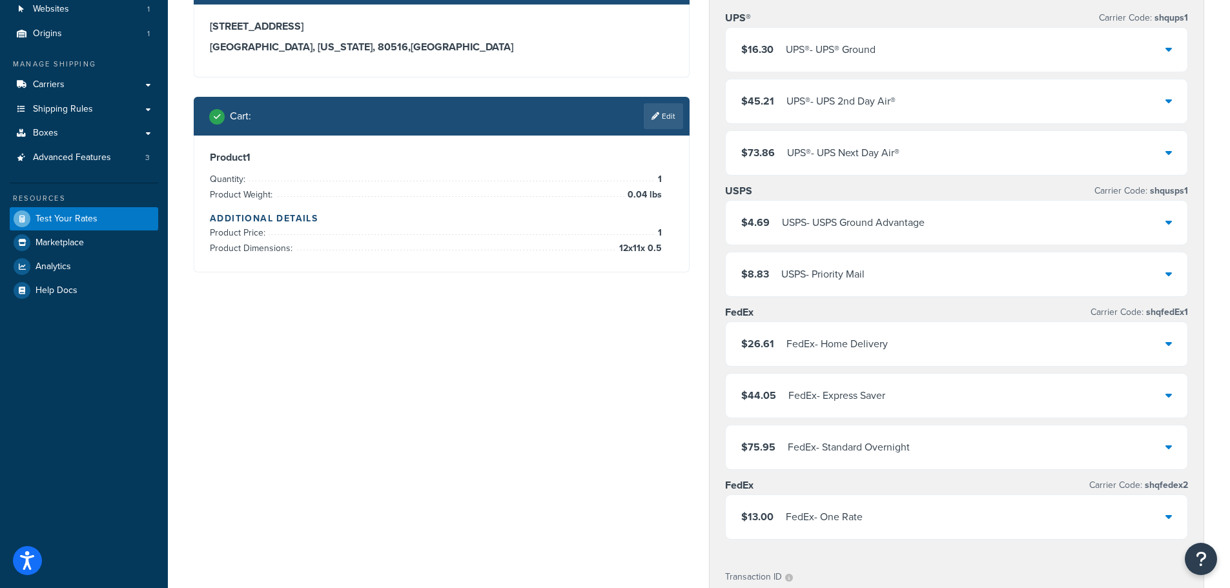
scroll to position [258, 0]
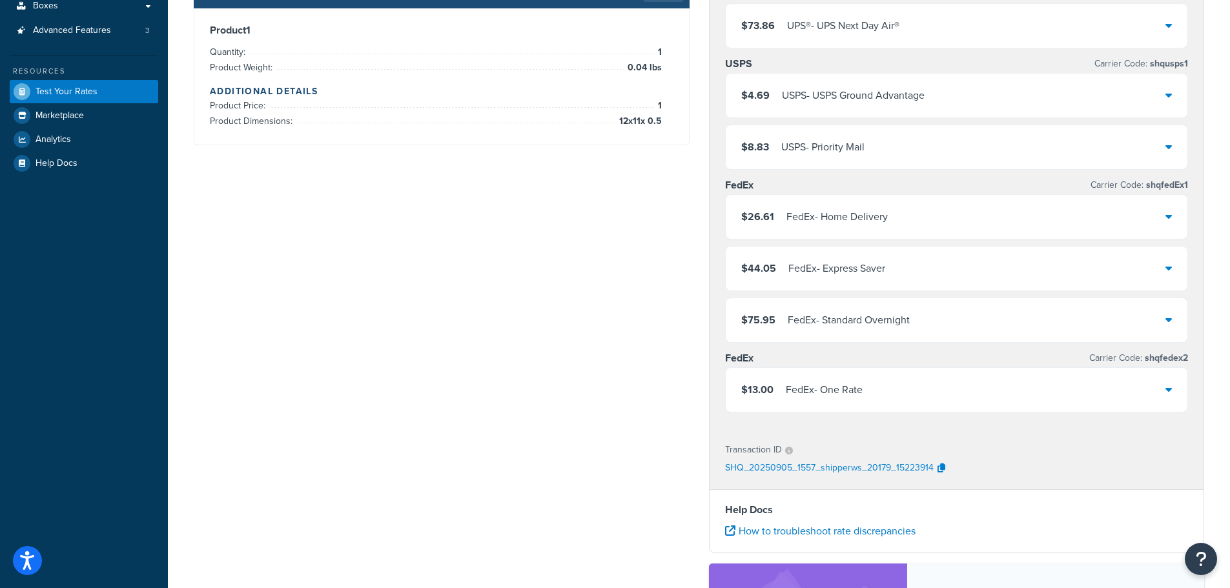
click at [1172, 390] on icon at bounding box center [1169, 389] width 6 height 10
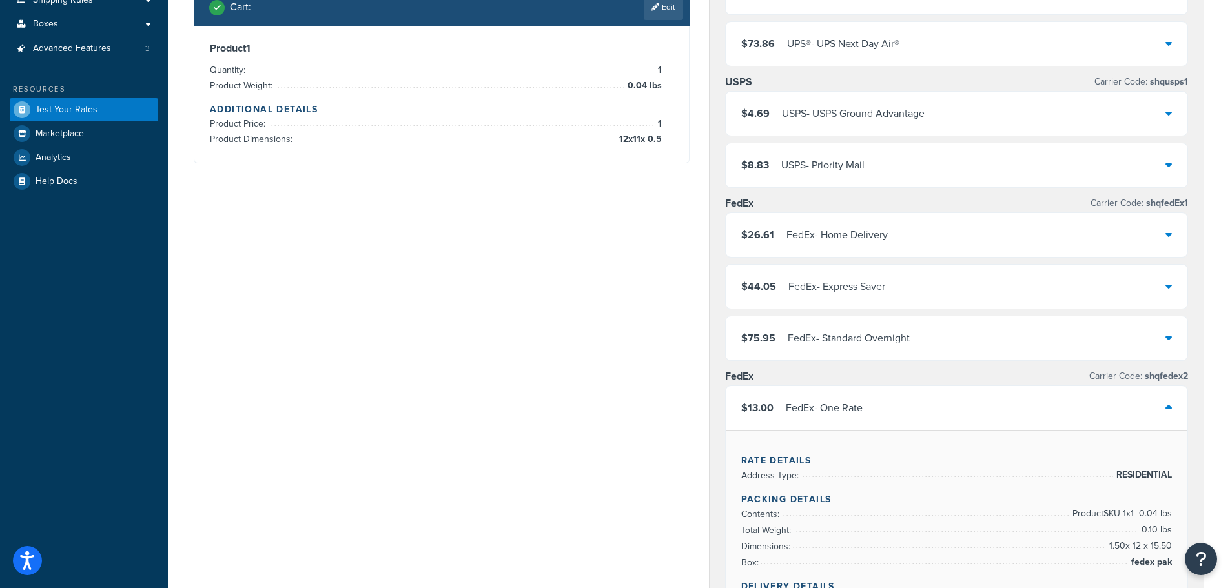
scroll to position [0, 0]
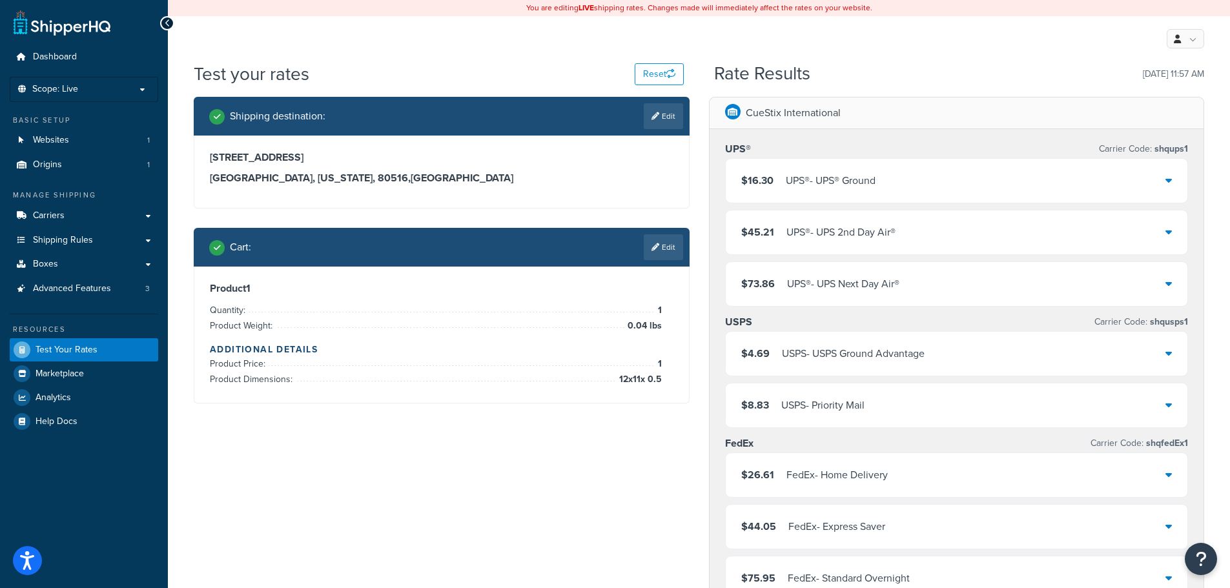
click at [656, 246] on icon at bounding box center [656, 247] width 8 height 8
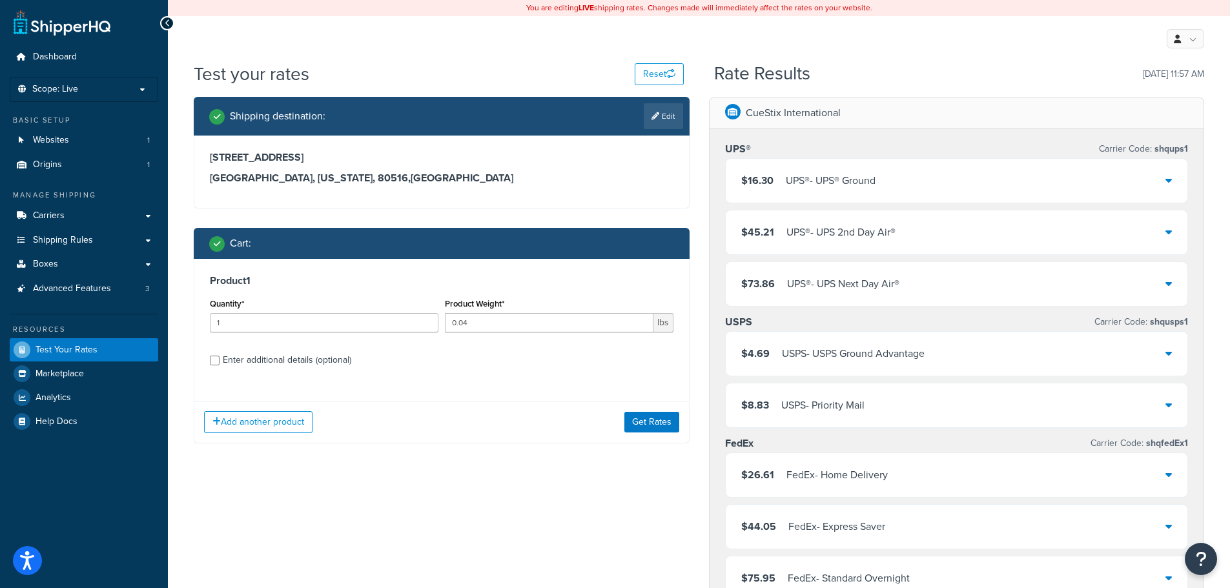
click at [280, 362] on div "Enter additional details (optional)" at bounding box center [287, 360] width 129 height 18
click at [220, 362] on input "Enter additional details (optional)" at bounding box center [215, 361] width 10 height 10
checkbox input "true"
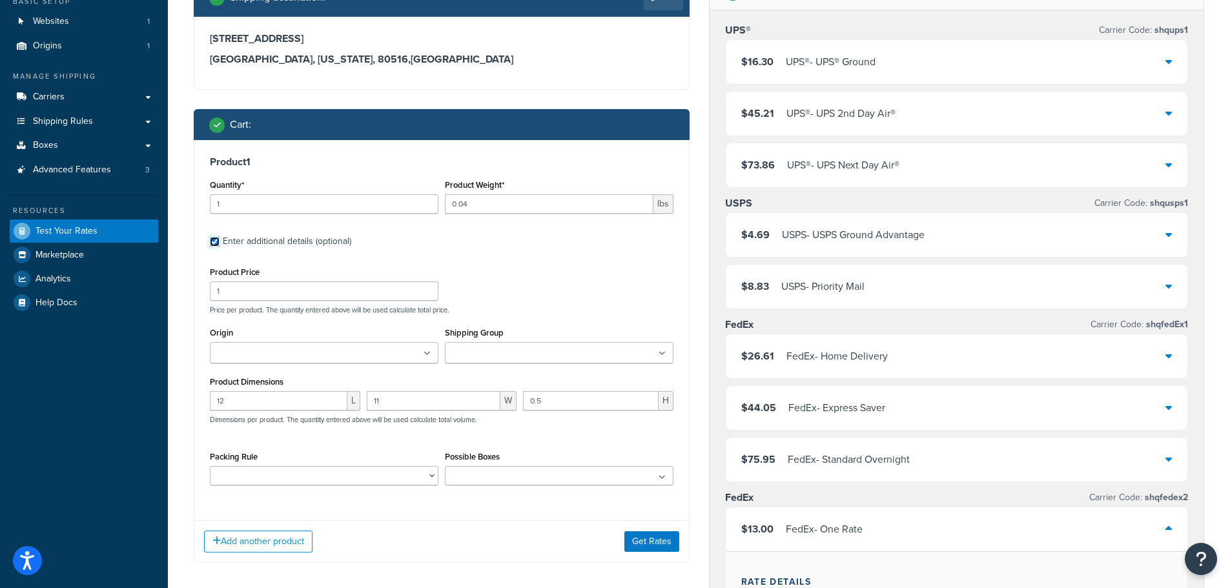
scroll to position [129, 0]
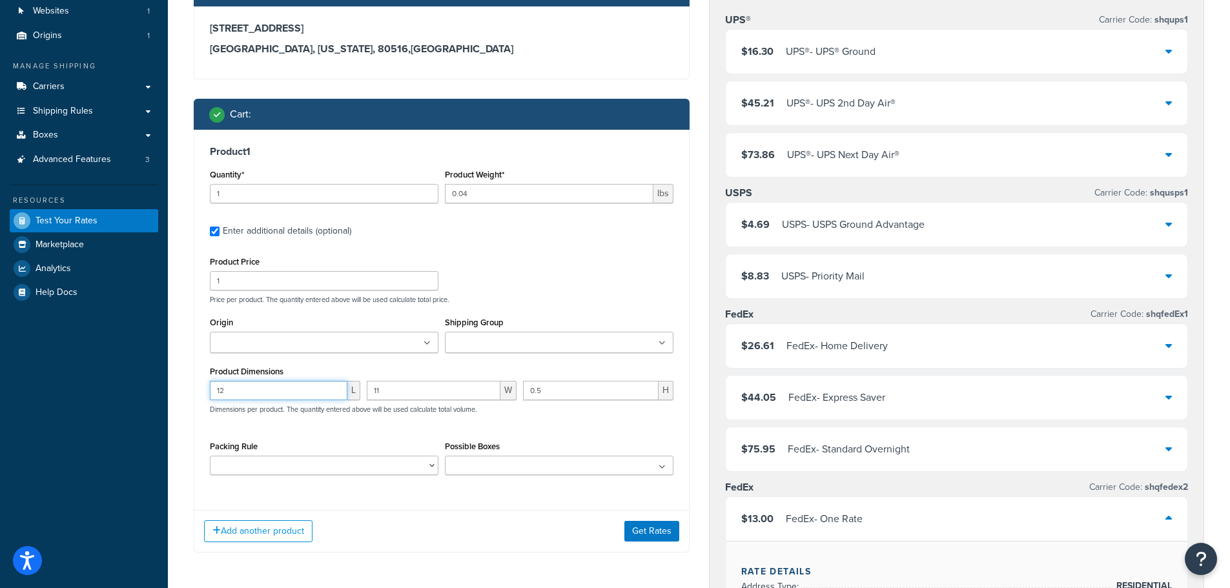
drag, startPoint x: 261, startPoint y: 393, endPoint x: 175, endPoint y: 380, distance: 86.8
drag, startPoint x: 428, startPoint y: 385, endPoint x: 298, endPoint y: 361, distance: 132.0
click at [298, 361] on div "Product Price 1 Price per product. The quantity entered above will be used calc…" at bounding box center [442, 369] width 464 height 232
type input "9"
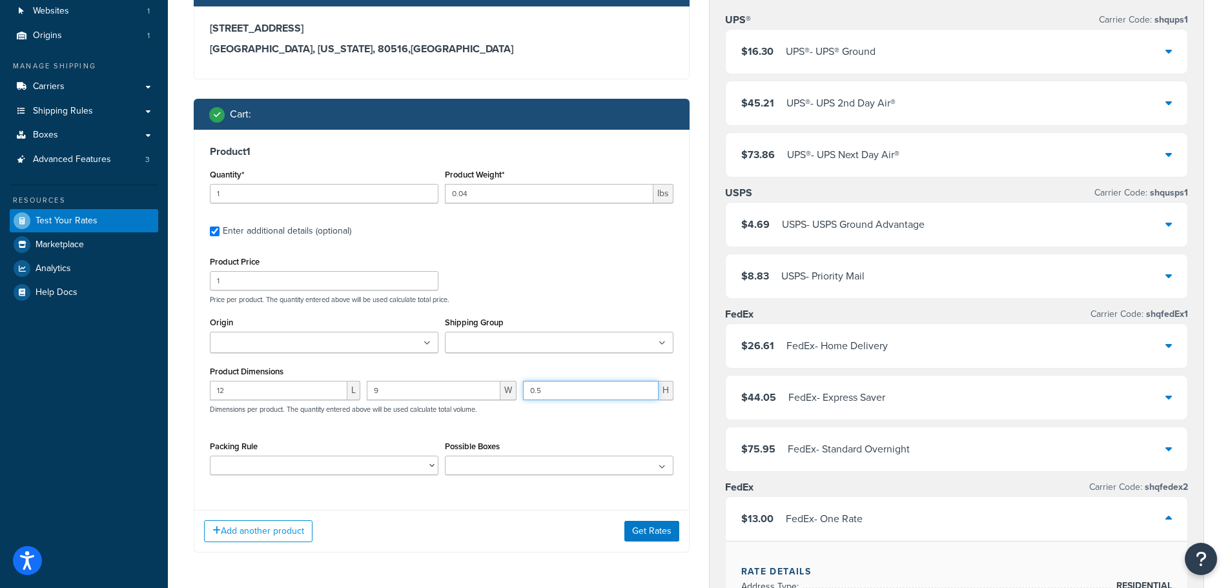
drag, startPoint x: 544, startPoint y: 391, endPoint x: 470, endPoint y: 385, distance: 74.5
click at [470, 385] on div "12 L 9 W 0.5 H Dimensions per product. The quantity entered above will be used …" at bounding box center [442, 404] width 470 height 47
type input "0.1"
click at [653, 532] on button "Get Rates" at bounding box center [652, 531] width 55 height 21
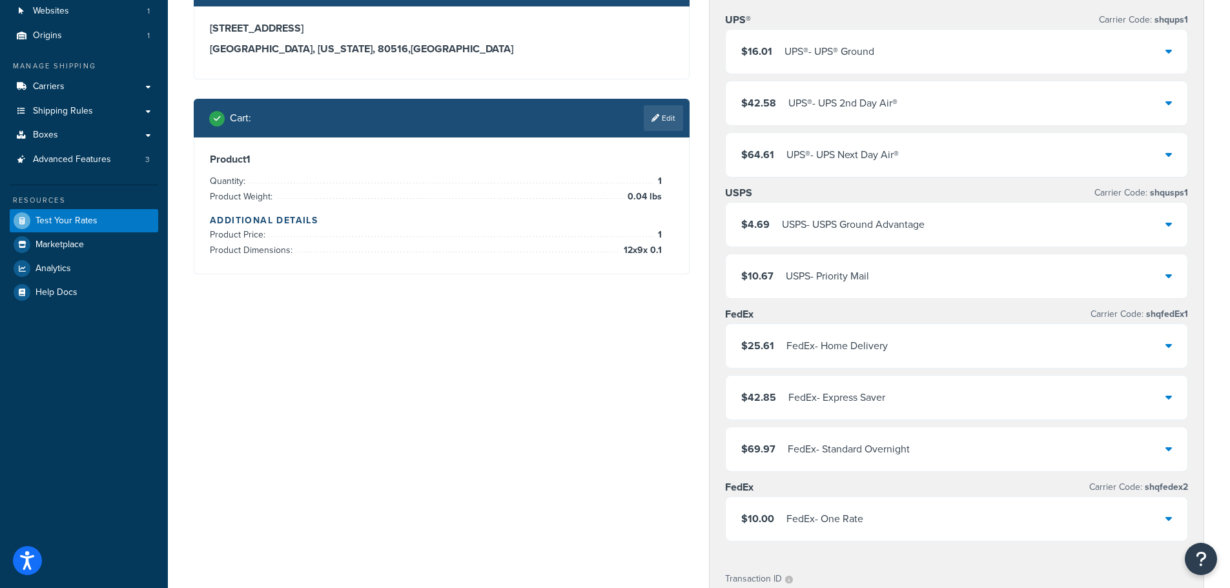
click at [824, 280] on div "USPS - Priority Mail" at bounding box center [827, 276] width 83 height 18
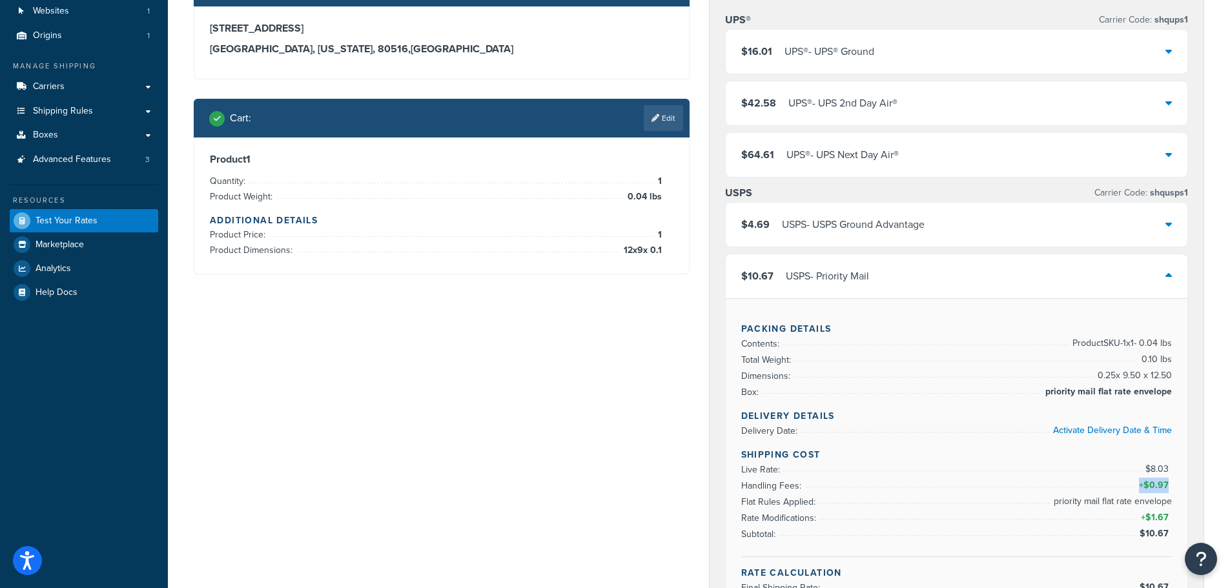
click at [1169, 484] on div "Packing Details Contents: Product SKU-1 x 1 - 0.04 lbs Total Weight: 0.10 lbs D…" at bounding box center [957, 454] width 462 height 312
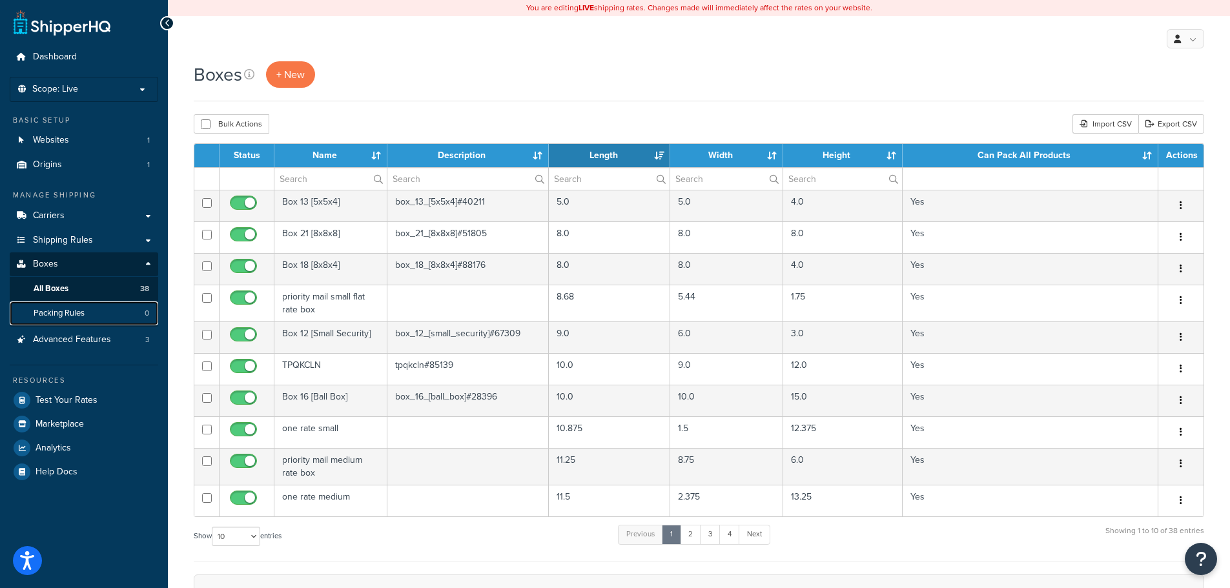
click at [57, 312] on span "Packing Rules" at bounding box center [59, 313] width 51 height 11
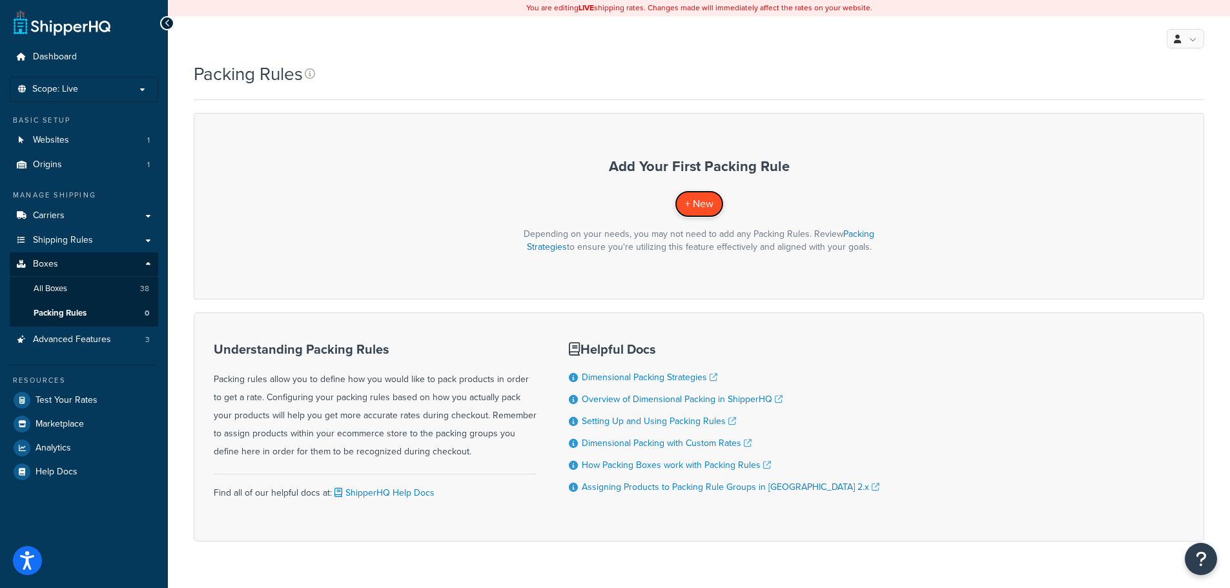
click at [698, 211] on span "+ New" at bounding box center [699, 203] width 28 height 15
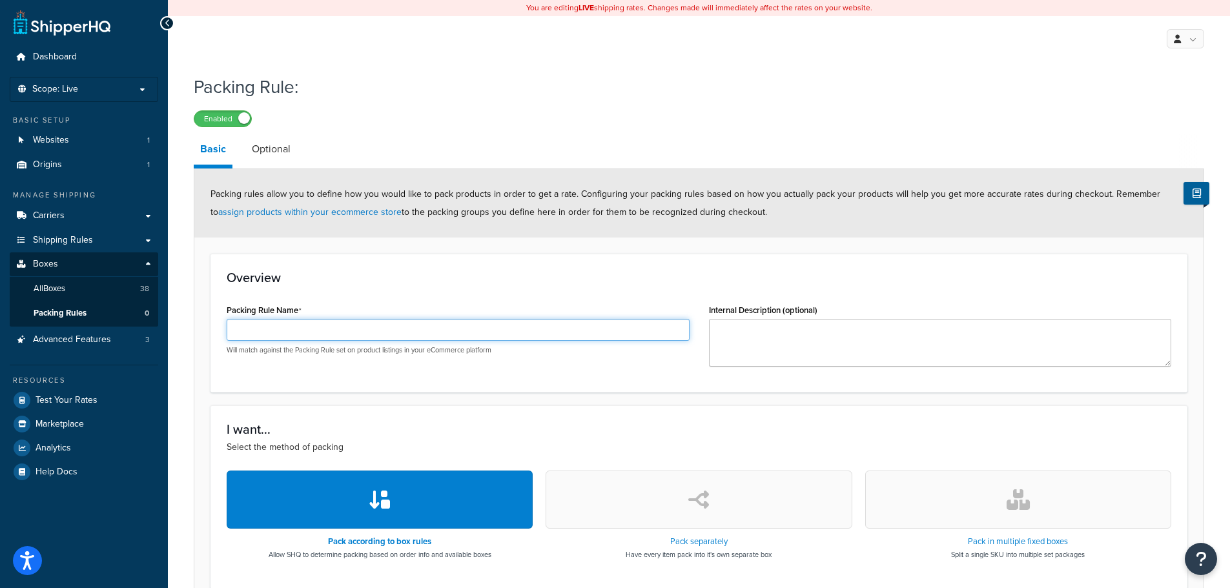
click at [248, 330] on input "Packing Rule Name" at bounding box center [458, 330] width 463 height 22
click at [450, 278] on h3 "Overview" at bounding box center [699, 278] width 945 height 14
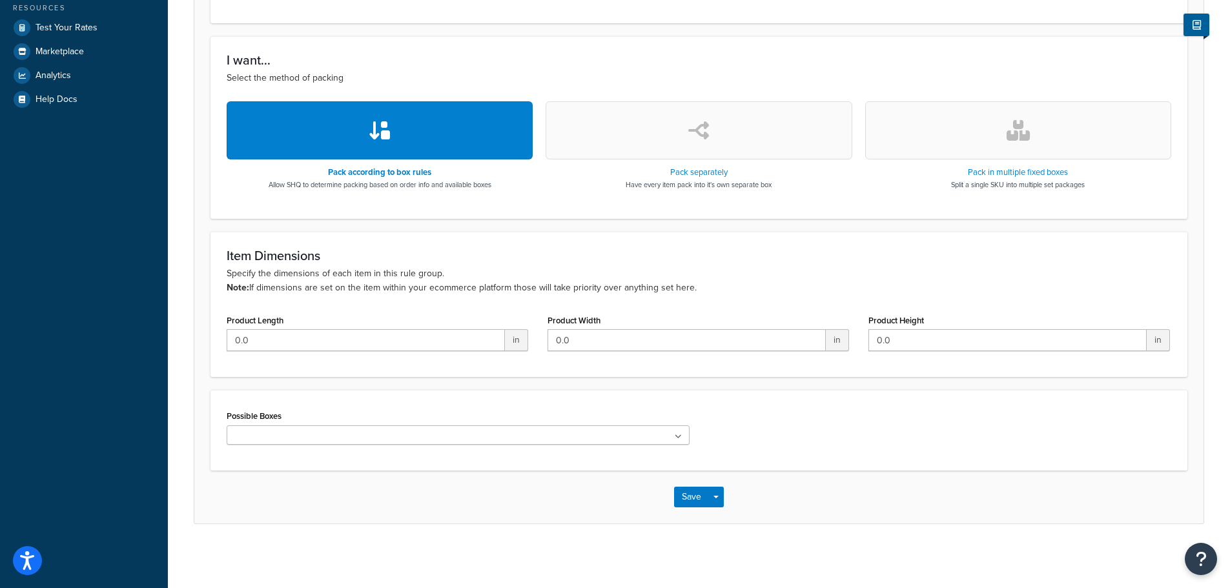
scroll to position [373, 0]
click at [507, 437] on ul at bounding box center [458, 434] width 463 height 19
click at [439, 384] on form "Packing rules allow you to define how you would like to pack products in order …" at bounding box center [699, 159] width 1010 height 727
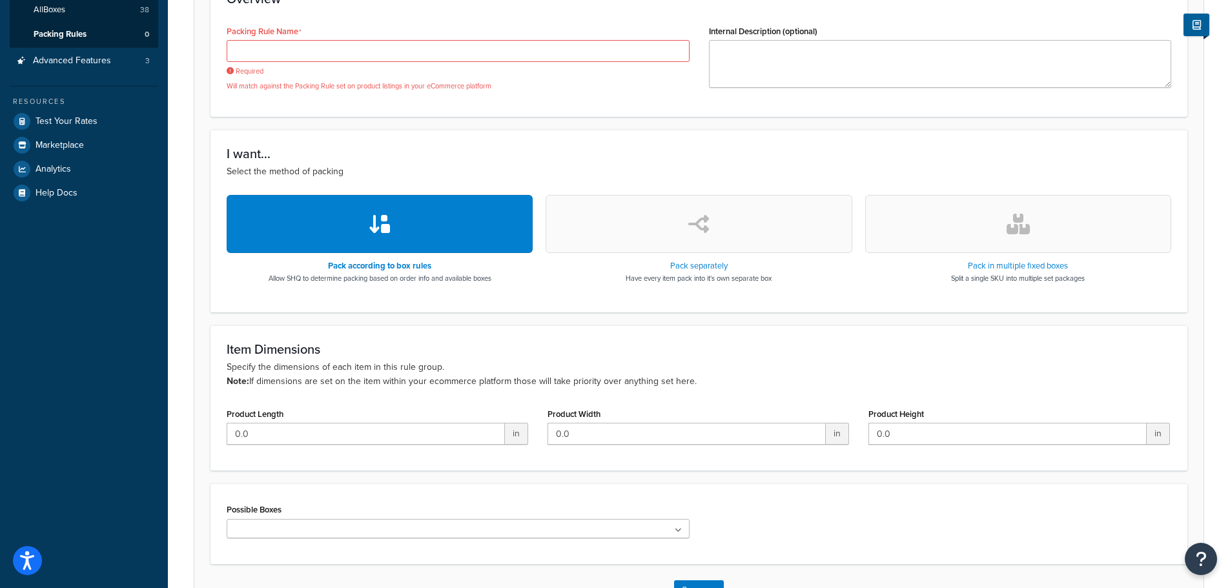
scroll to position [0, 0]
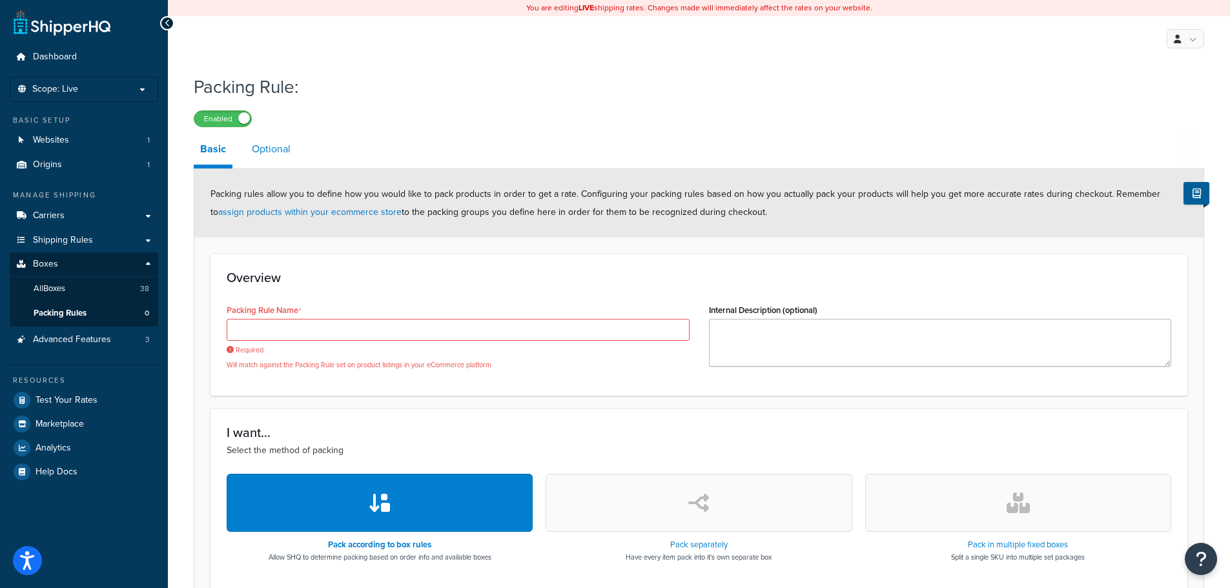
click at [264, 151] on link "Optional" at bounding box center [271, 149] width 52 height 31
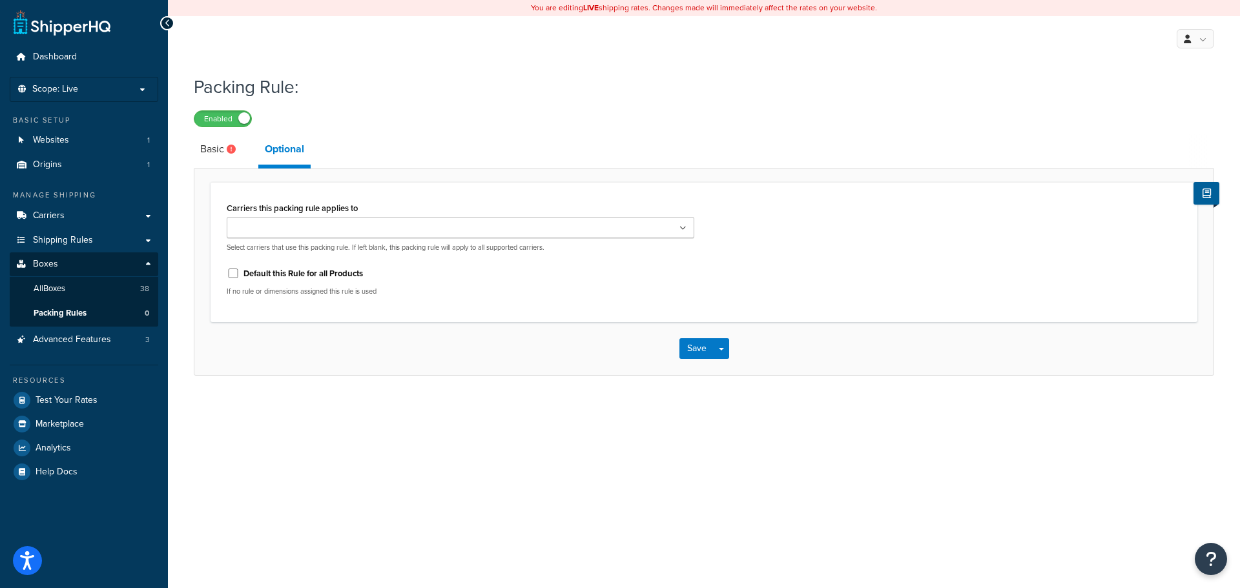
click at [289, 235] on input "Carriers this packing rule applies to" at bounding box center [288, 229] width 114 height 14
click at [219, 149] on link "Basic" at bounding box center [220, 149] width 52 height 31
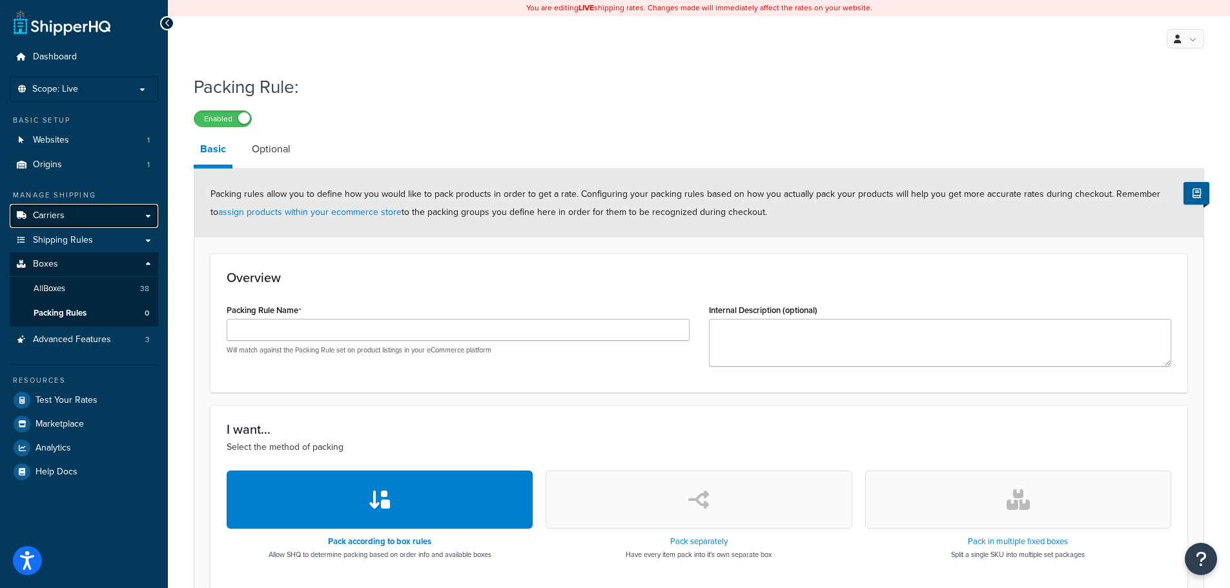
click at [58, 217] on span "Carriers" at bounding box center [49, 216] width 32 height 11
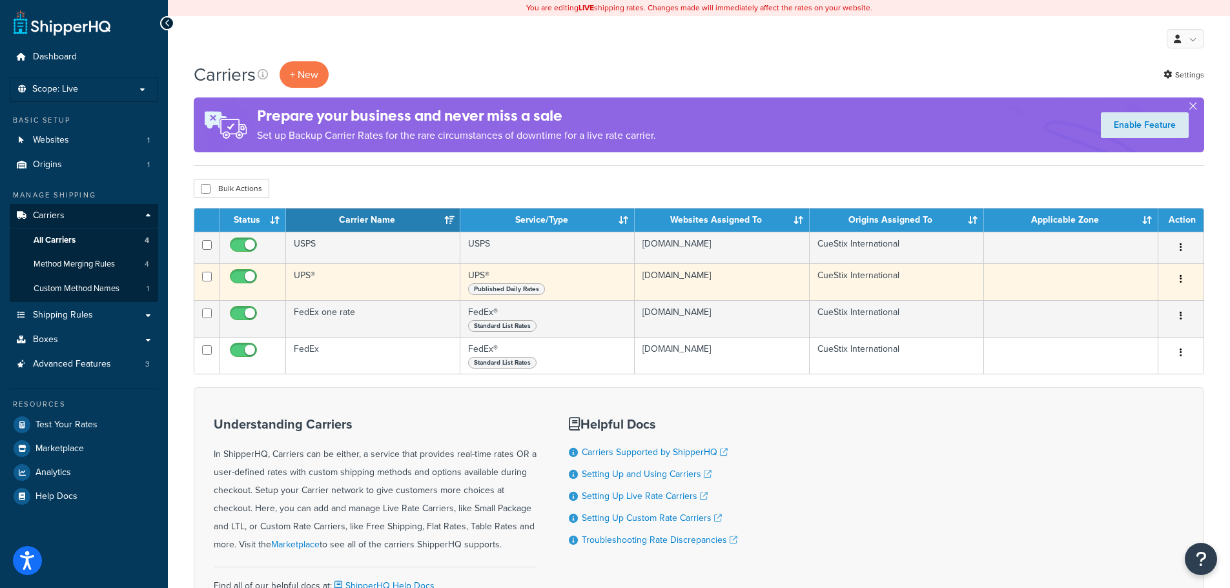
click at [306, 277] on td "UPS®" at bounding box center [373, 282] width 174 height 37
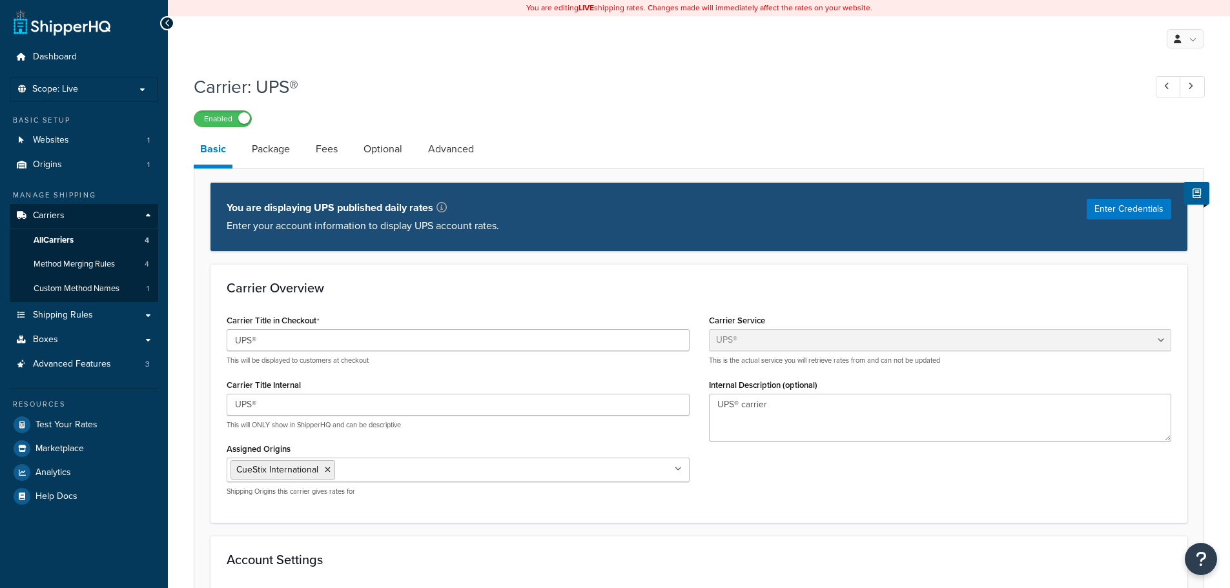
select select "ups"
click at [339, 148] on link "Fees" at bounding box center [326, 149] width 35 height 31
select select "AFTER"
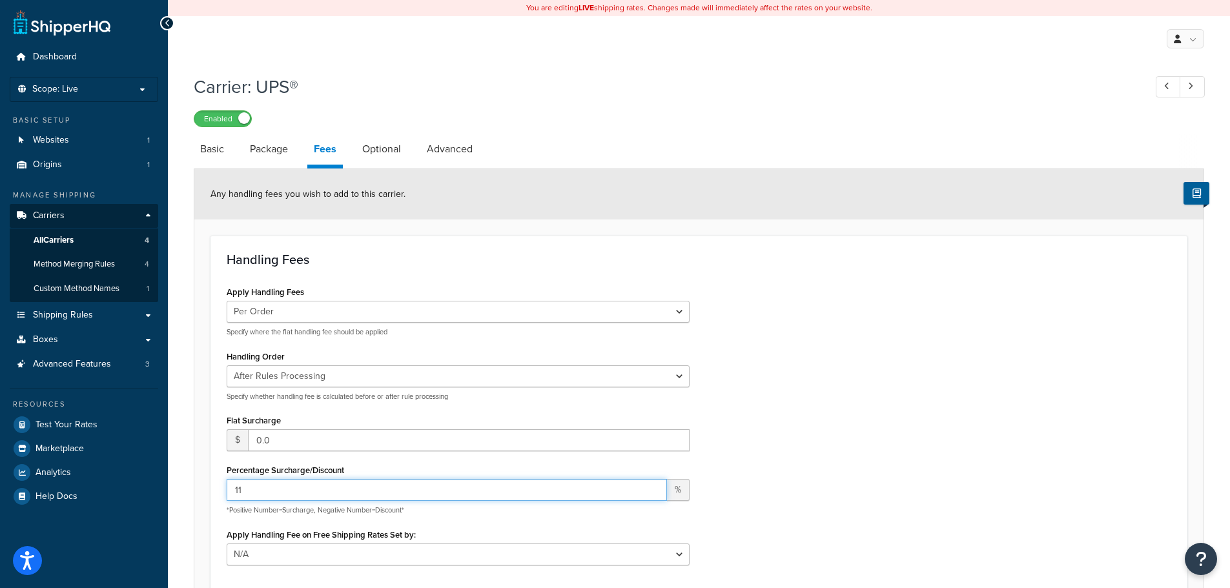
click at [653, 486] on input "11" at bounding box center [447, 490] width 440 height 22
click at [653, 486] on input "12" at bounding box center [447, 490] width 440 height 22
click at [653, 486] on input "13" at bounding box center [447, 490] width 440 height 22
click at [653, 486] on input "14" at bounding box center [447, 490] width 440 height 22
type input "15"
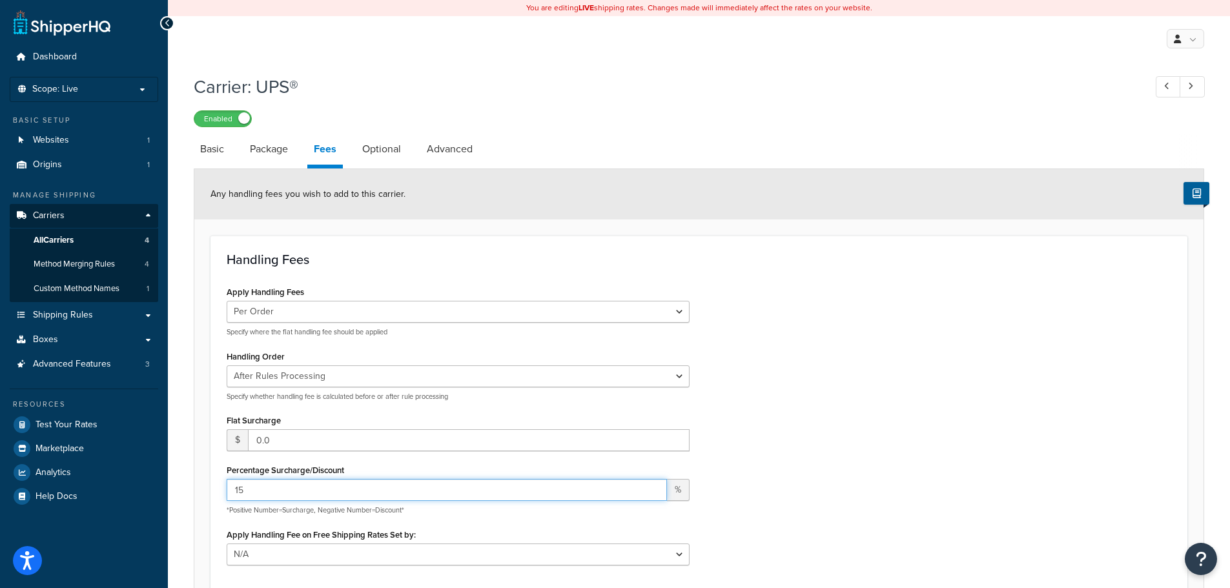
click at [653, 486] on input "15" at bounding box center [447, 490] width 440 height 22
click at [966, 92] on h1 "Carrier: UPS®" at bounding box center [663, 86] width 938 height 25
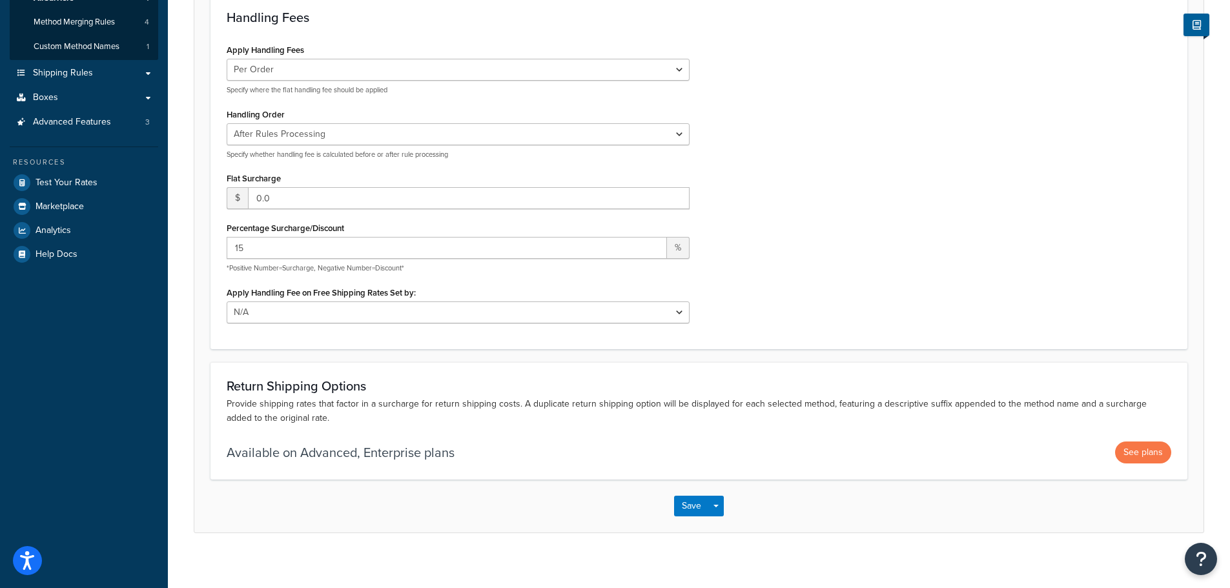
scroll to position [252, 0]
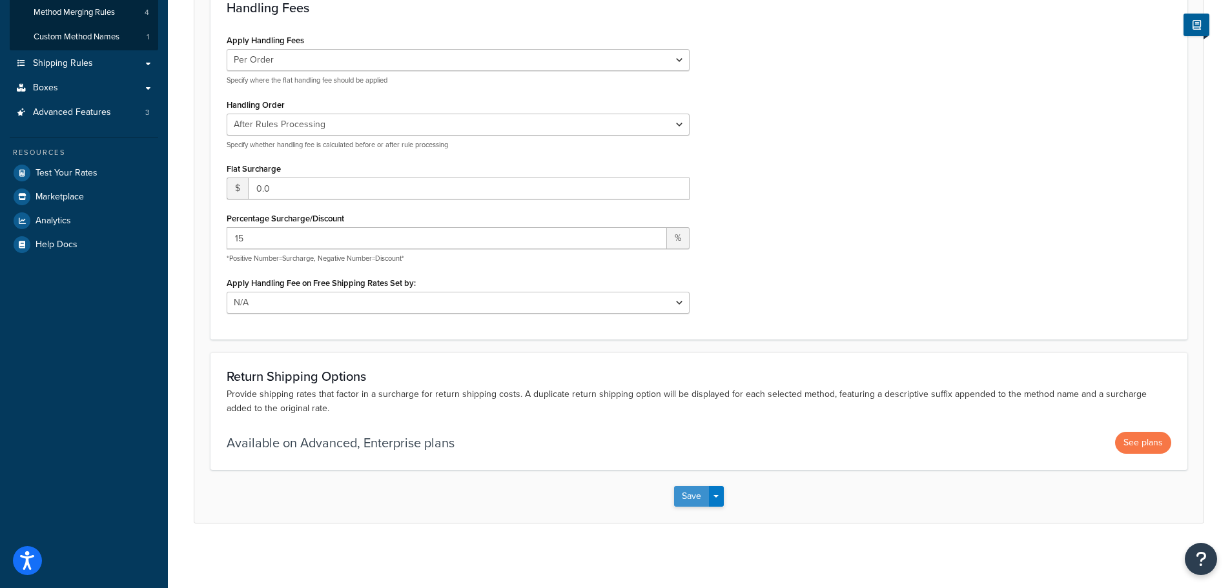
click at [686, 499] on button "Save" at bounding box center [691, 496] width 35 height 21
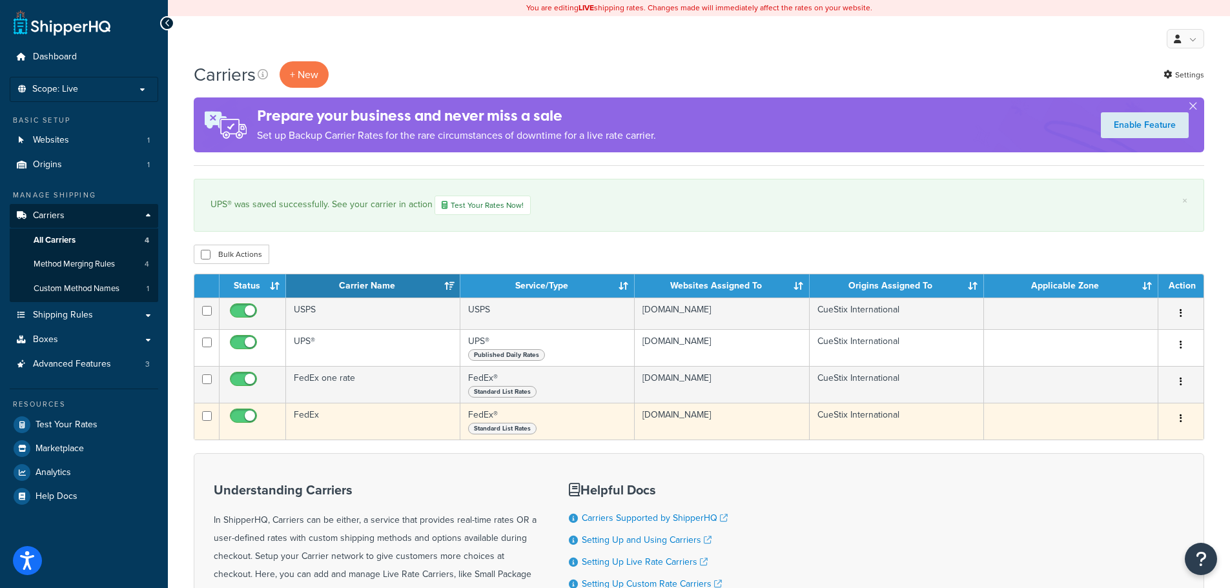
click at [311, 418] on td "FedEx" at bounding box center [373, 421] width 174 height 37
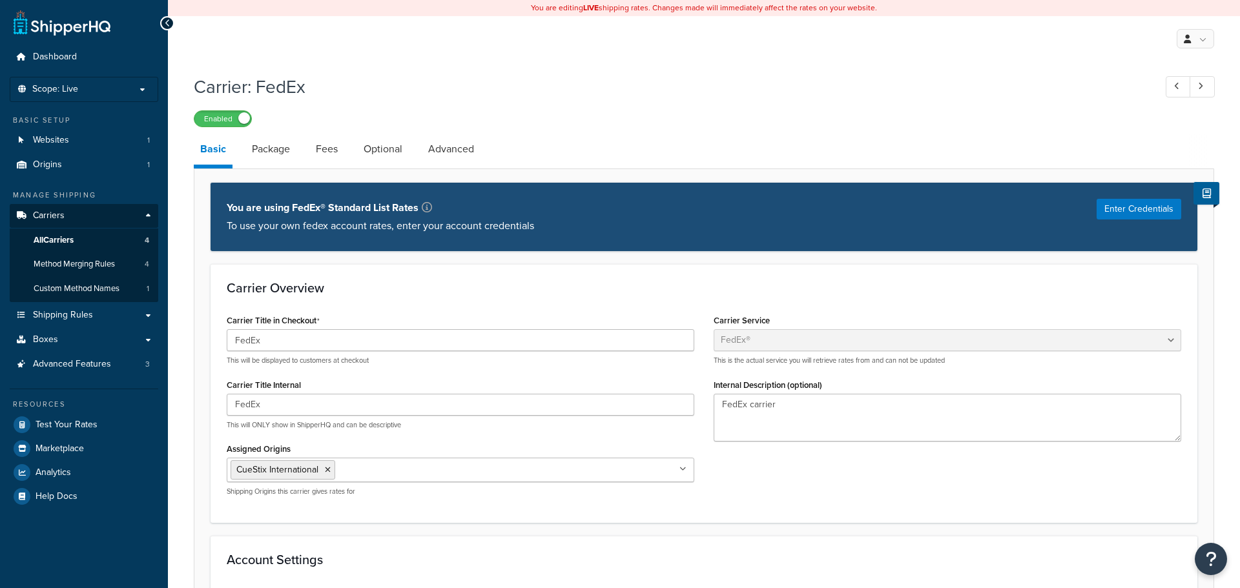
select select "fedEx"
select select "REGULAR_PICKUP"
select select "YOUR_PACKAGING"
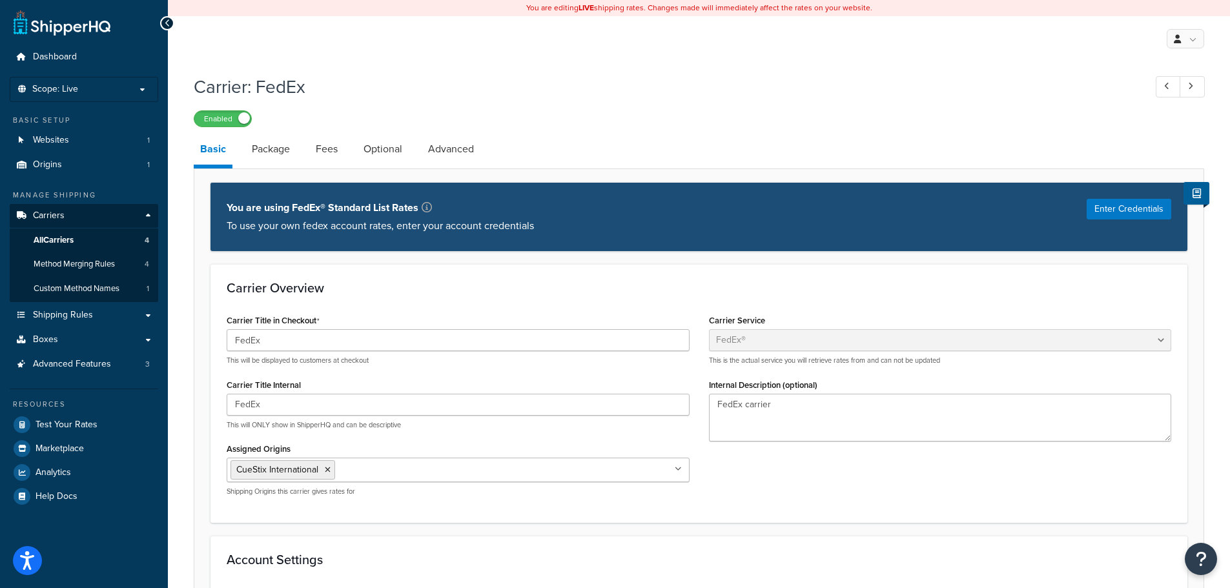
click at [304, 124] on div "Enabled" at bounding box center [699, 118] width 1011 height 18
click at [330, 155] on link "Fees" at bounding box center [326, 149] width 35 height 31
select select "AFTER"
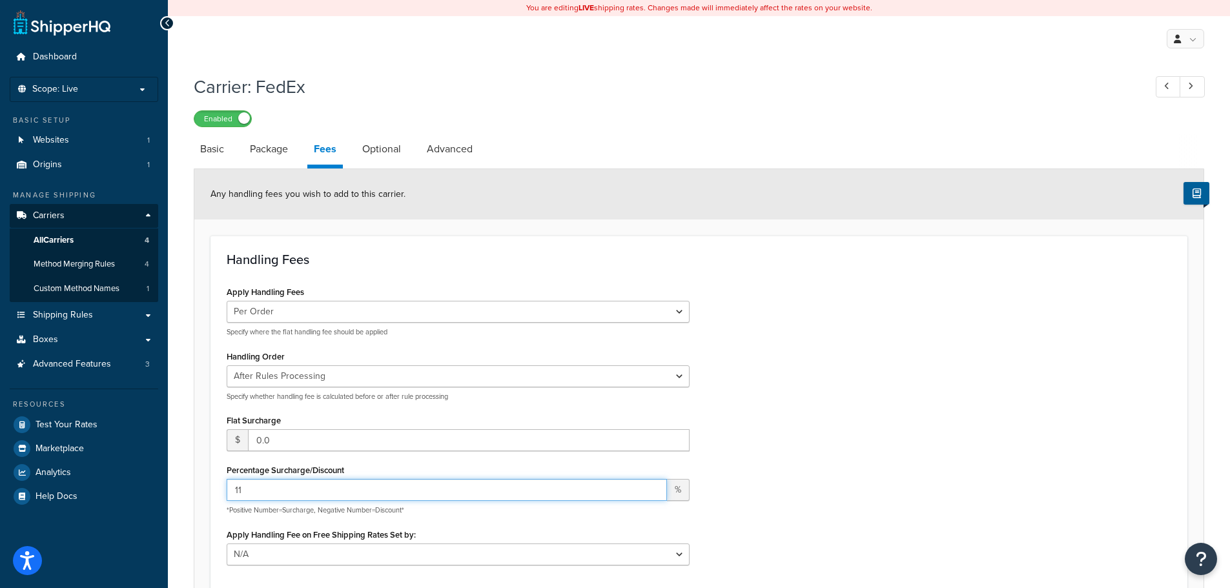
click at [652, 487] on input "11" at bounding box center [447, 490] width 440 height 22
click at [652, 487] on input "12" at bounding box center [447, 490] width 440 height 22
click at [652, 487] on input "13" at bounding box center [447, 490] width 440 height 22
click at [652, 487] on input "14" at bounding box center [447, 490] width 440 height 22
type input "15"
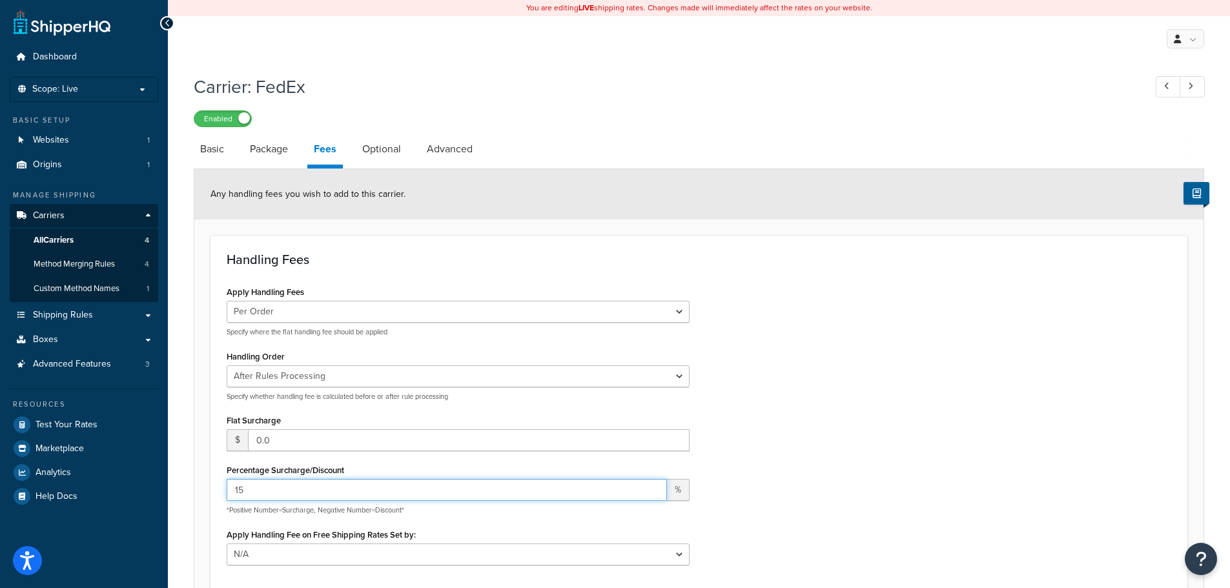
click at [652, 487] on input "15" at bounding box center [447, 490] width 440 height 22
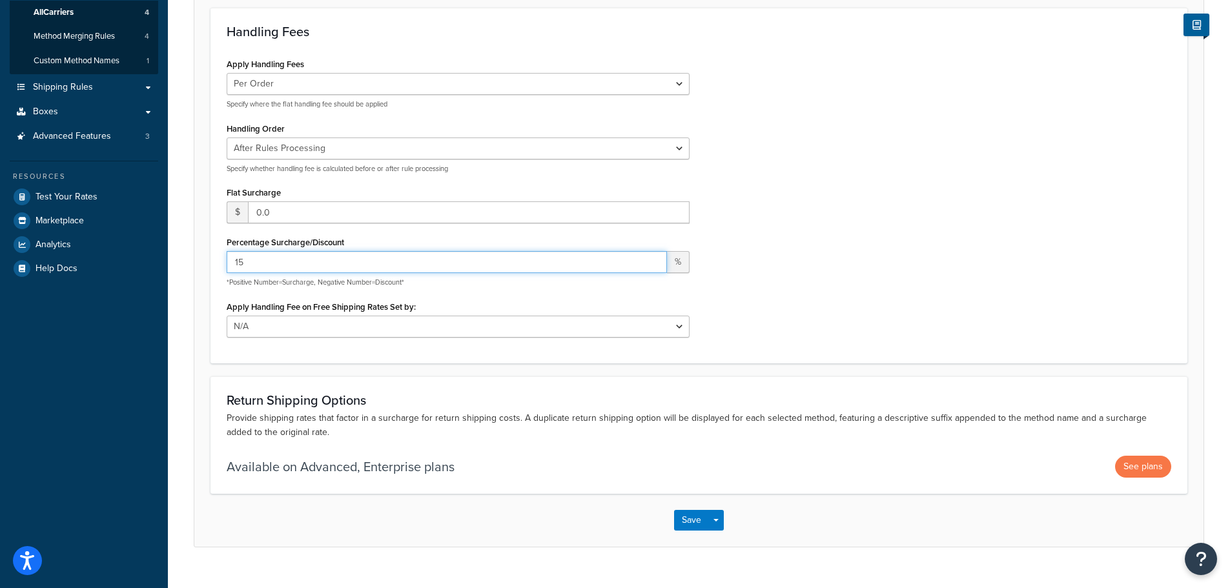
scroll to position [252, 0]
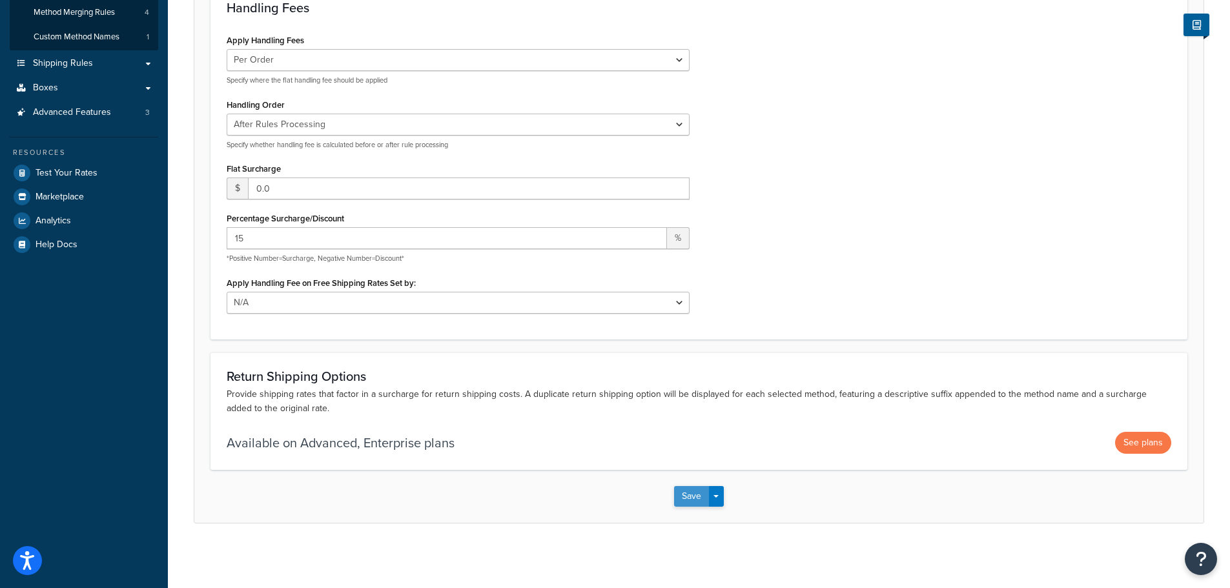
click at [687, 501] on button "Save" at bounding box center [691, 496] width 35 height 21
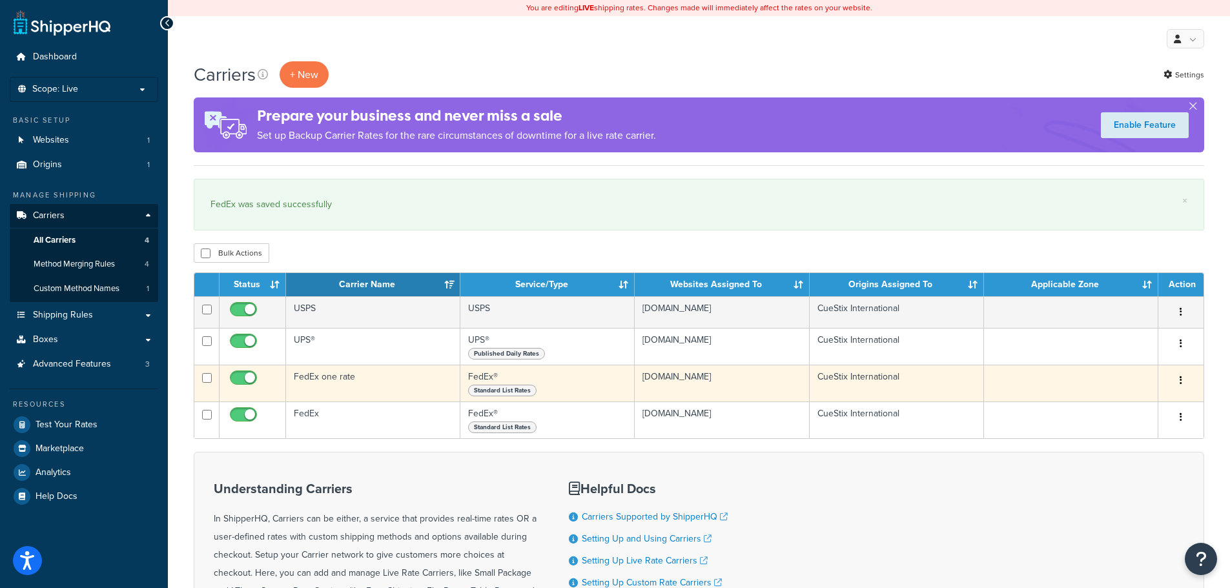
click at [333, 379] on td "FedEx one rate" at bounding box center [373, 383] width 174 height 37
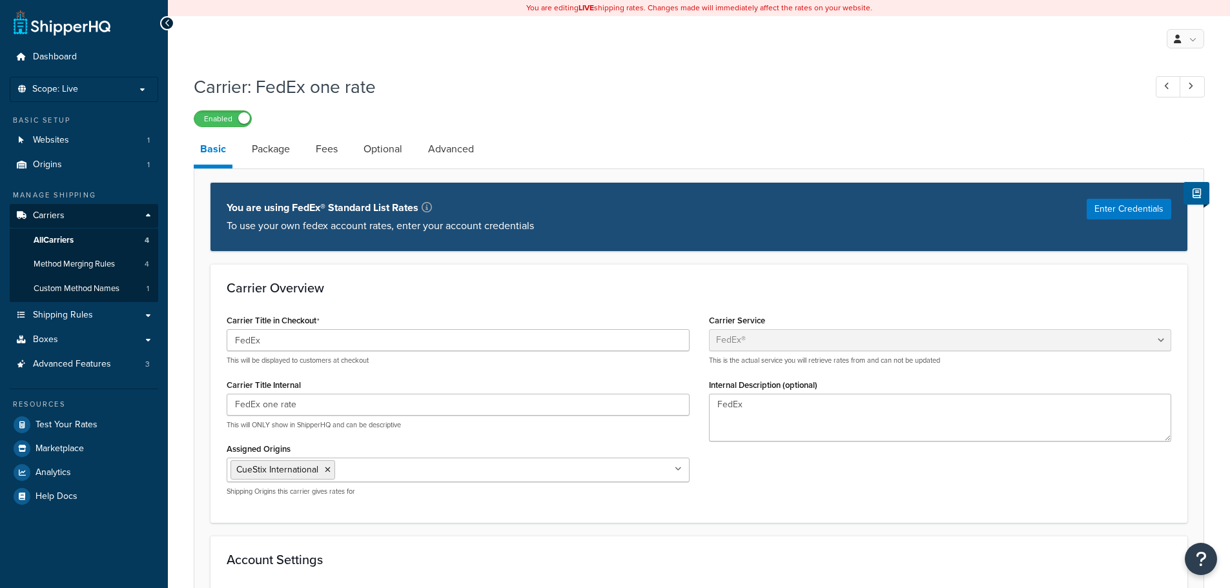
select select "fedEx"
select select "REGULAR_PICKUP"
select select "YOUR_PACKAGING"
click at [270, 150] on link "Package" at bounding box center [270, 149] width 51 height 31
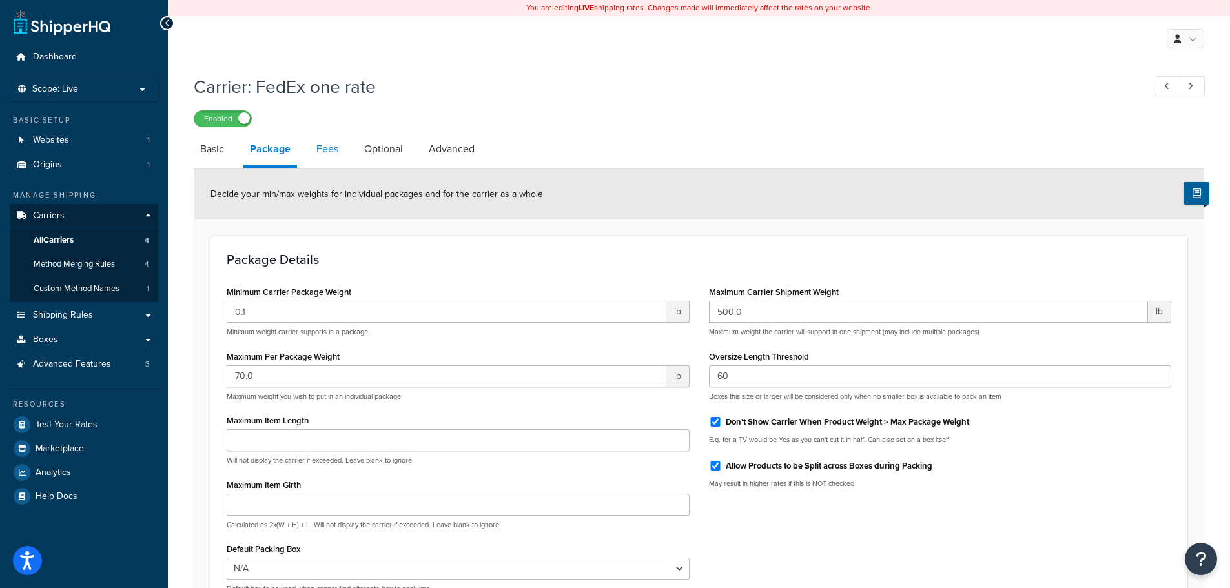
click at [324, 149] on link "Fees" at bounding box center [327, 149] width 35 height 31
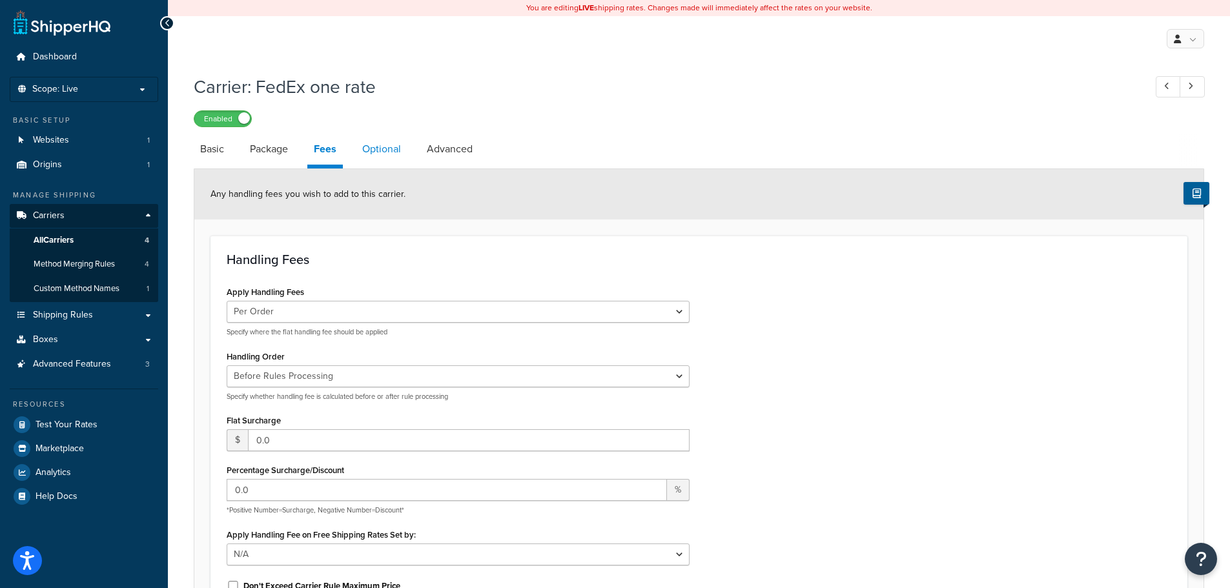
click at [392, 147] on link "Optional" at bounding box center [382, 149] width 52 height 31
select select "residential"
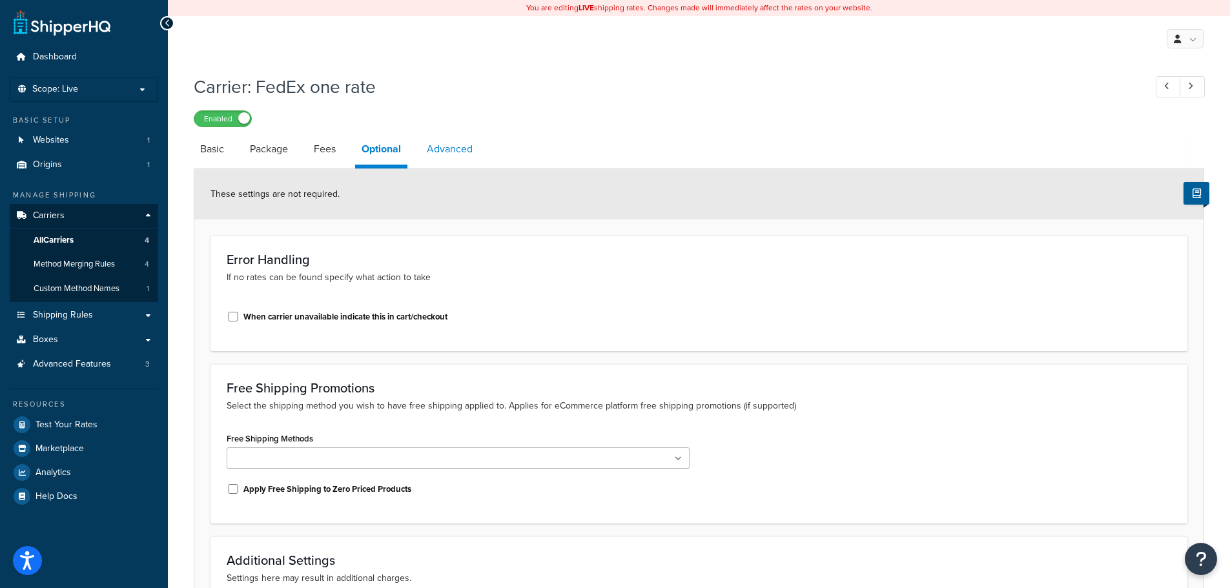
click at [448, 149] on link "Advanced" at bounding box center [449, 149] width 59 height 31
select select "false"
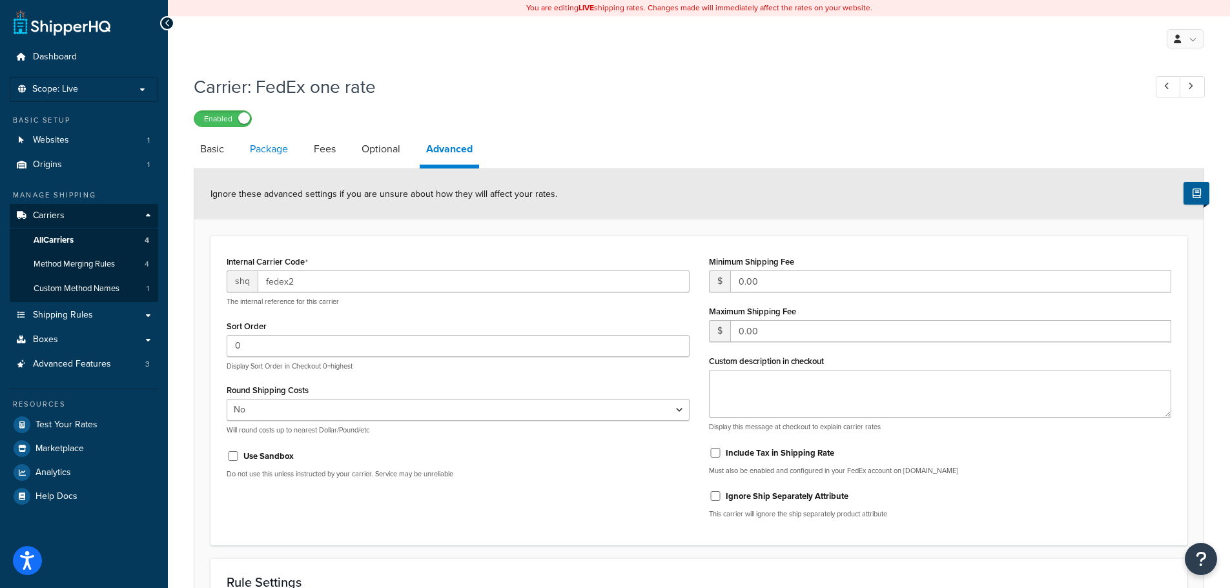
click at [271, 152] on link "Package" at bounding box center [268, 149] width 51 height 31
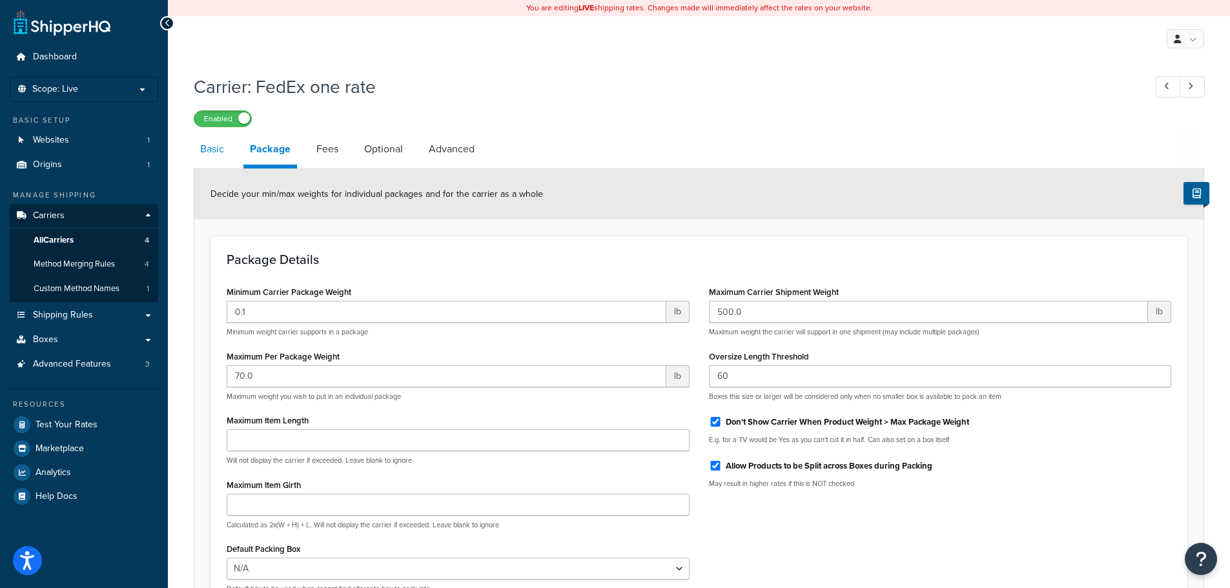
click at [211, 152] on link "Basic" at bounding box center [212, 149] width 37 height 31
select select "fedEx"
select select "REGULAR_PICKUP"
select select "YOUR_PACKAGING"
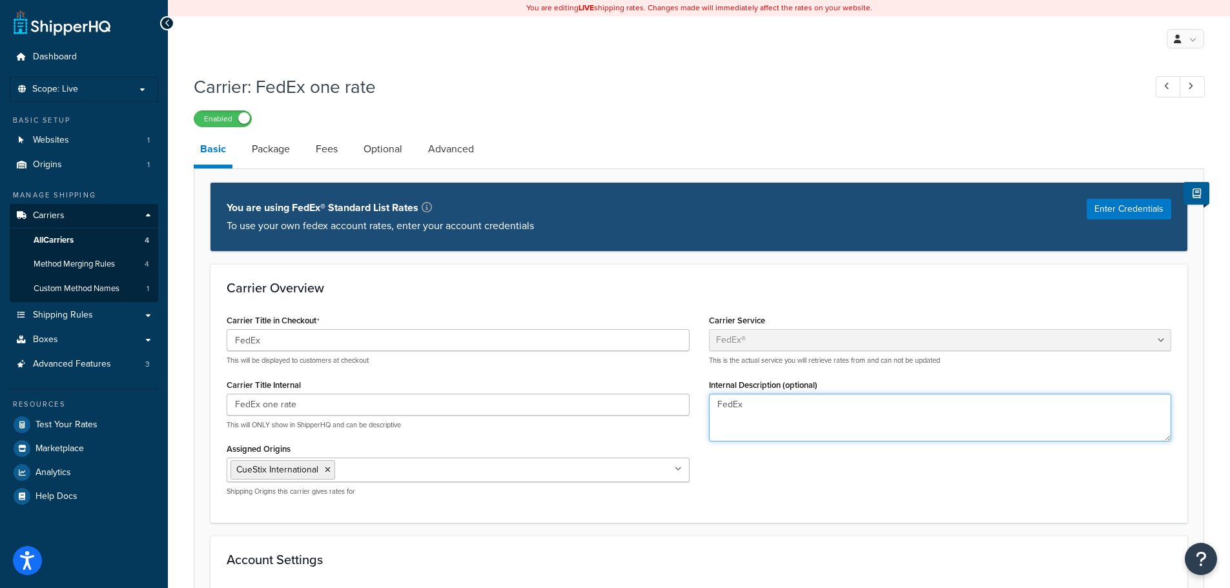
click at [794, 415] on textarea "FedEx" at bounding box center [940, 418] width 463 height 48
click at [56, 239] on span "All Carriers" at bounding box center [54, 240] width 40 height 11
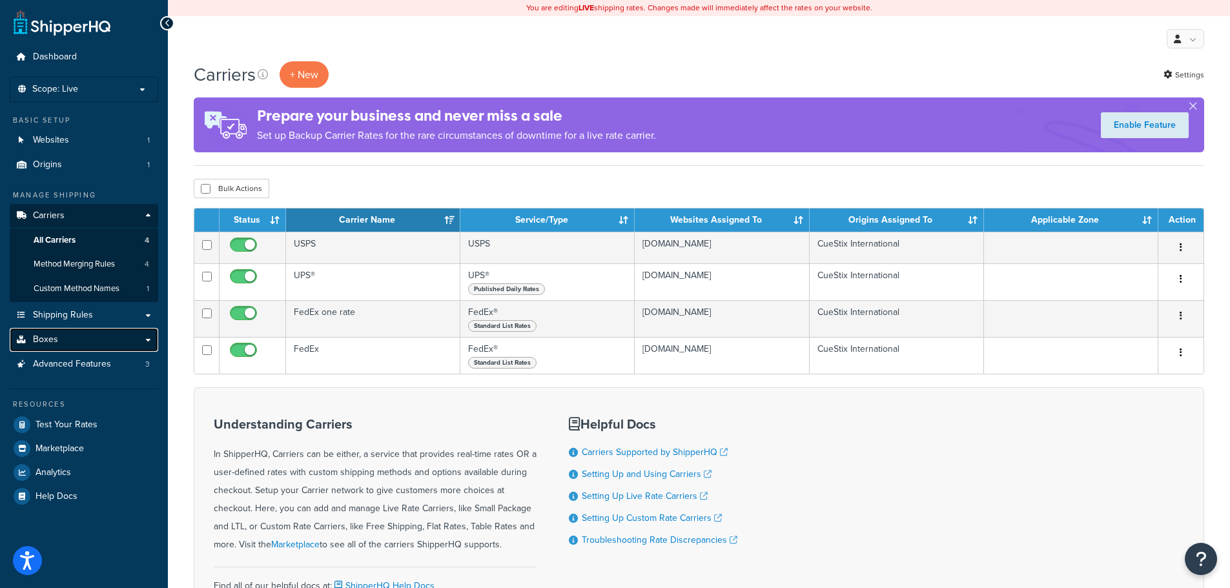
click at [37, 338] on span "Boxes" at bounding box center [45, 340] width 25 height 11
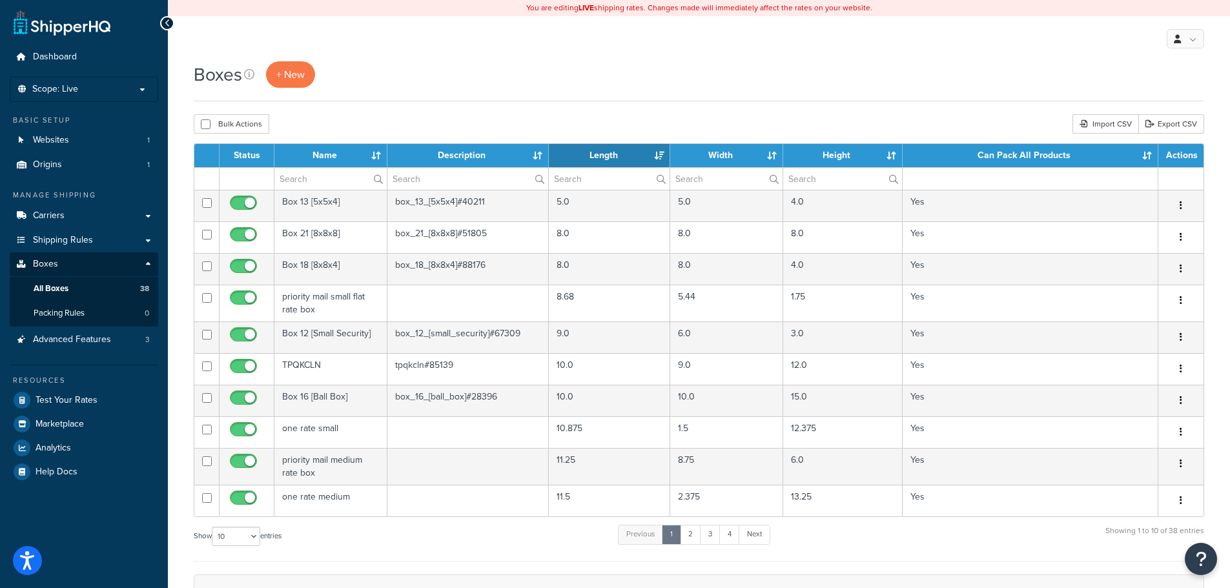
click at [214, 176] on td at bounding box center [206, 178] width 25 height 23
click at [327, 152] on th "Name" at bounding box center [331, 155] width 113 height 23
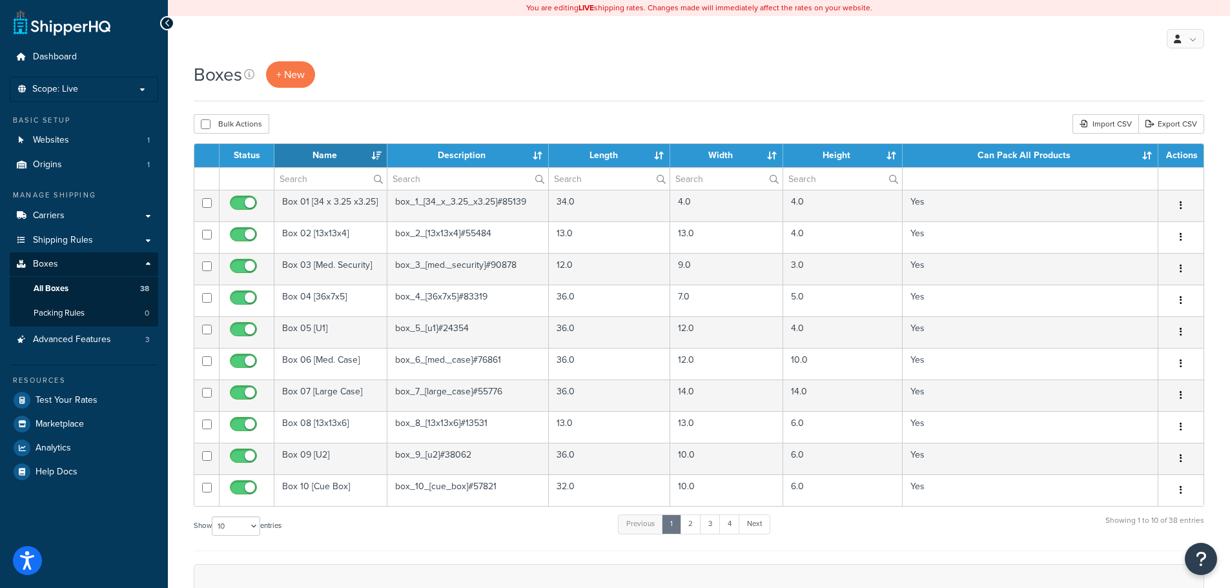
click at [327, 152] on th "Name" at bounding box center [331, 155] width 113 height 23
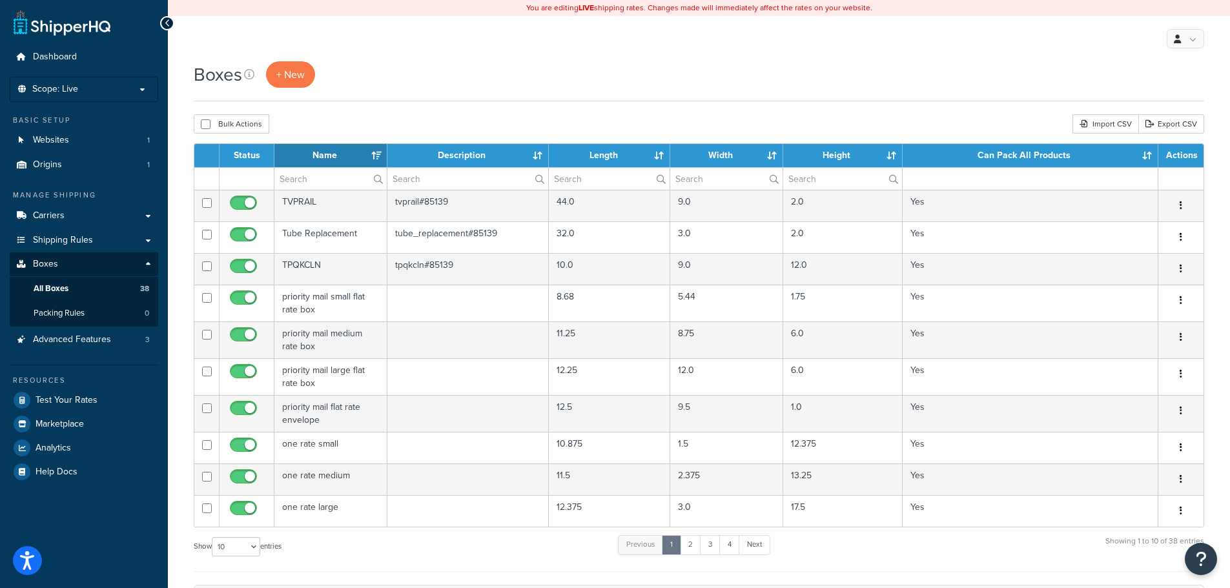
click at [378, 177] on label at bounding box center [331, 179] width 112 height 22
click at [378, 177] on input "text" at bounding box center [331, 179] width 112 height 22
type input "one rate"
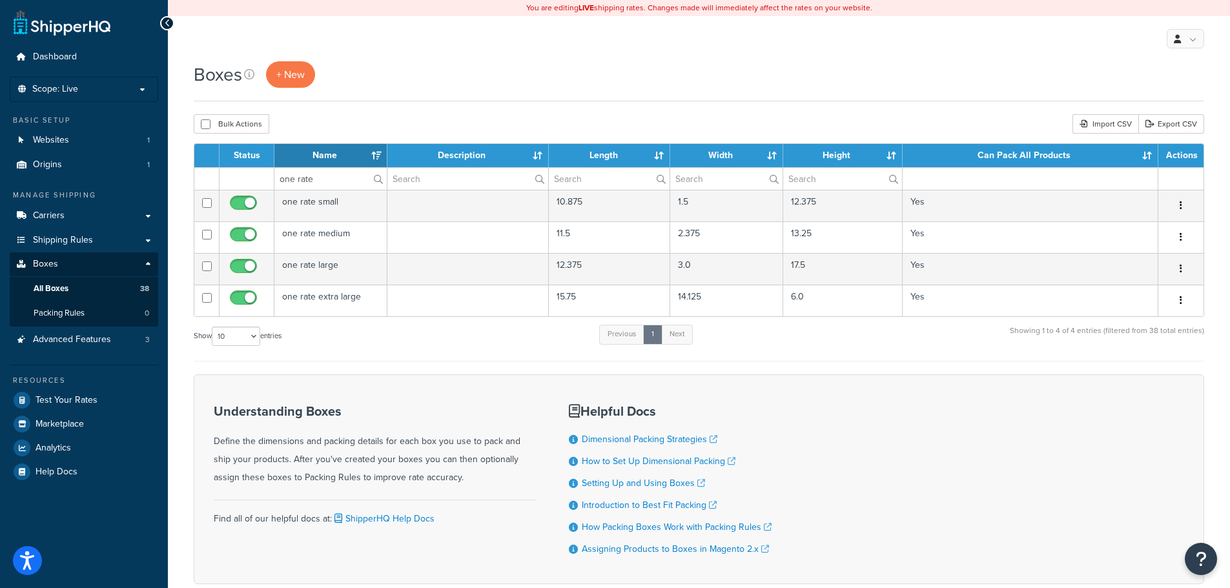
click at [398, 345] on div "Show 10 15 25 50 100 1000 entries Previous 1 Next Showing 1 to 4 of 4 entries (…" at bounding box center [699, 343] width 1011 height 38
click at [54, 219] on span "Carriers" at bounding box center [49, 216] width 32 height 11
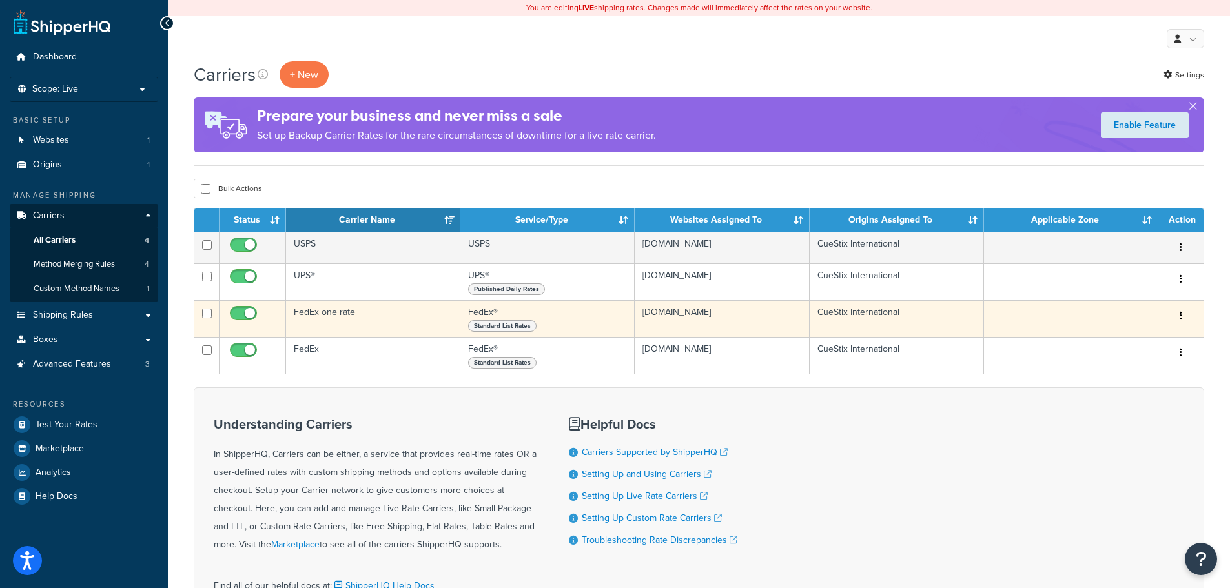
click at [324, 308] on td "FedEx one rate" at bounding box center [373, 318] width 174 height 37
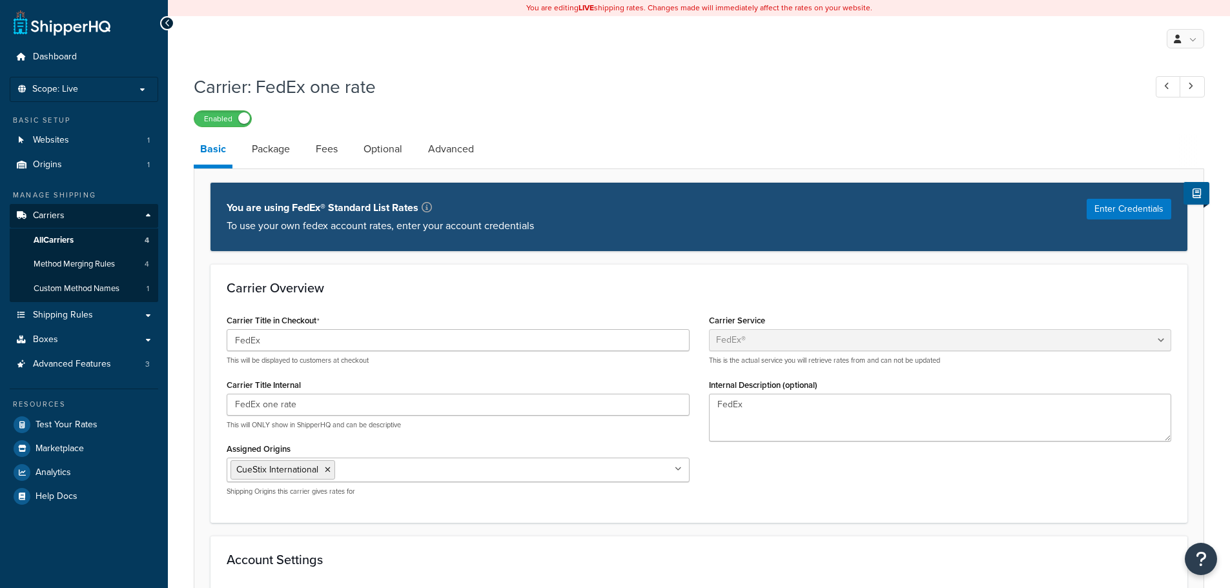
select select "fedEx"
select select "REGULAR_PICKUP"
select select "YOUR_PACKAGING"
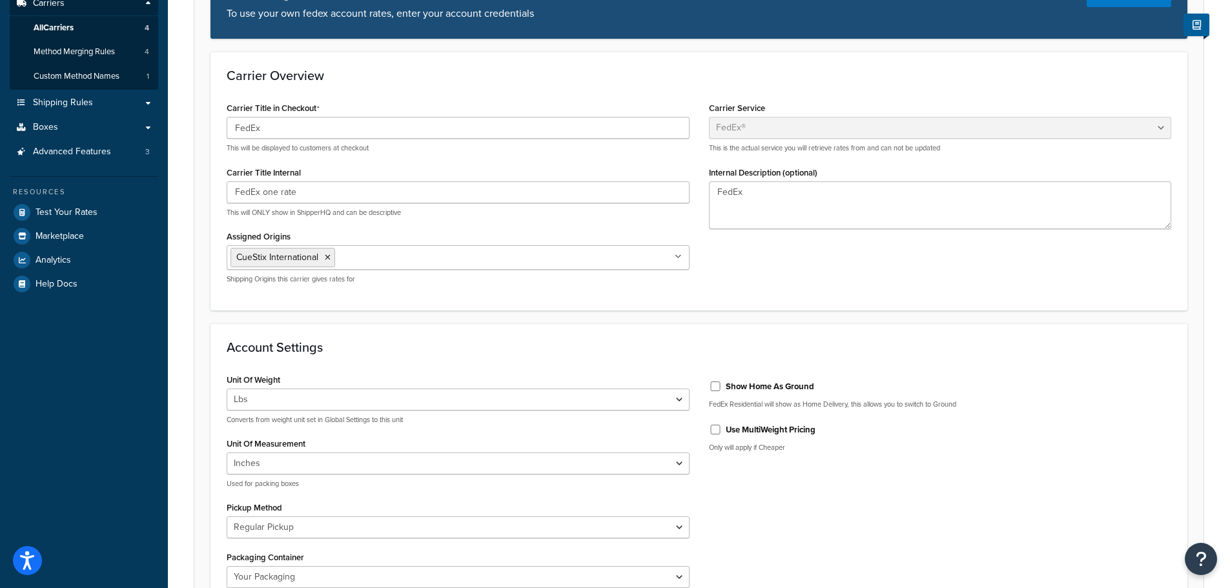
scroll to position [19, 0]
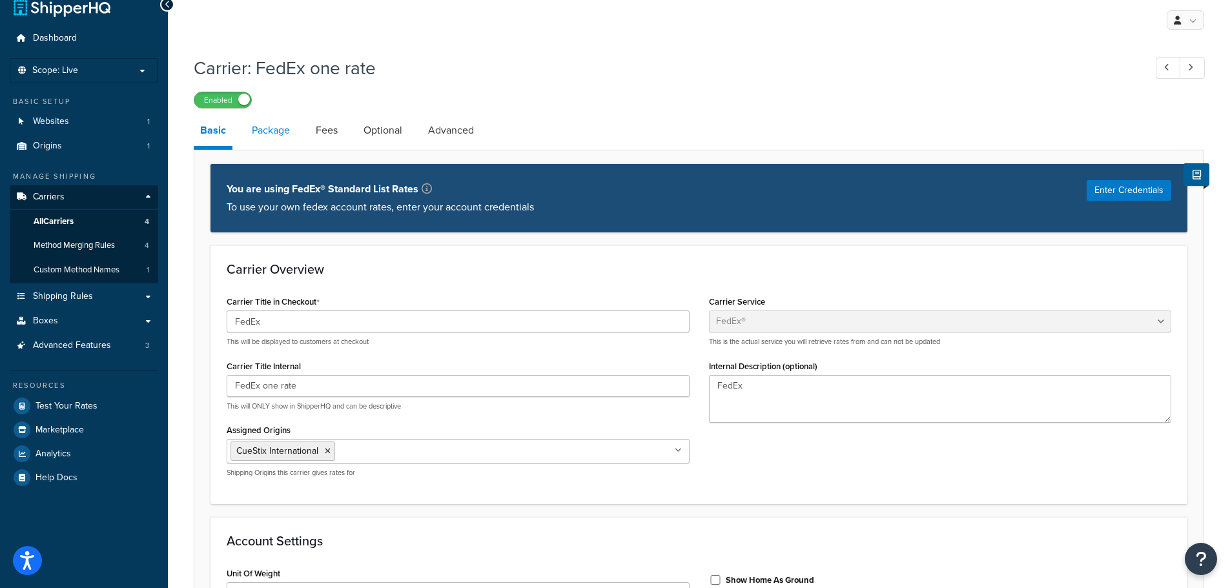
click at [278, 129] on link "Package" at bounding box center [270, 130] width 51 height 31
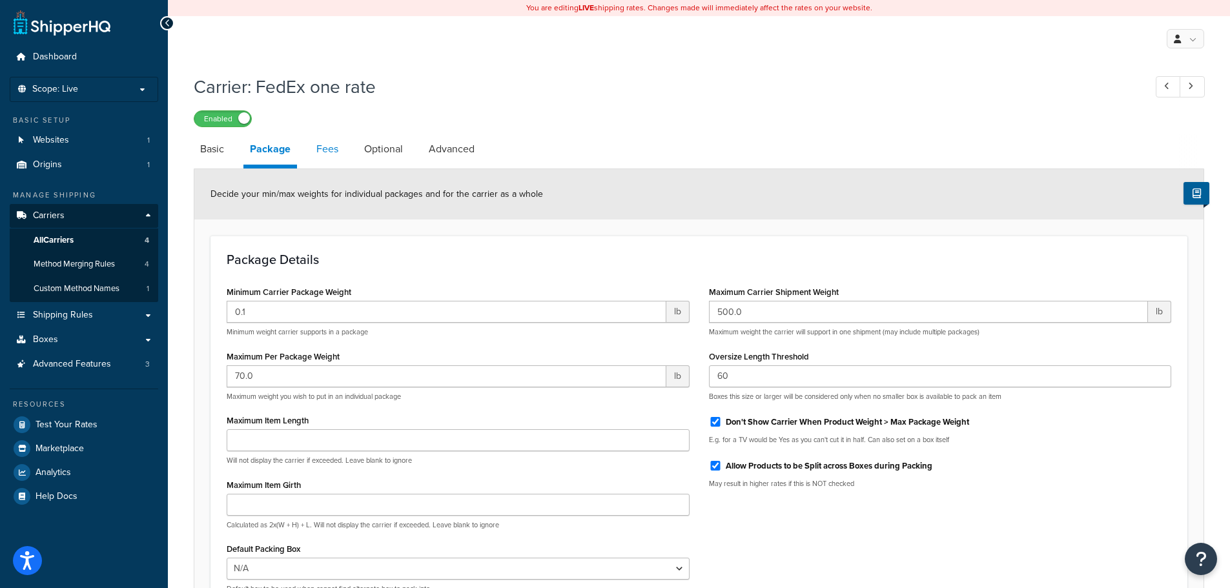
click at [331, 154] on link "Fees" at bounding box center [327, 149] width 35 height 31
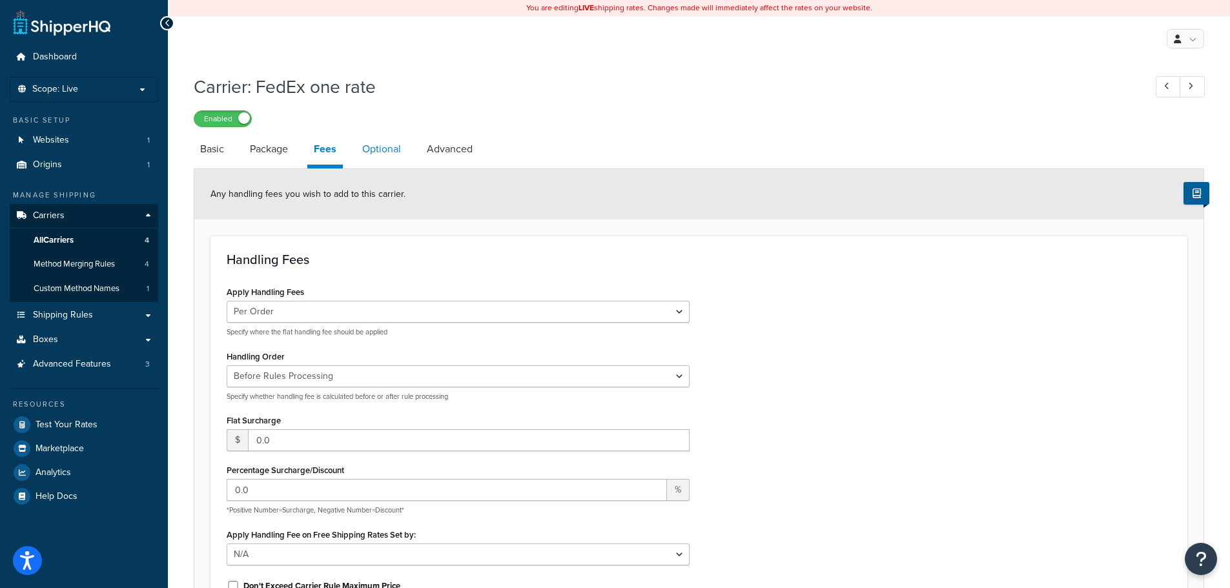
click at [375, 149] on link "Optional" at bounding box center [382, 149] width 52 height 31
select select "residential"
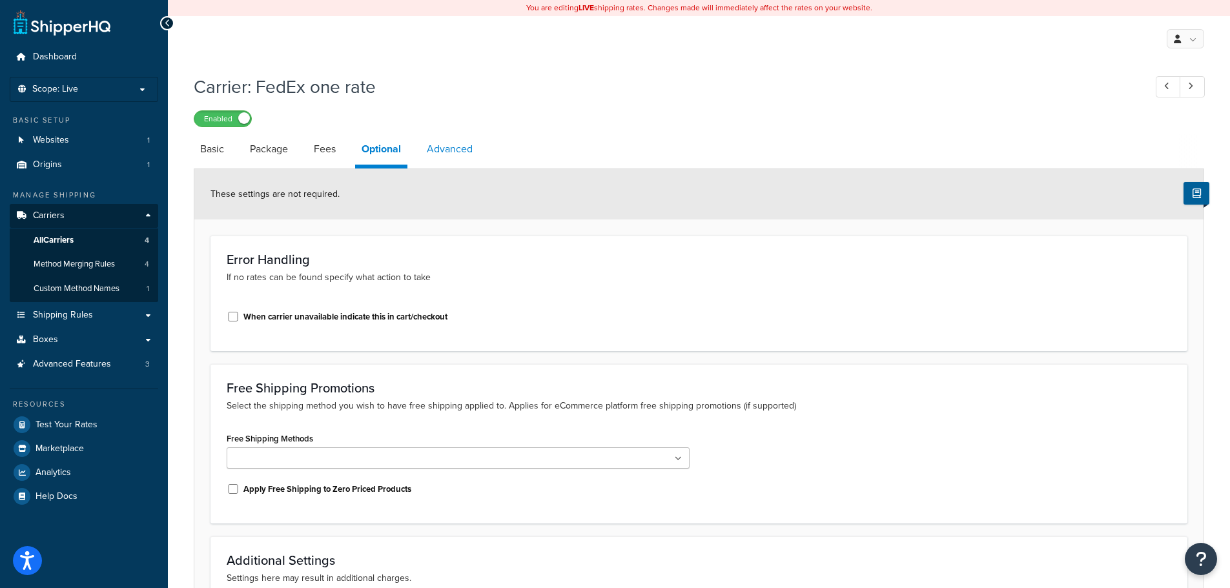
click at [451, 149] on link "Advanced" at bounding box center [449, 149] width 59 height 31
select select "false"
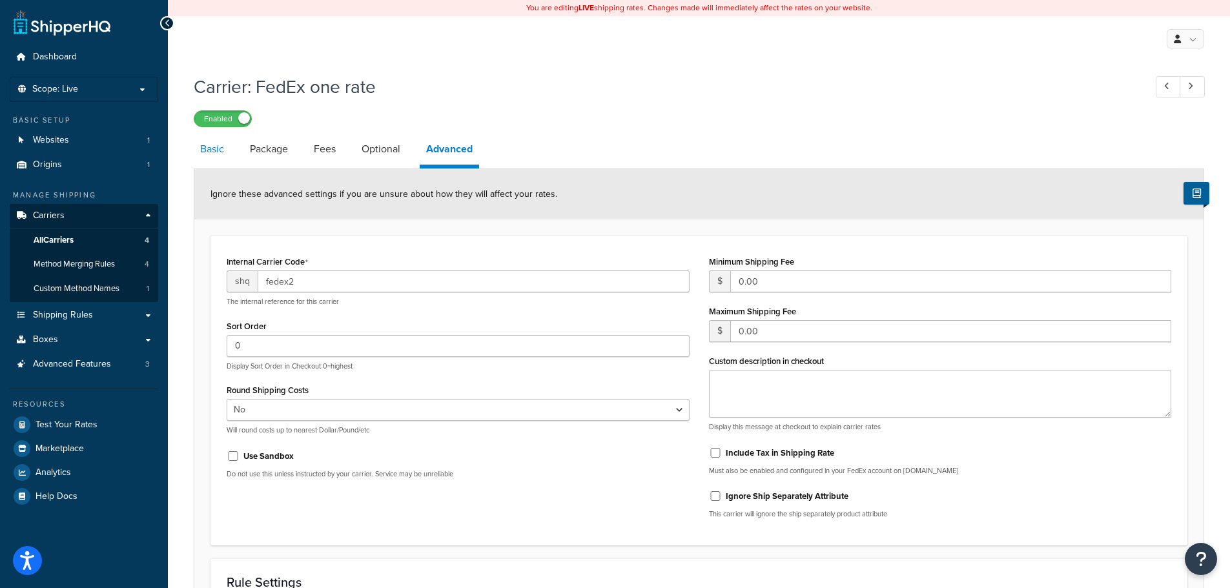
click at [214, 149] on link "Basic" at bounding box center [212, 149] width 37 height 31
select select "fedEx"
select select "REGULAR_PICKUP"
select select "YOUR_PACKAGING"
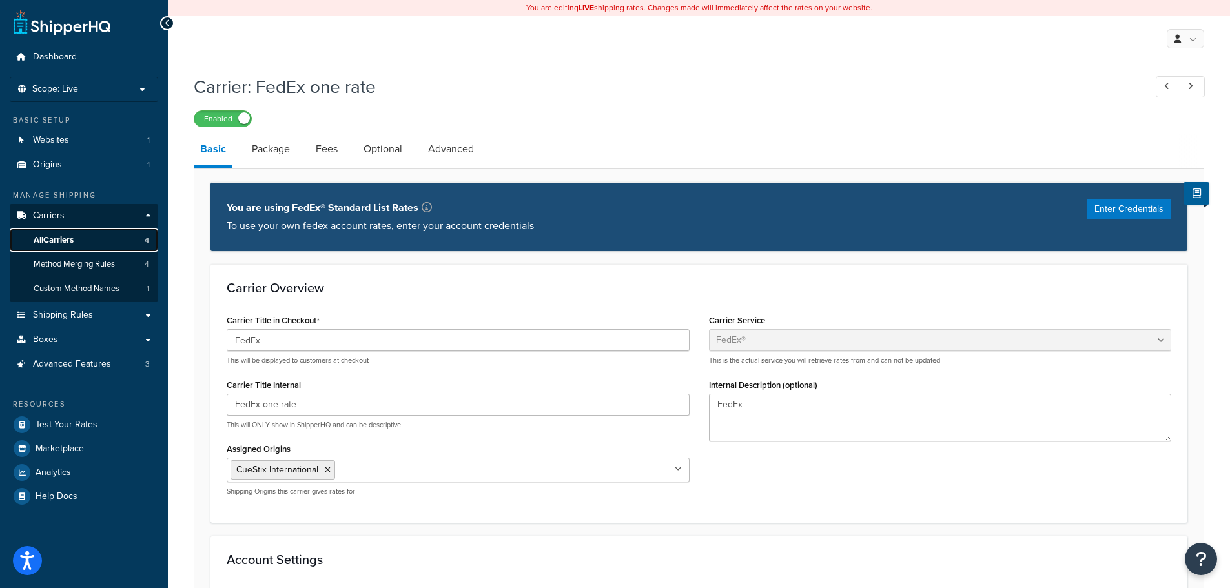
click at [51, 236] on span "All Carriers" at bounding box center [54, 240] width 40 height 11
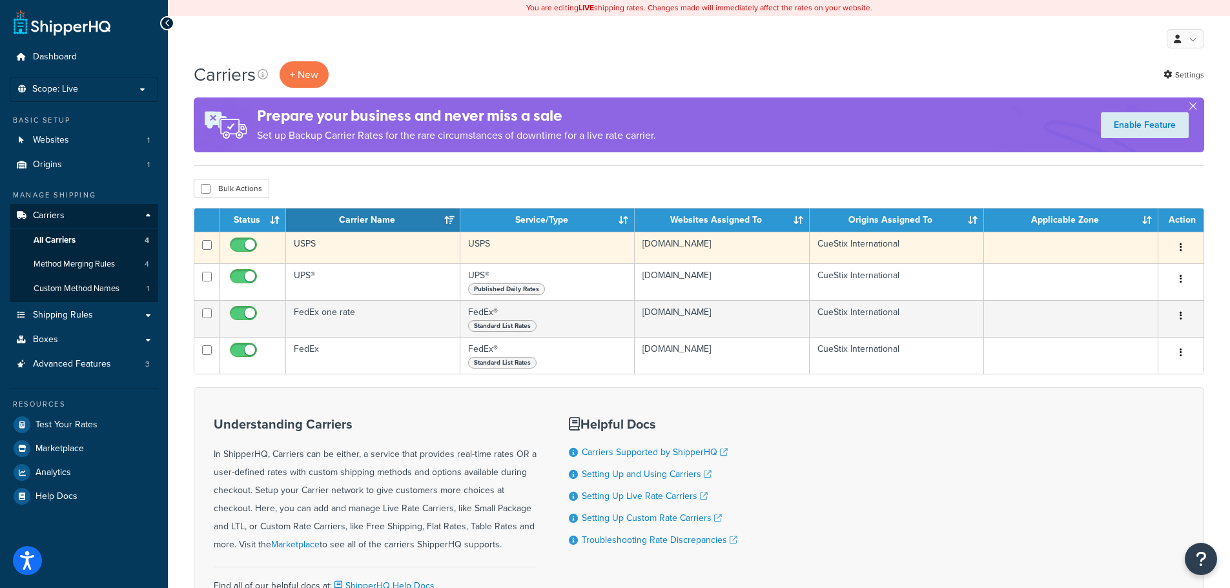
click at [311, 246] on td "USPS" at bounding box center [373, 248] width 174 height 32
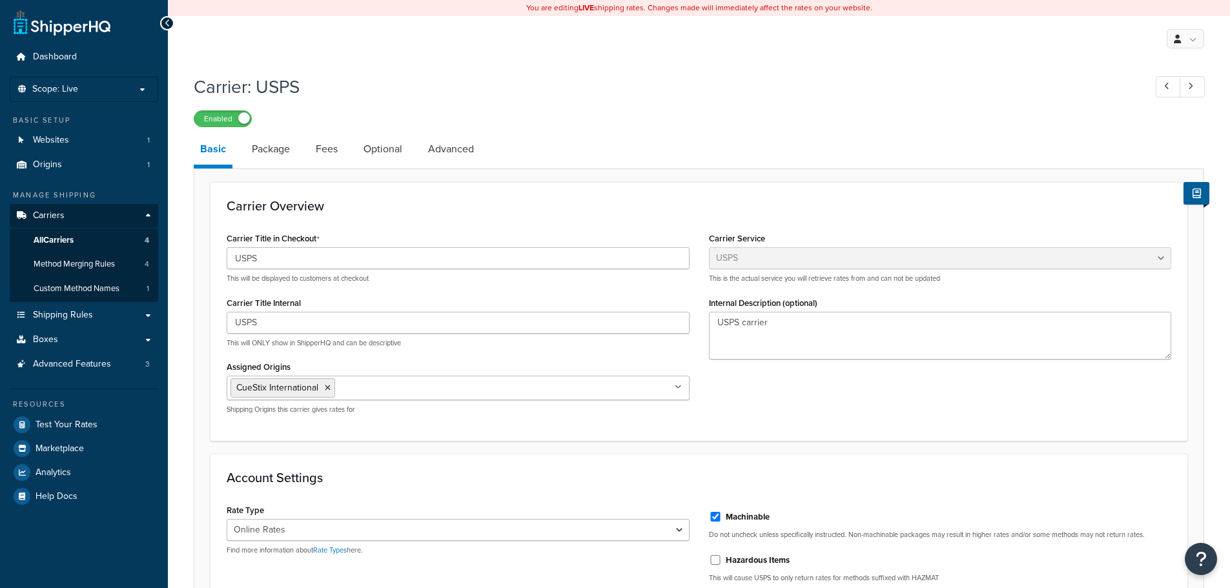
select select "usps"
select select "ONLINE"
click at [323, 155] on link "Fees" at bounding box center [326, 149] width 35 height 31
select select "AFTER"
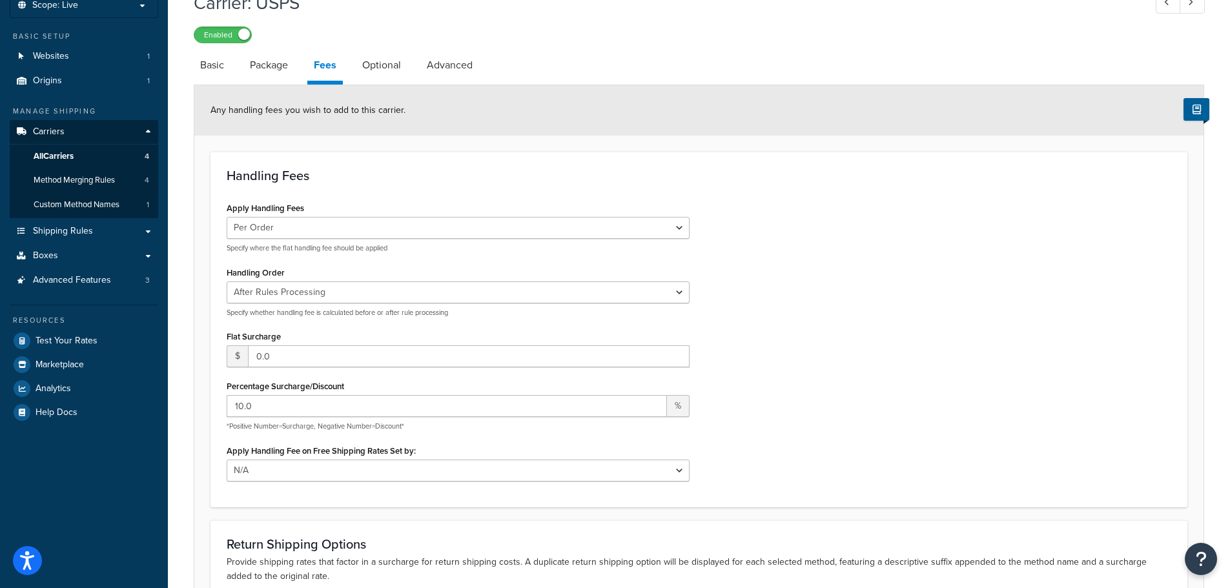
scroll to position [252, 0]
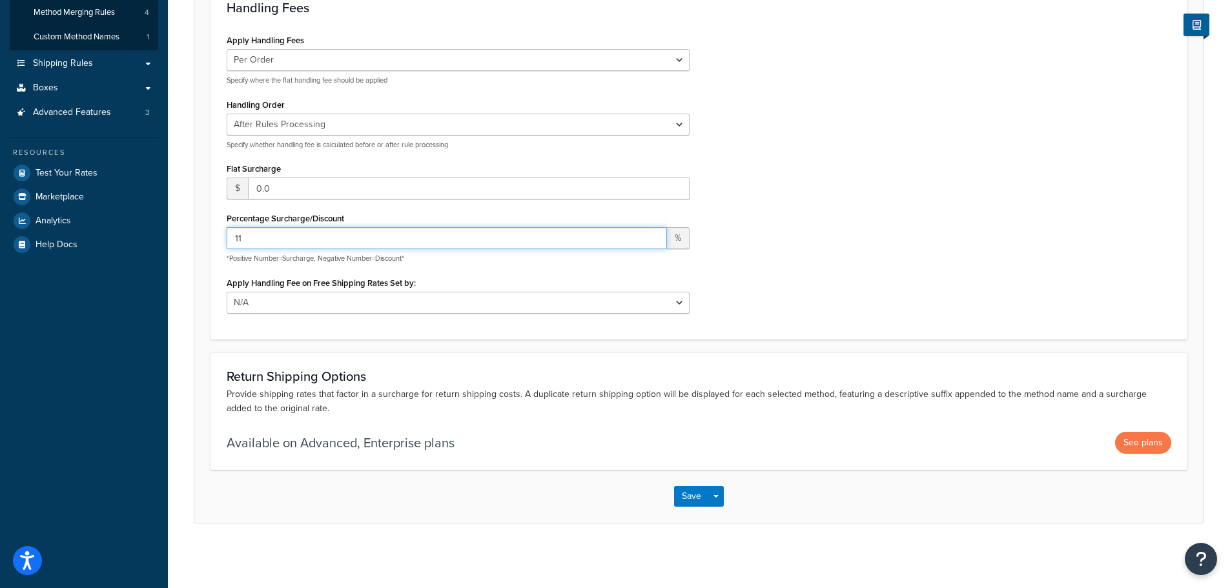
click at [653, 235] on input "11" at bounding box center [447, 238] width 440 height 22
click at [653, 235] on input "12" at bounding box center [447, 238] width 440 height 22
click at [653, 235] on input "13" at bounding box center [447, 238] width 440 height 22
click at [653, 235] on input "14" at bounding box center [447, 238] width 440 height 22
type input "15"
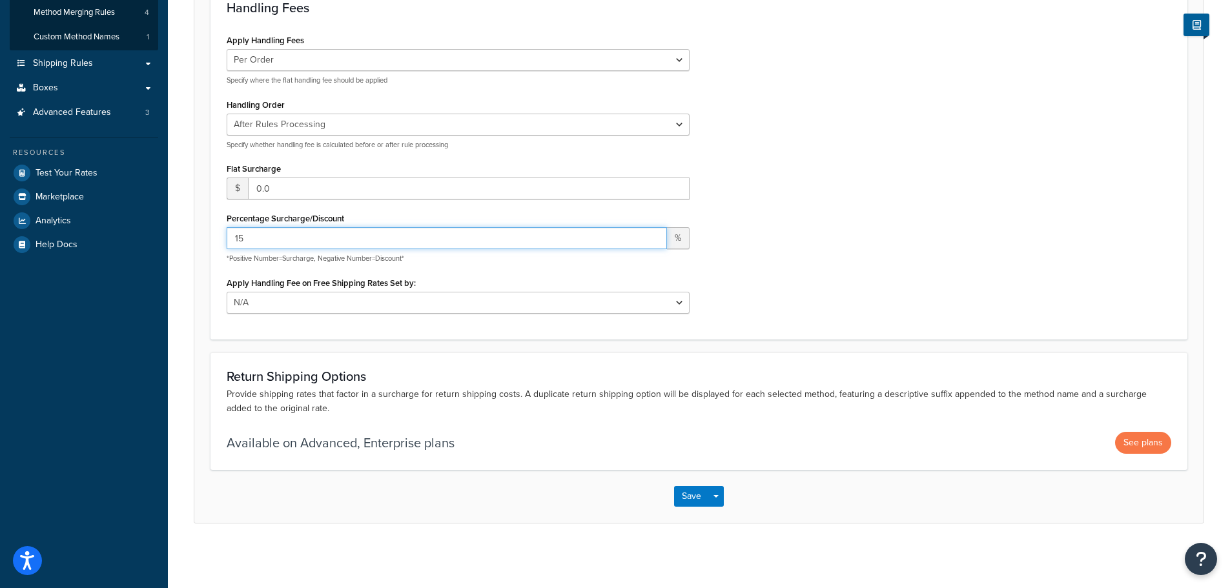
click at [653, 235] on input "15" at bounding box center [447, 238] width 440 height 22
click at [692, 493] on button "Save" at bounding box center [691, 496] width 35 height 21
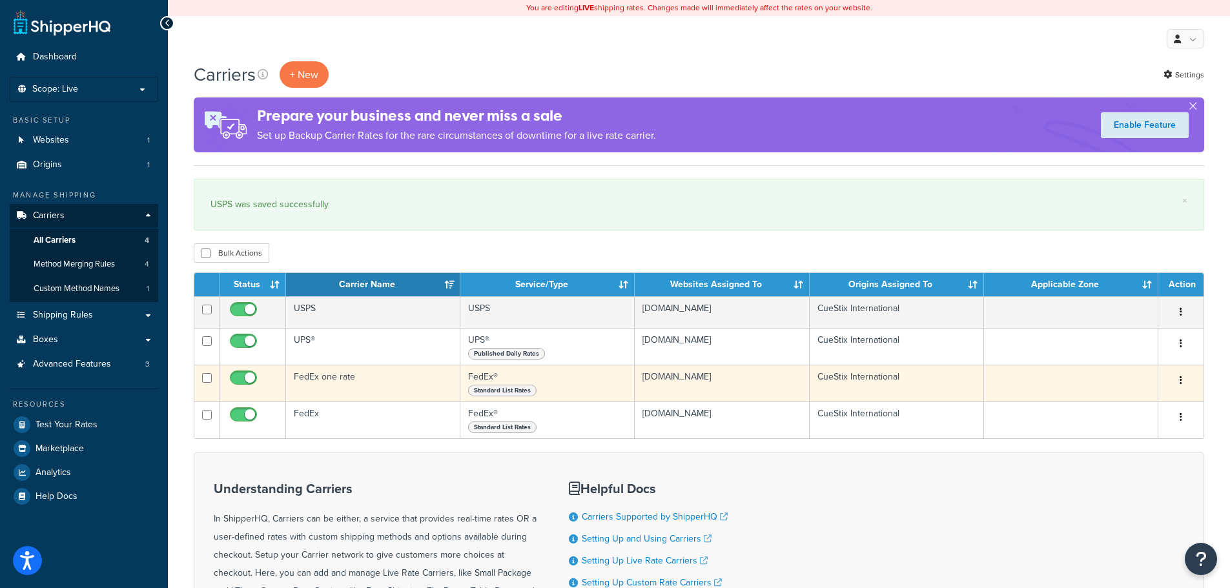
click at [341, 371] on td "FedEx one rate" at bounding box center [373, 383] width 174 height 37
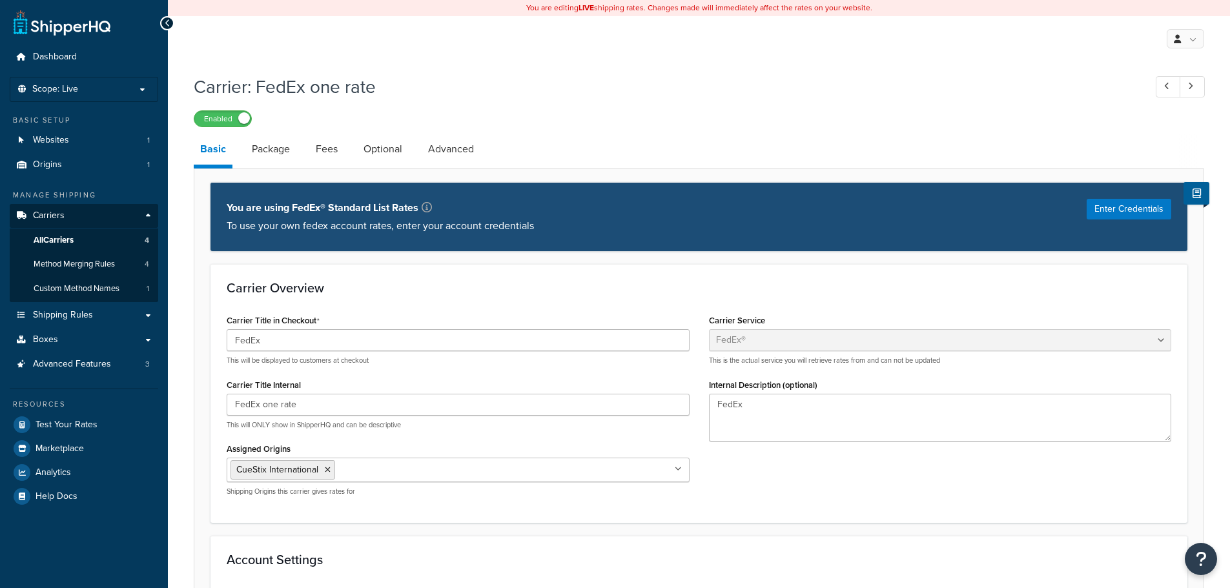
select select "fedEx"
select select "REGULAR_PICKUP"
select select "YOUR_PACKAGING"
click at [52, 242] on span "All Carriers" at bounding box center [54, 240] width 40 height 11
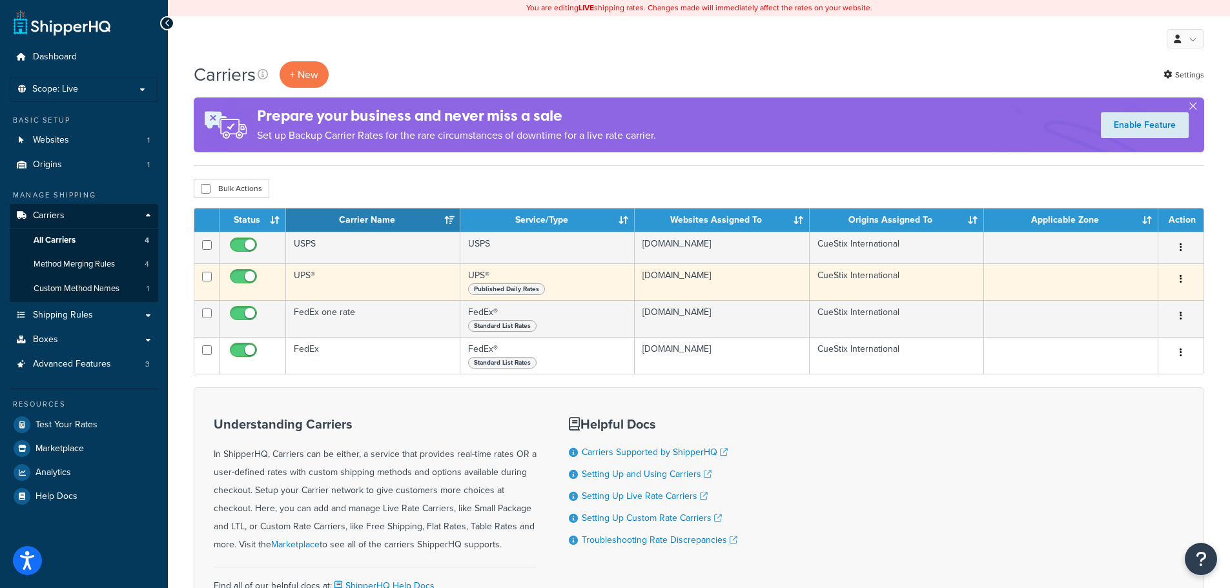
click at [304, 278] on td "UPS®" at bounding box center [373, 282] width 174 height 37
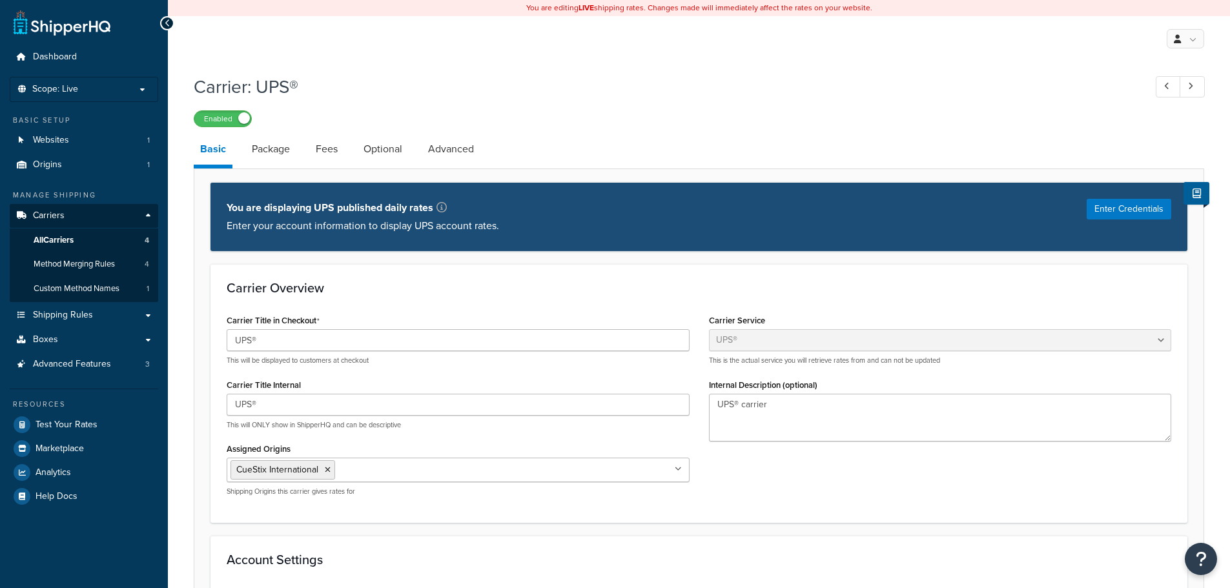
select select "ups"
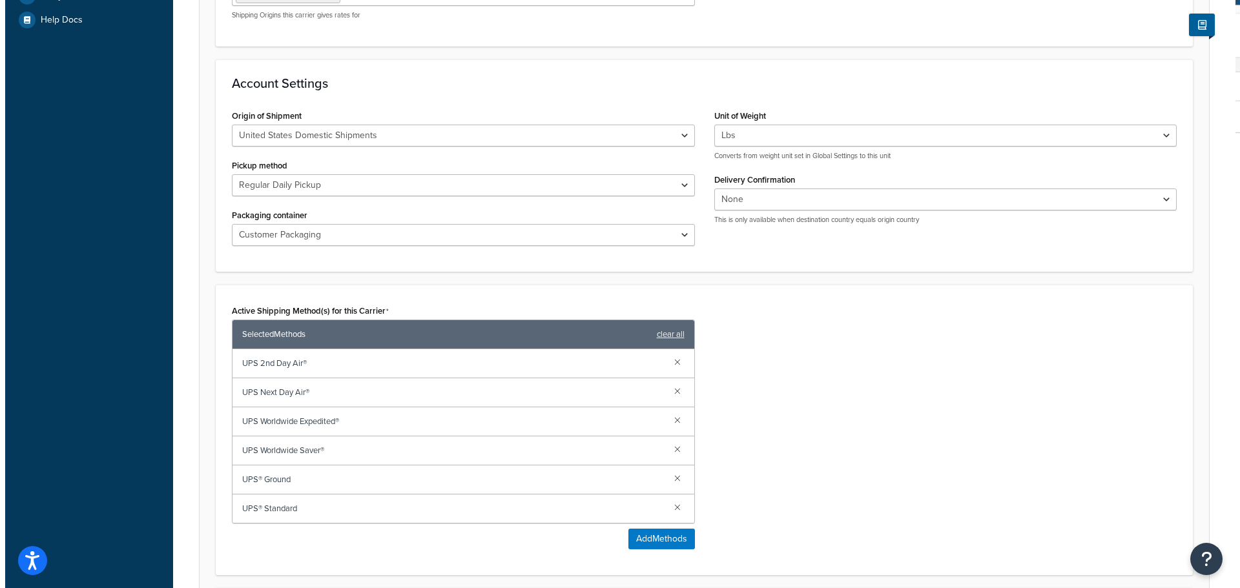
scroll to position [581, 0]
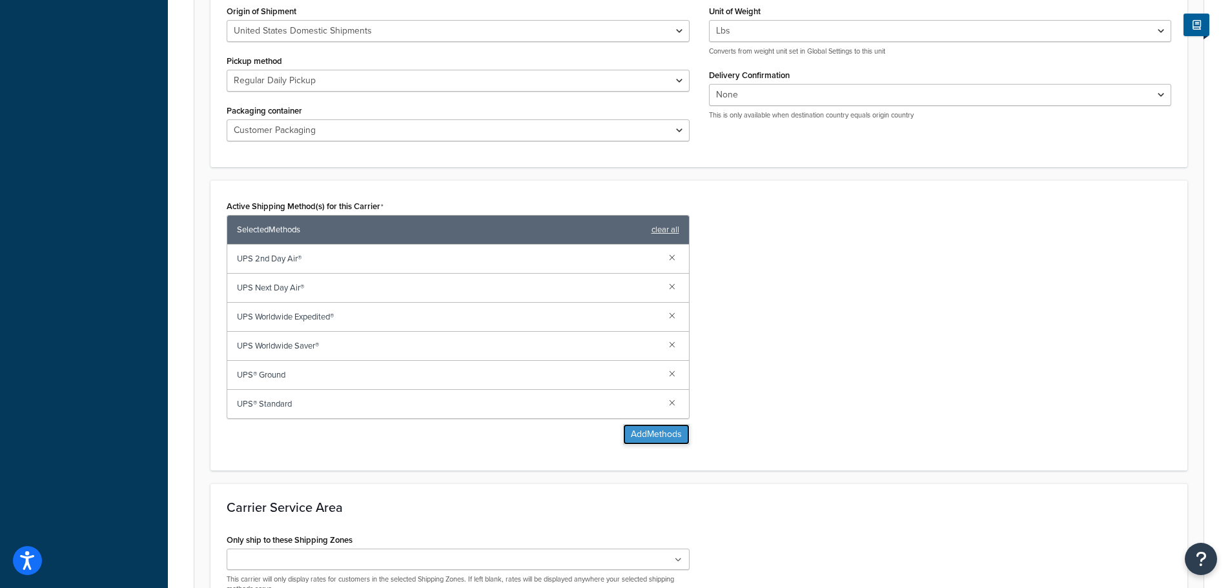
click at [653, 436] on button "Add Methods" at bounding box center [656, 434] width 67 height 21
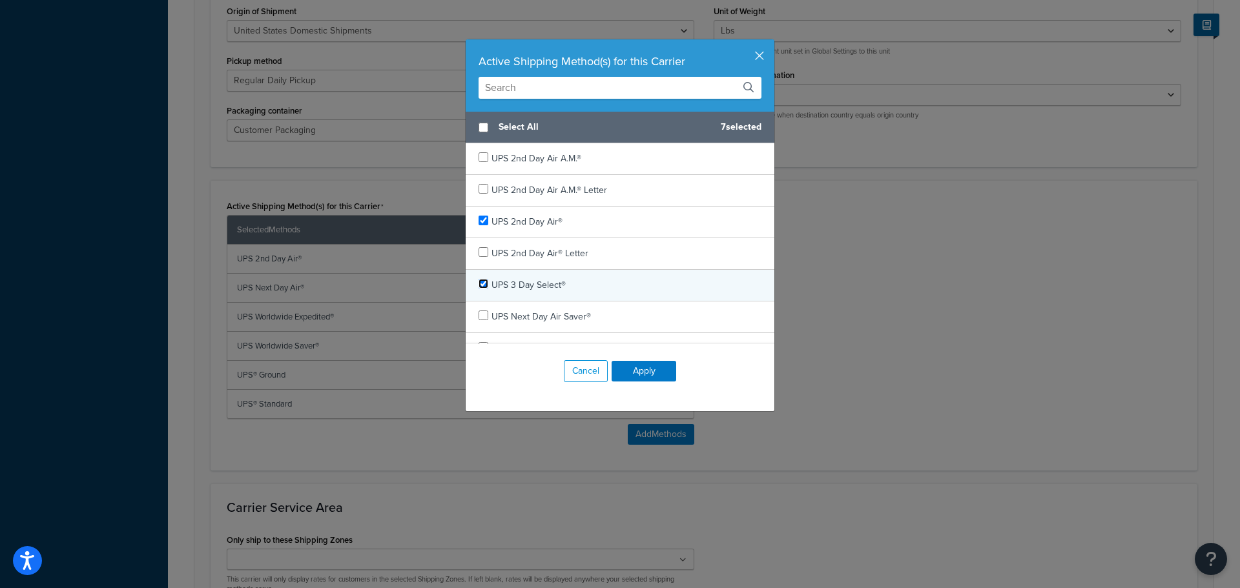
click at [479, 286] on input "checkbox" at bounding box center [484, 284] width 10 height 10
checkbox input "true"
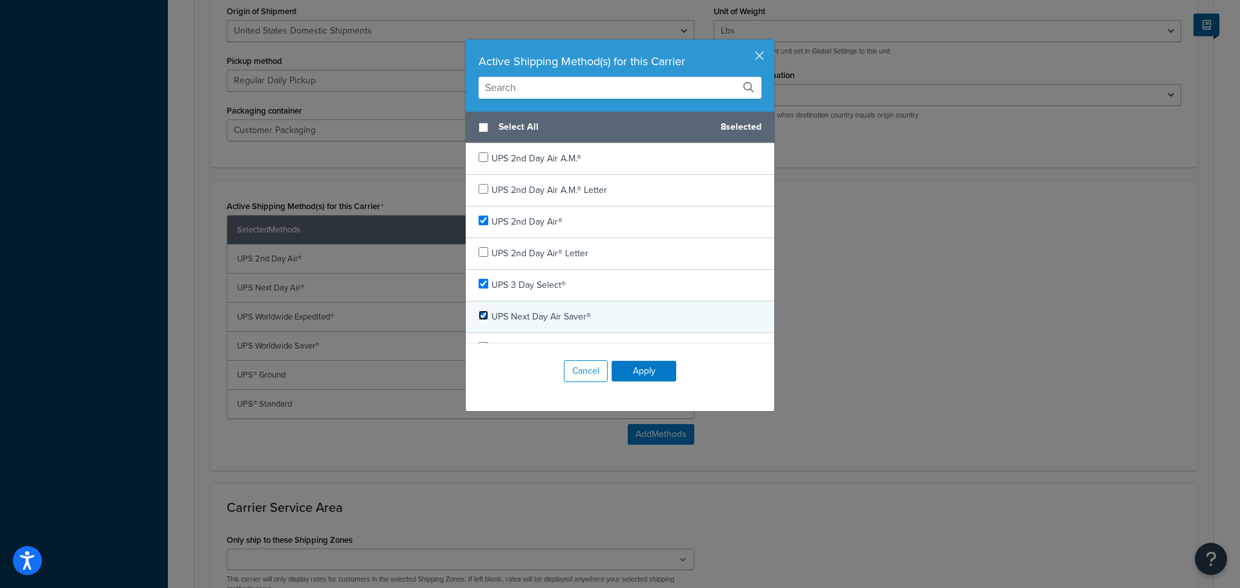
click at [479, 315] on input "checkbox" at bounding box center [484, 316] width 10 height 10
checkbox input "true"
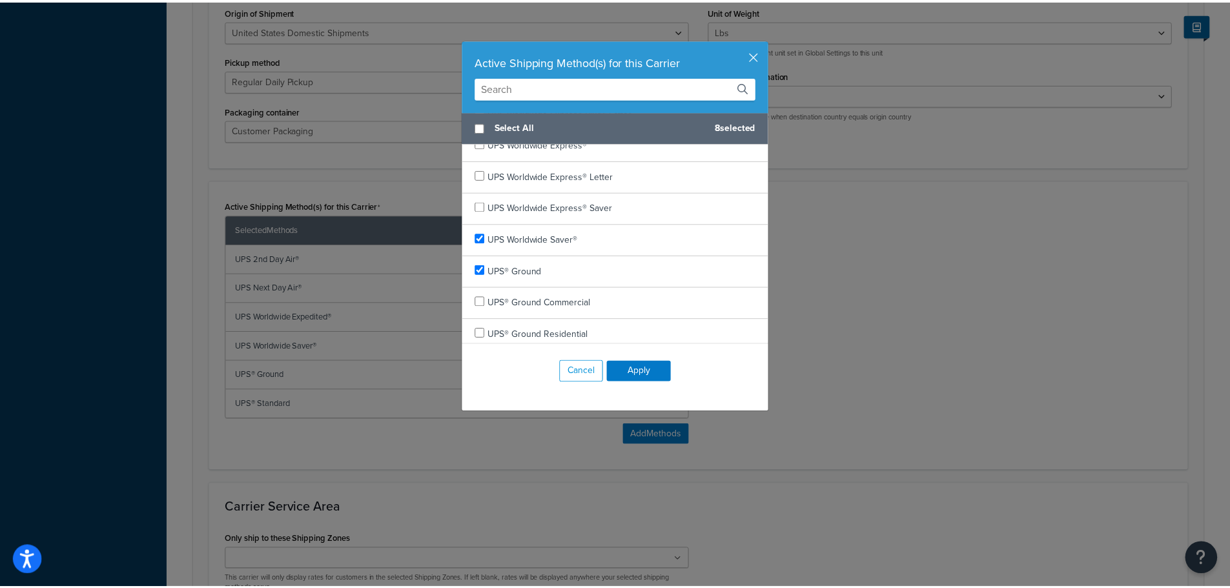
scroll to position [748, 0]
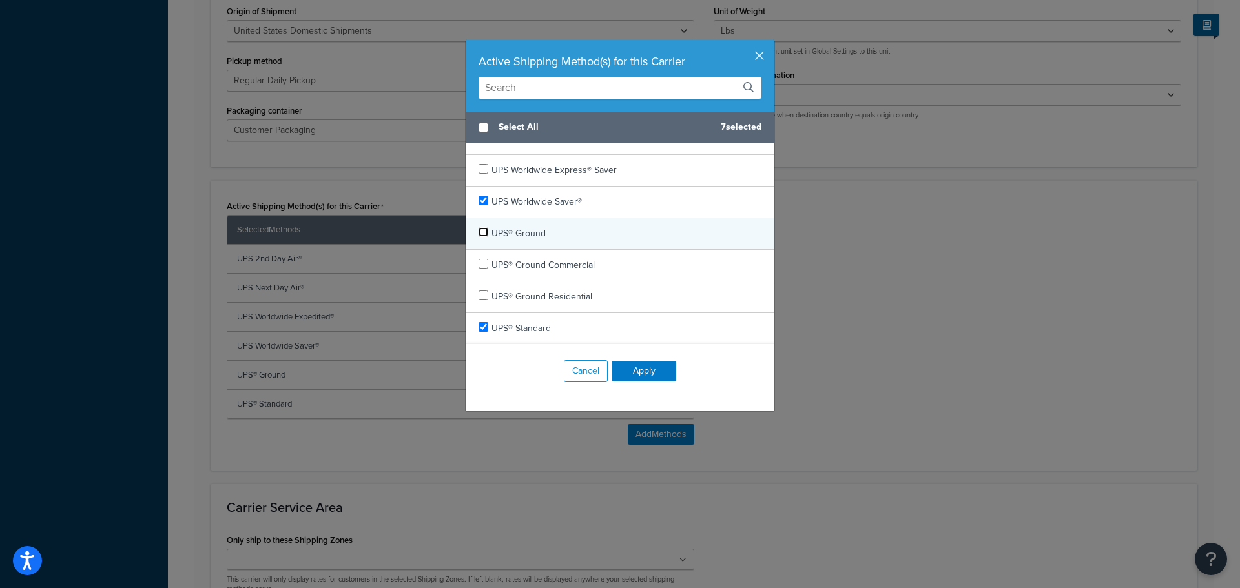
click at [481, 232] on input "checkbox" at bounding box center [484, 232] width 10 height 10
checkbox input "false"
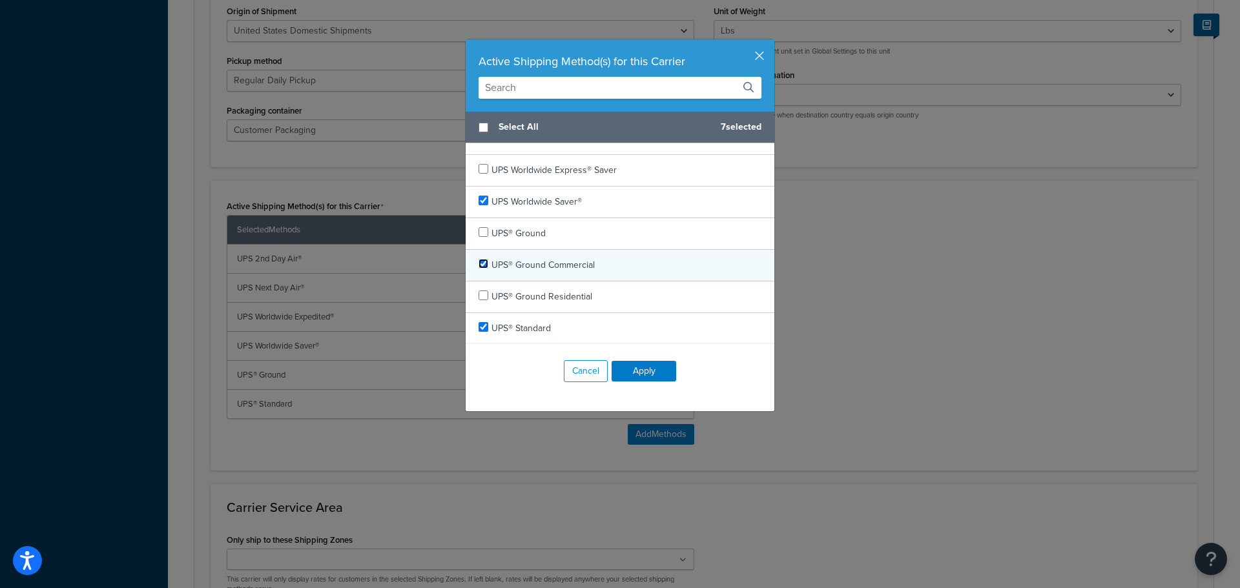
click at [479, 265] on input "checkbox" at bounding box center [484, 264] width 10 height 10
checkbox input "true"
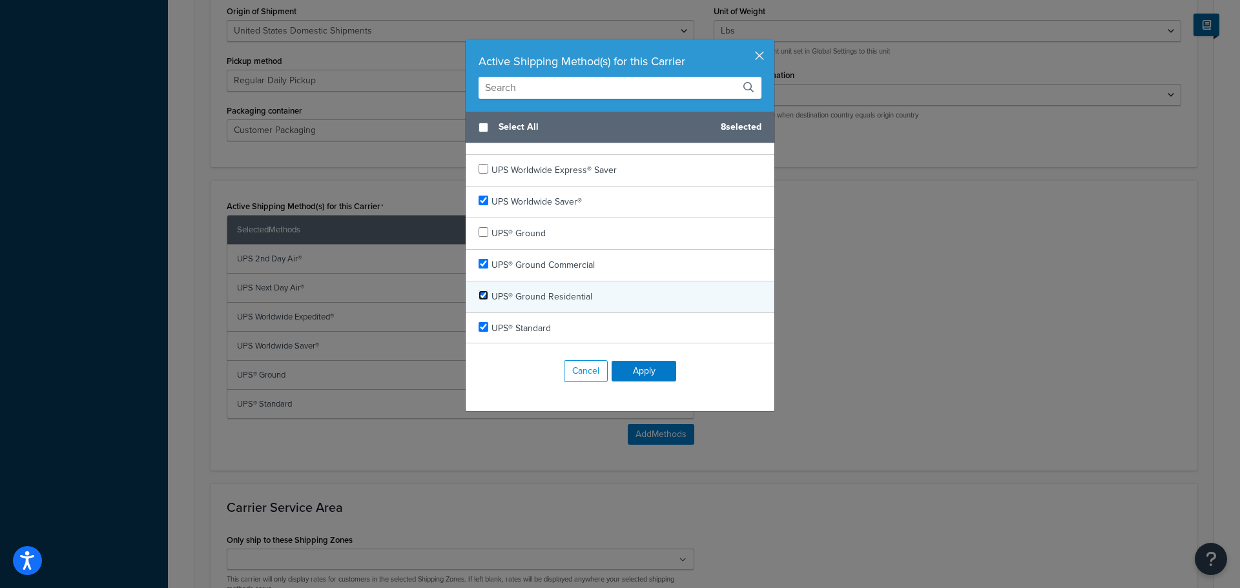
click at [479, 295] on input "checkbox" at bounding box center [484, 296] width 10 height 10
click at [479, 294] on input "checkbox" at bounding box center [484, 296] width 10 height 10
checkbox input "false"
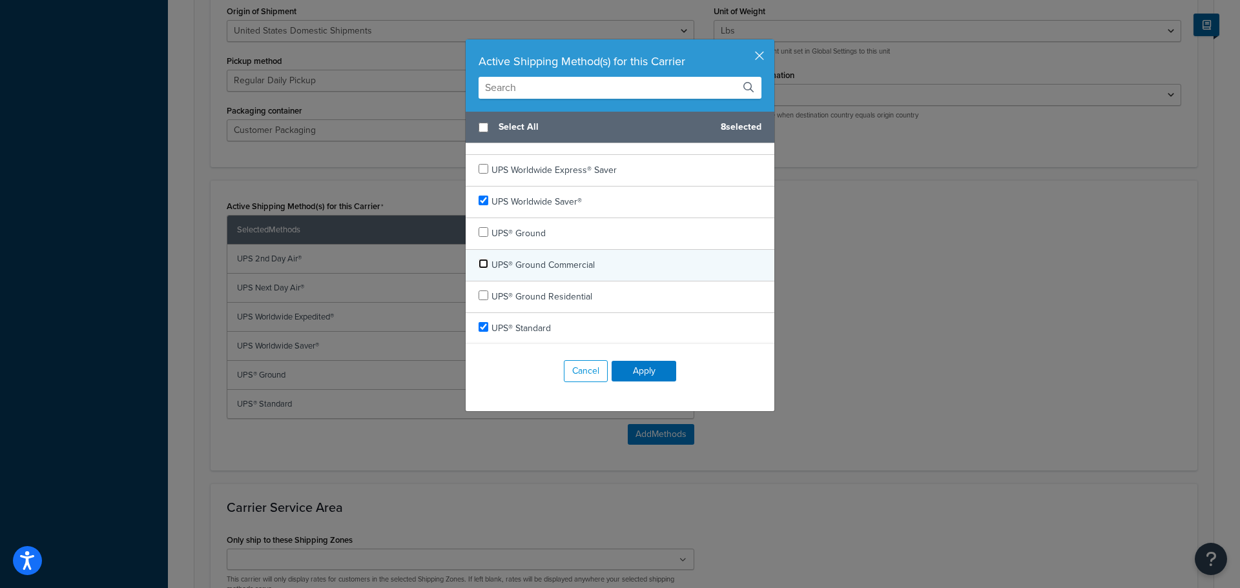
click at [481, 264] on input "checkbox" at bounding box center [484, 264] width 10 height 10
checkbox input "false"
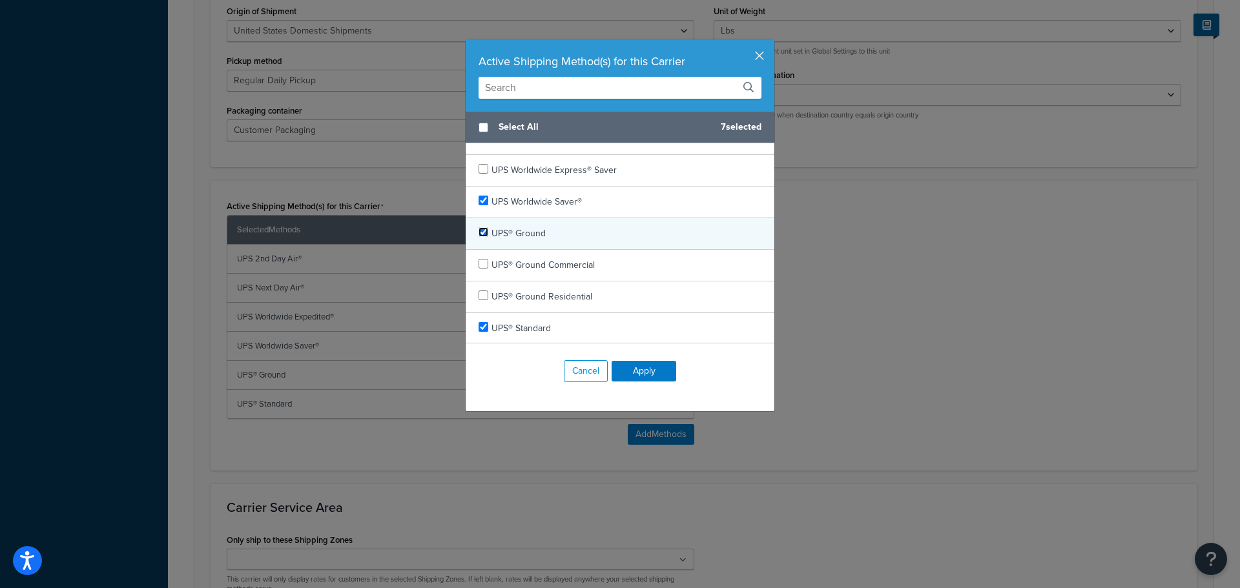
click at [479, 229] on input "checkbox" at bounding box center [484, 232] width 10 height 10
checkbox input "true"
click at [639, 372] on button "Apply" at bounding box center [644, 371] width 65 height 21
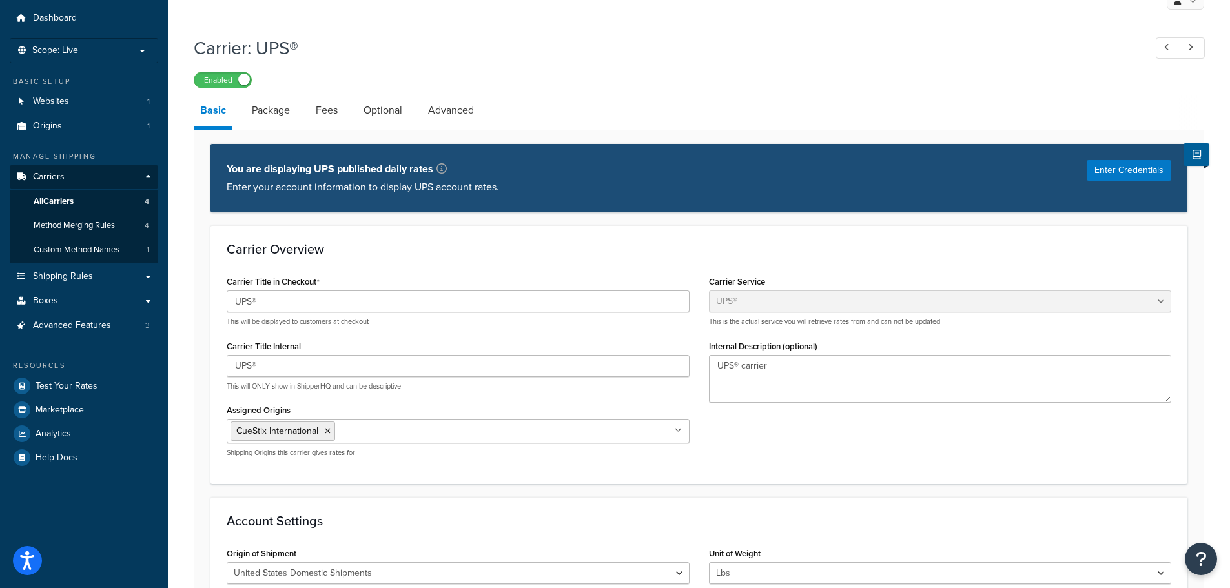
scroll to position [0, 0]
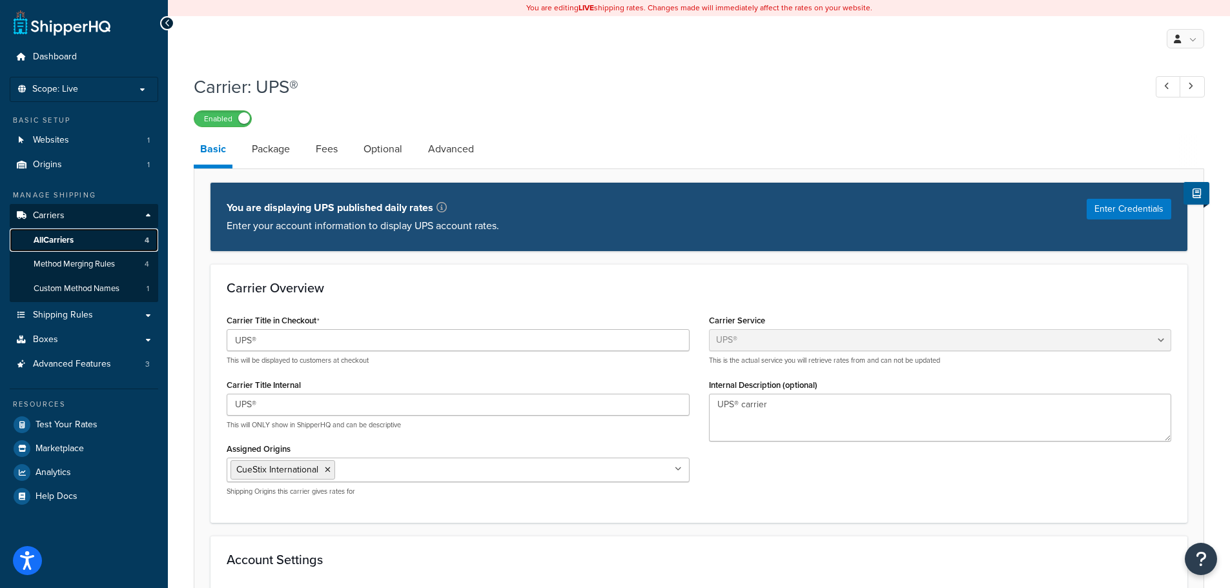
click at [56, 242] on span "All Carriers" at bounding box center [54, 240] width 40 height 11
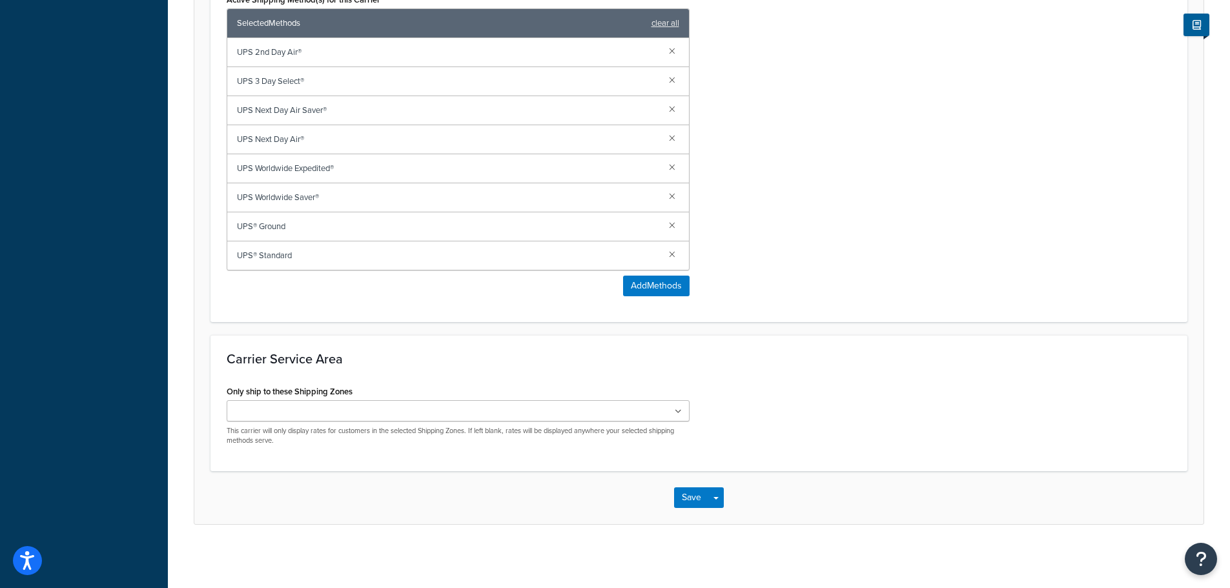
scroll to position [789, 0]
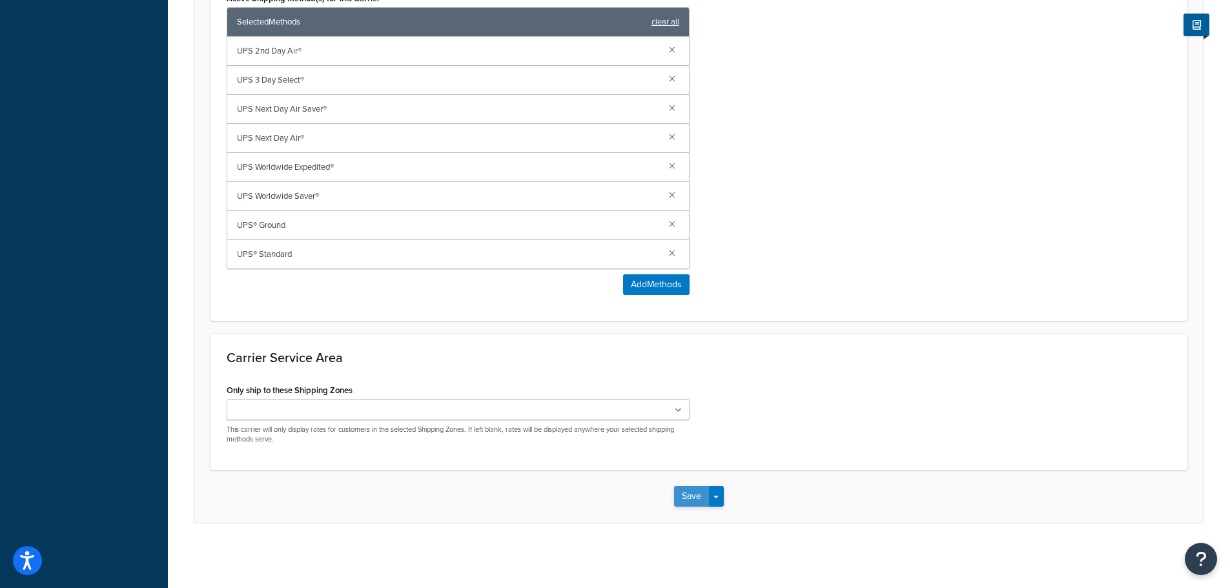
click at [681, 492] on button "Save" at bounding box center [691, 496] width 35 height 21
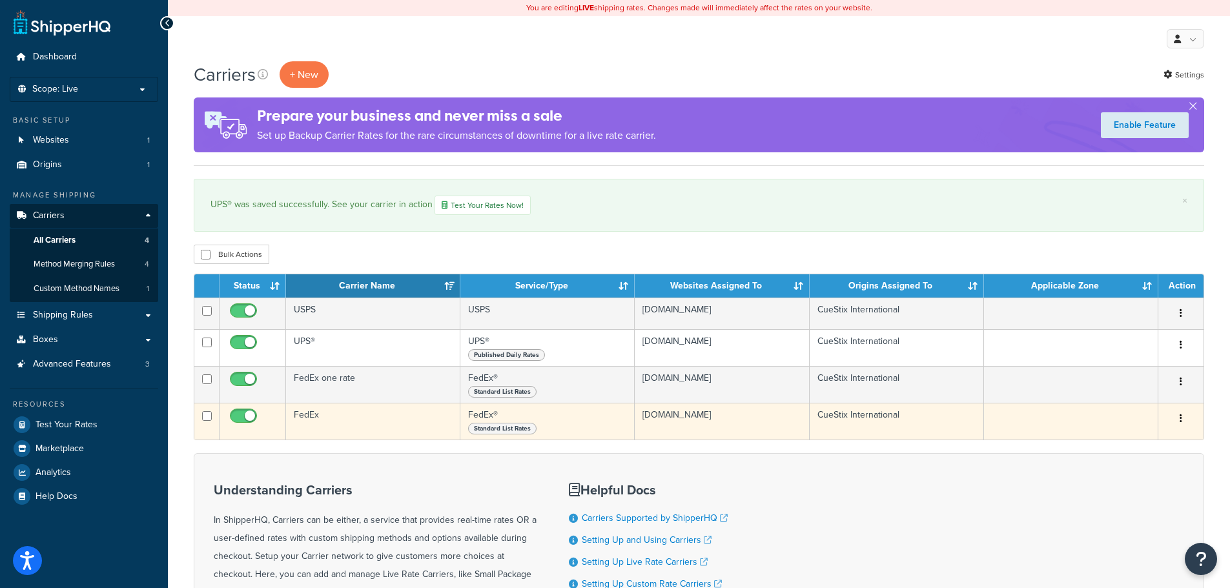
click at [306, 419] on td "FedEx" at bounding box center [373, 421] width 174 height 37
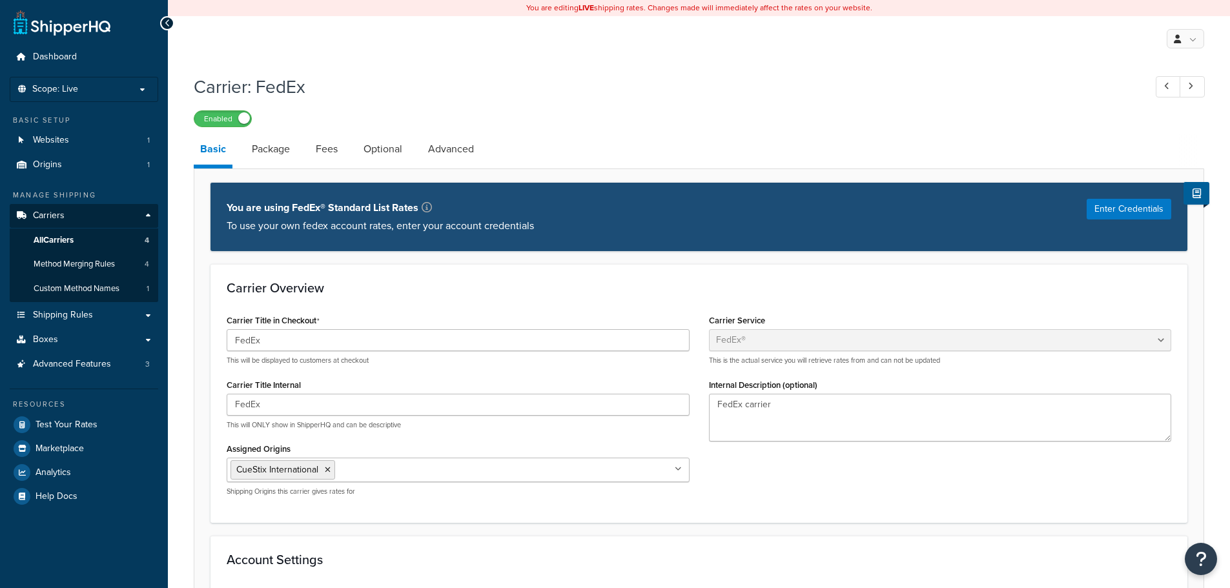
select select "fedEx"
select select "REGULAR_PICKUP"
select select "YOUR_PACKAGING"
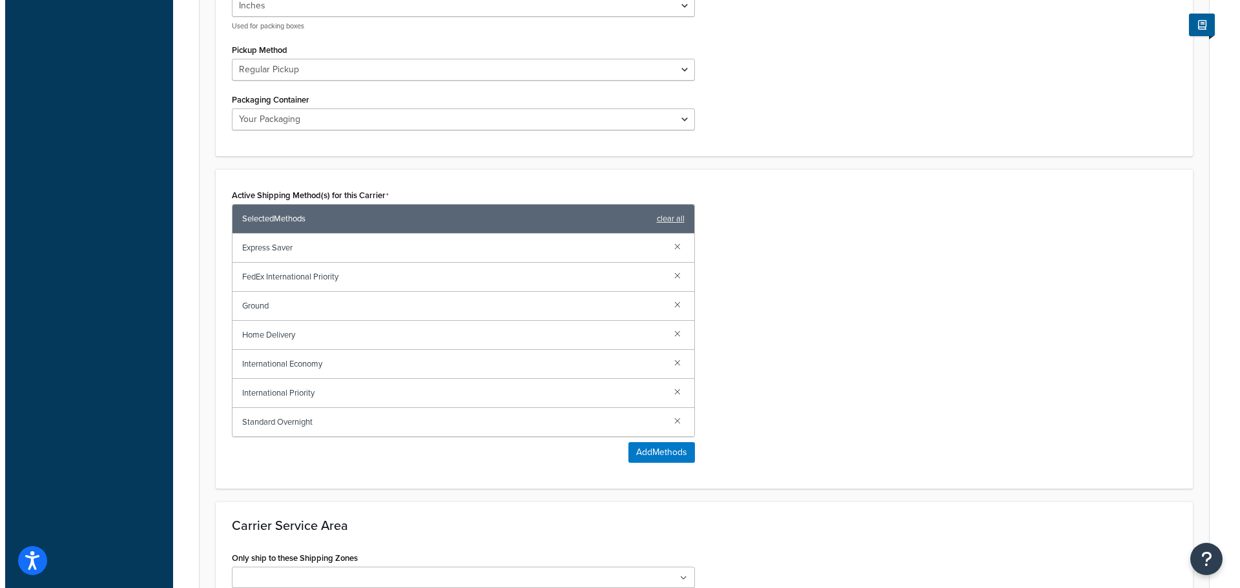
scroll to position [775, 0]
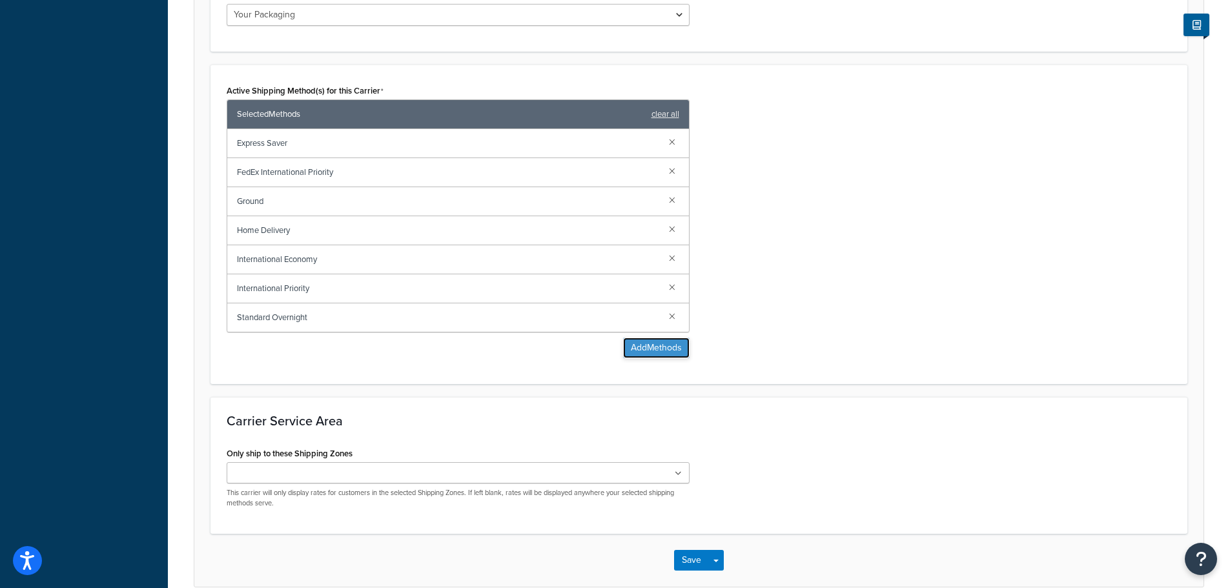
click at [643, 347] on button "Add Methods" at bounding box center [656, 348] width 67 height 21
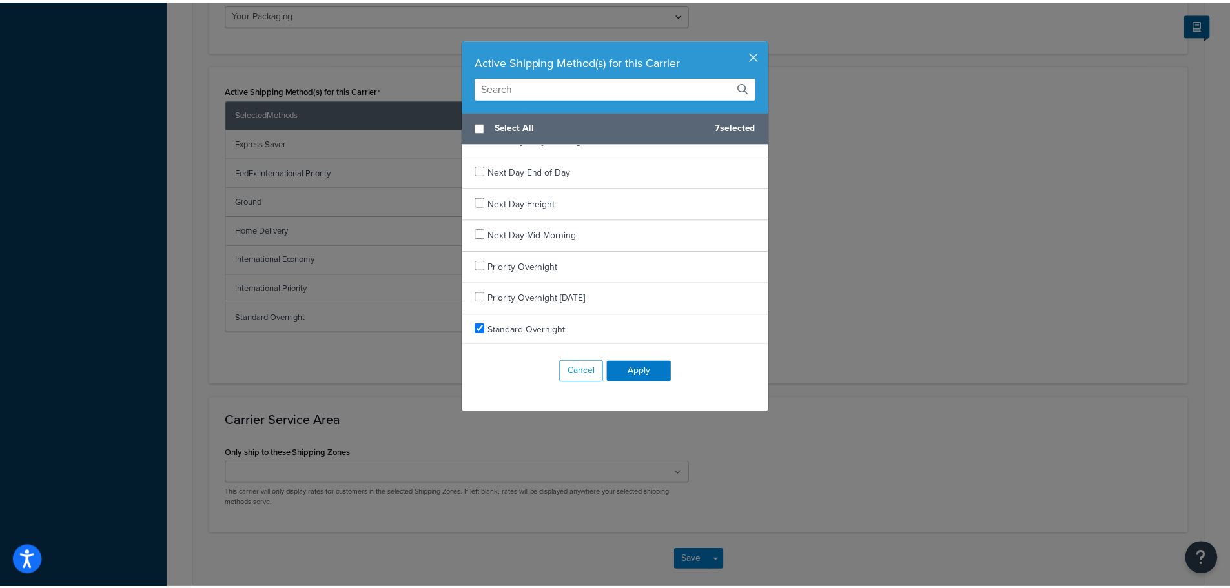
scroll to position [1128, 0]
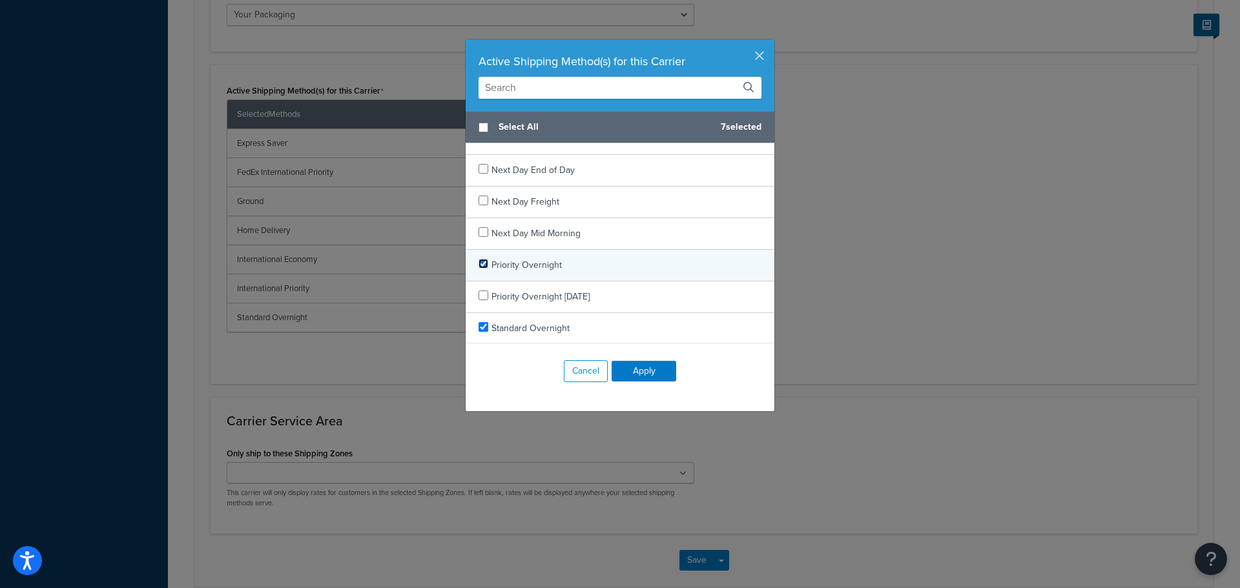
click at [481, 264] on input "checkbox" at bounding box center [484, 264] width 10 height 10
click at [479, 262] on input "checkbox" at bounding box center [484, 264] width 10 height 10
checkbox input "true"
click at [636, 373] on button "Apply" at bounding box center [644, 371] width 65 height 21
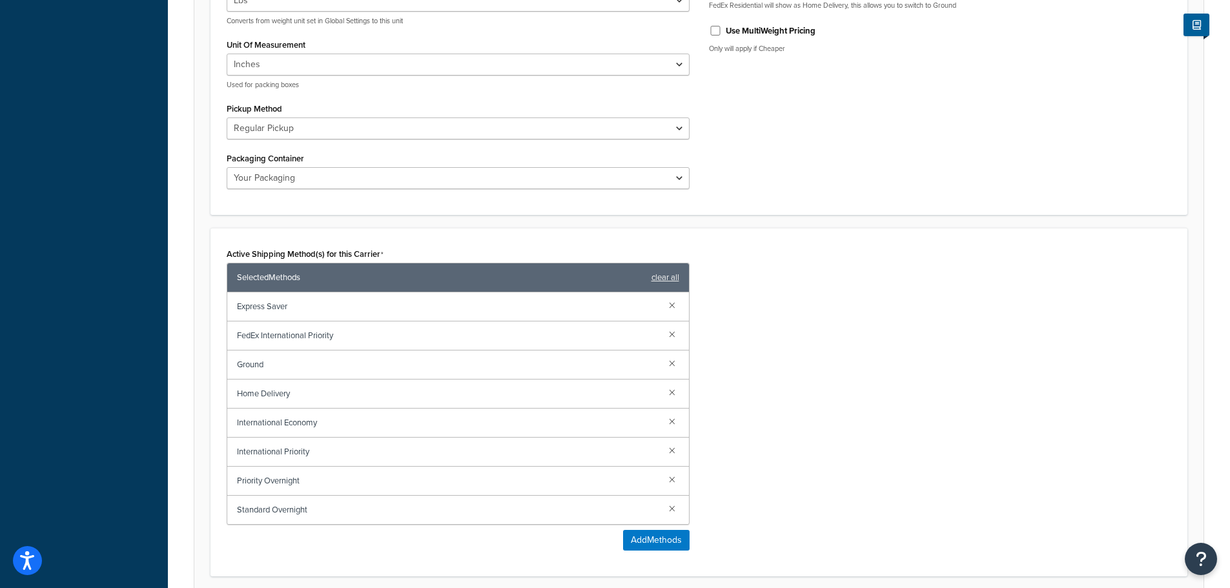
scroll to position [868, 0]
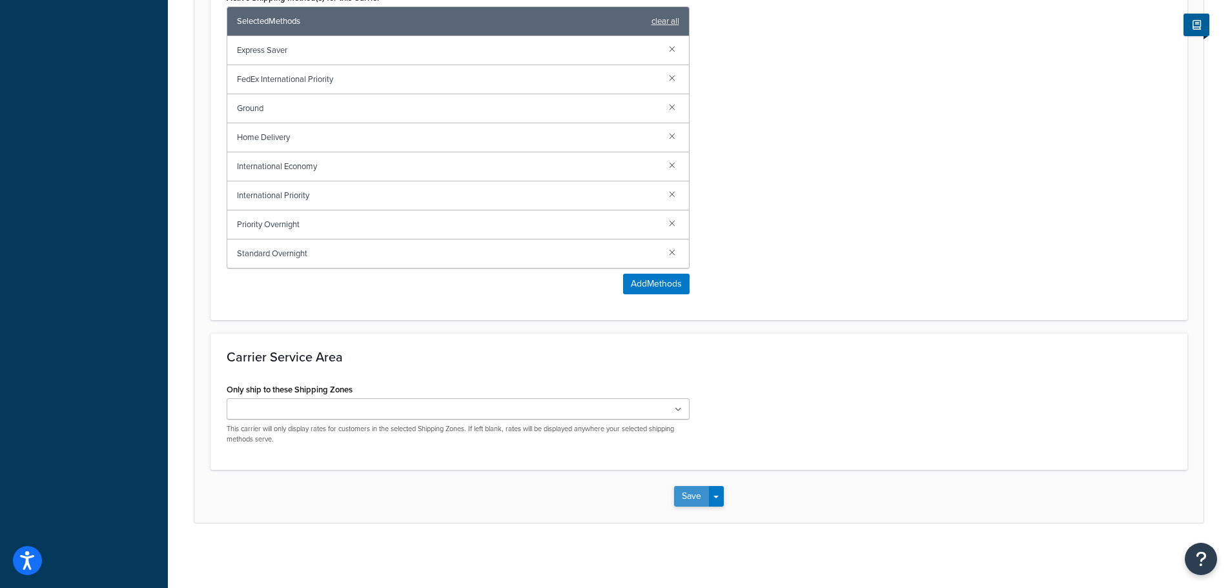
click at [689, 490] on button "Save" at bounding box center [691, 496] width 35 height 21
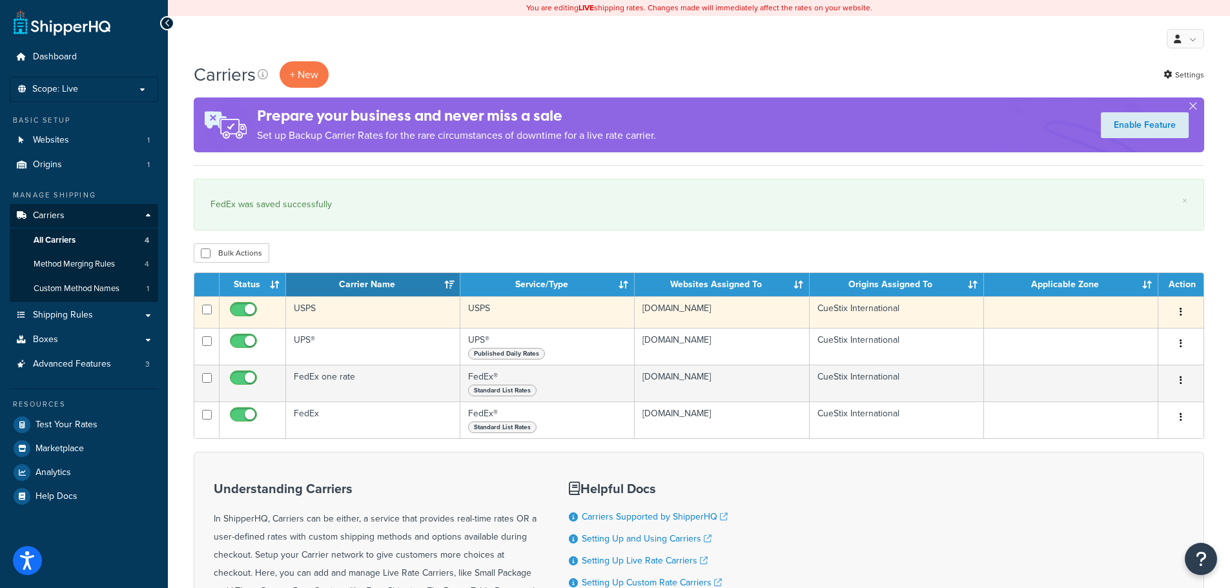
click at [304, 303] on td "USPS" at bounding box center [373, 312] width 174 height 32
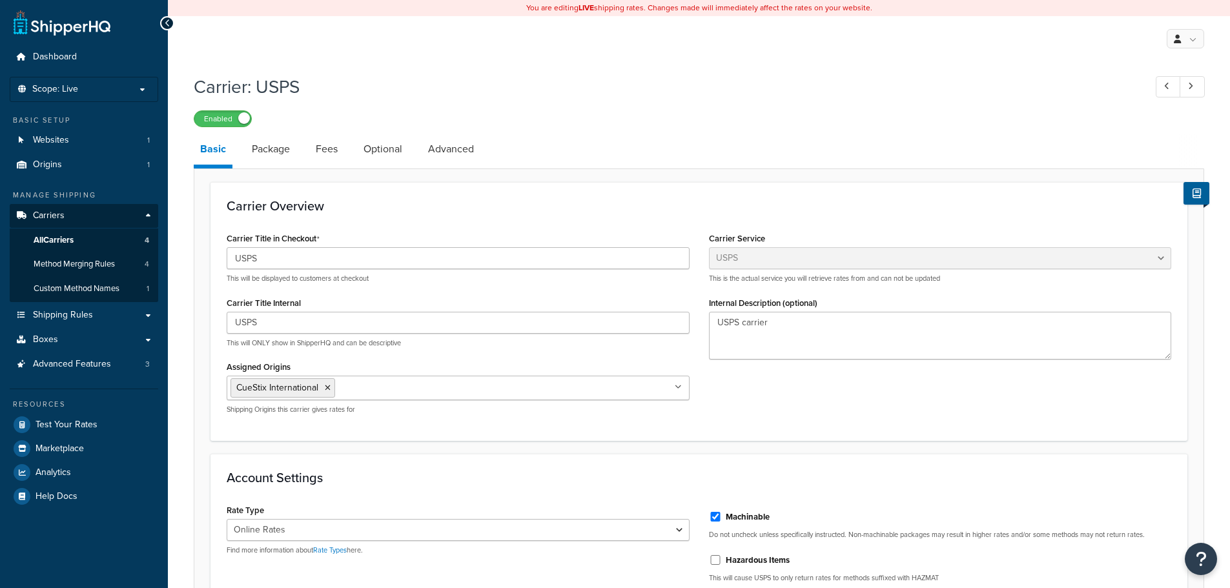
select select "usps"
select select "ONLINE"
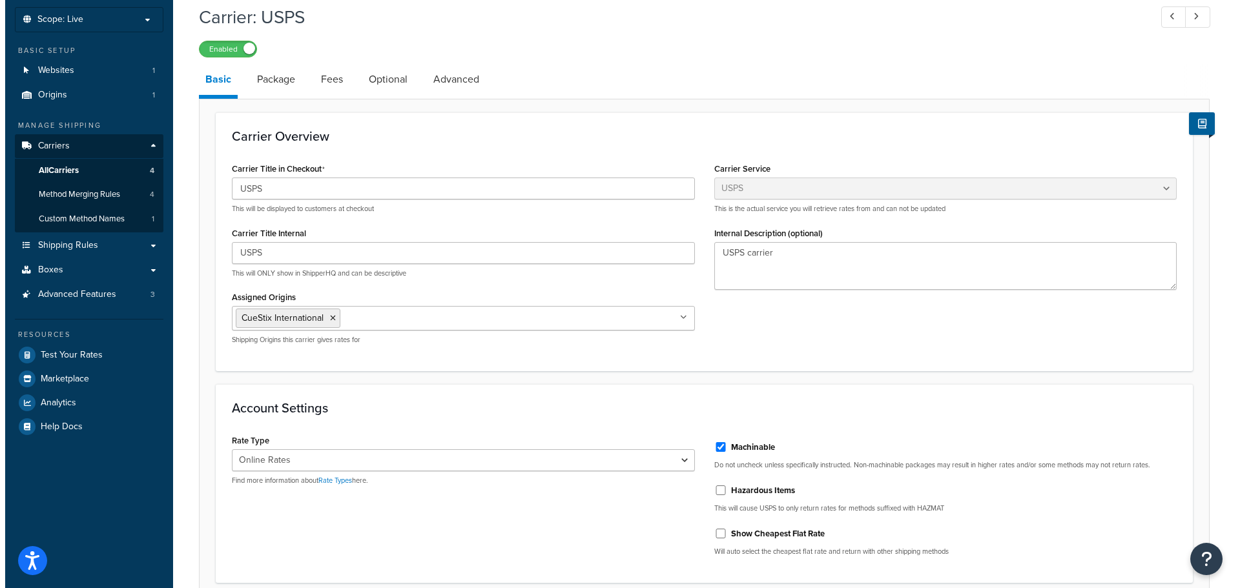
scroll to position [517, 0]
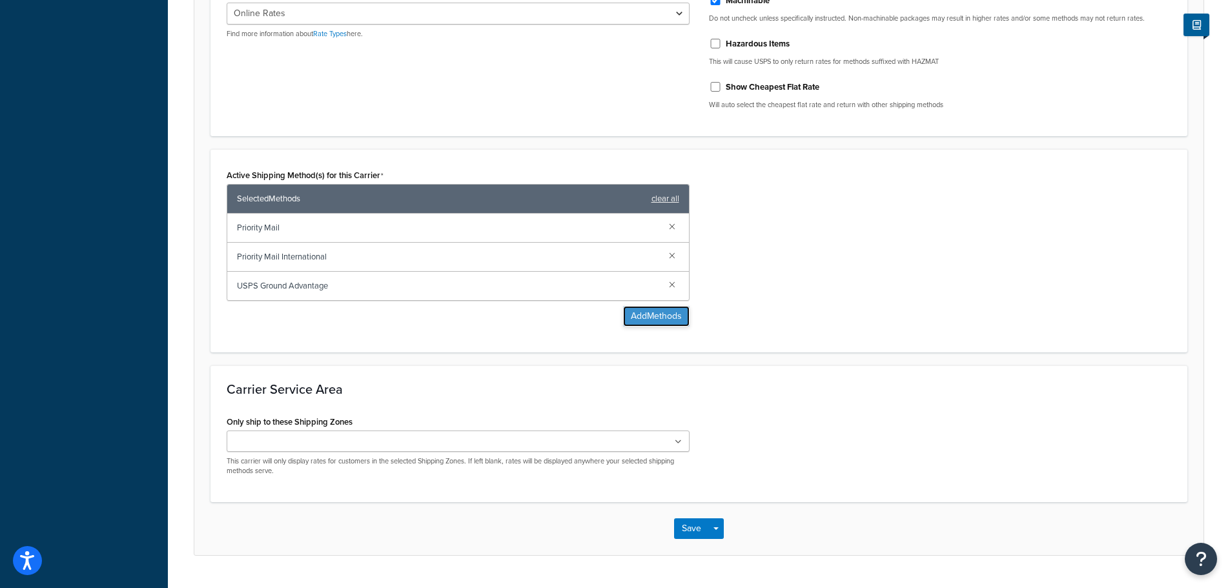
click at [667, 320] on button "Add Methods" at bounding box center [656, 316] width 67 height 21
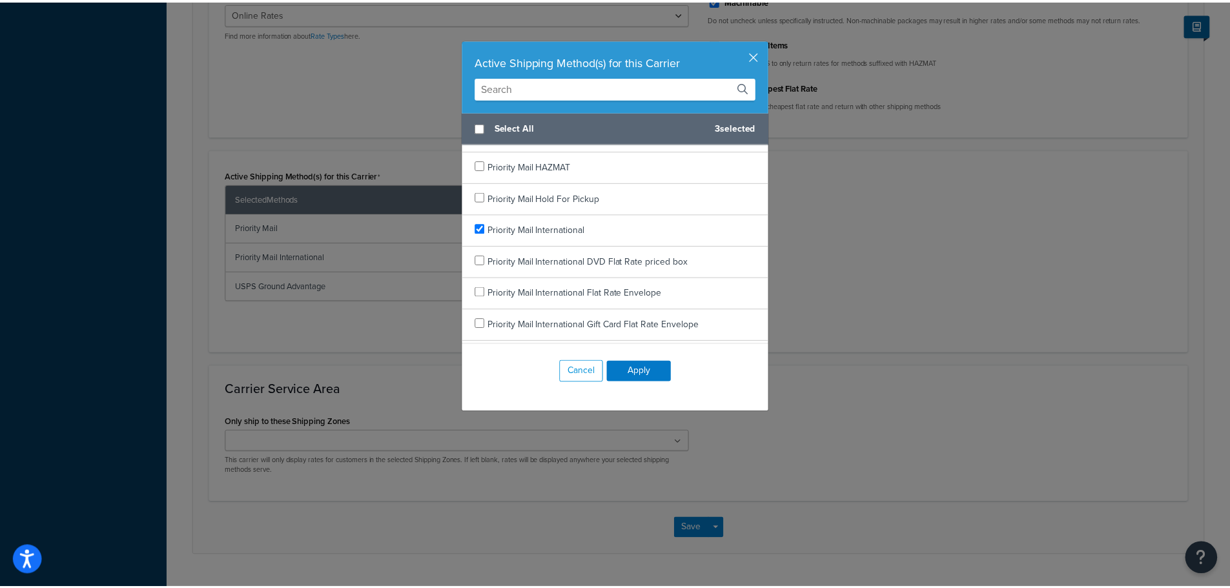
scroll to position [1550, 0]
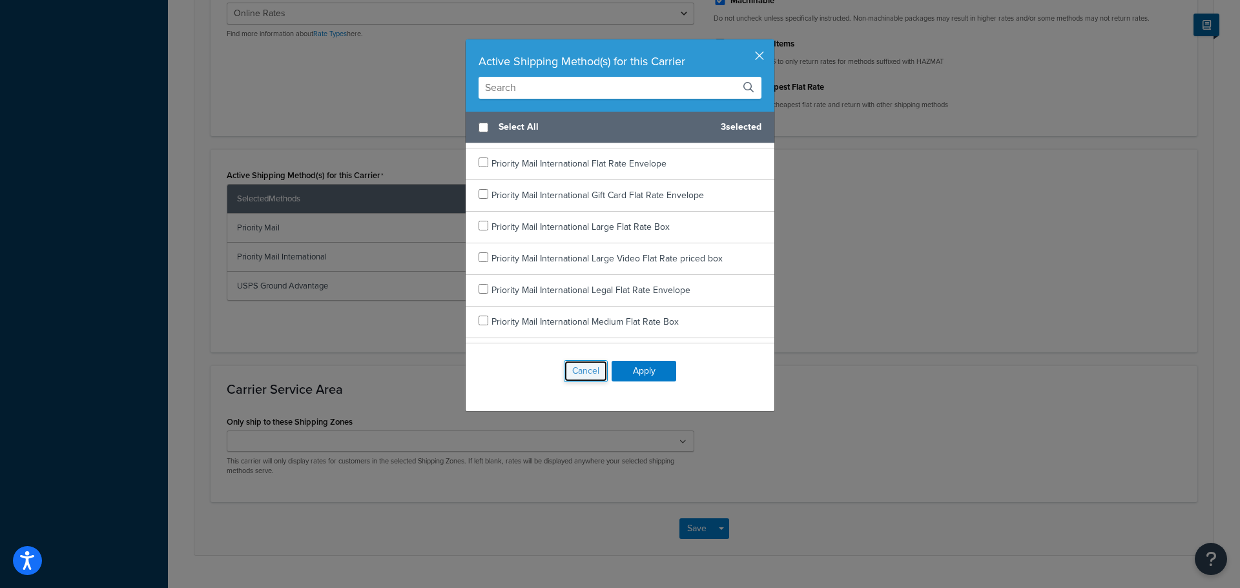
click at [577, 368] on button "Cancel" at bounding box center [586, 371] width 44 height 22
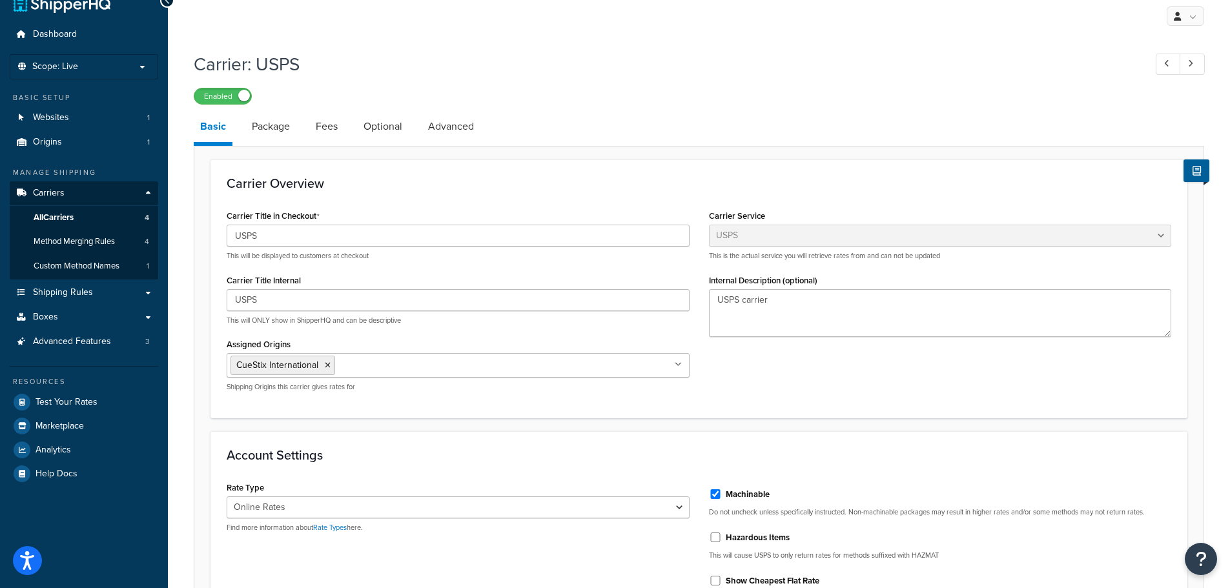
scroll to position [0, 0]
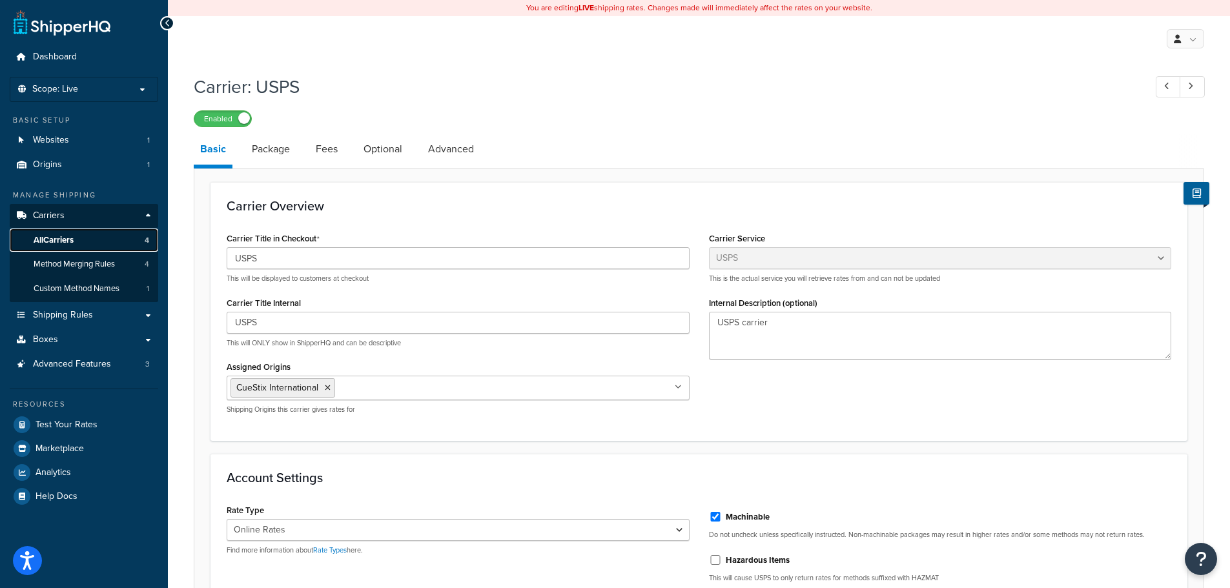
click at [52, 236] on span "All Carriers" at bounding box center [54, 240] width 40 height 11
